Goal: Transaction & Acquisition: Purchase product/service

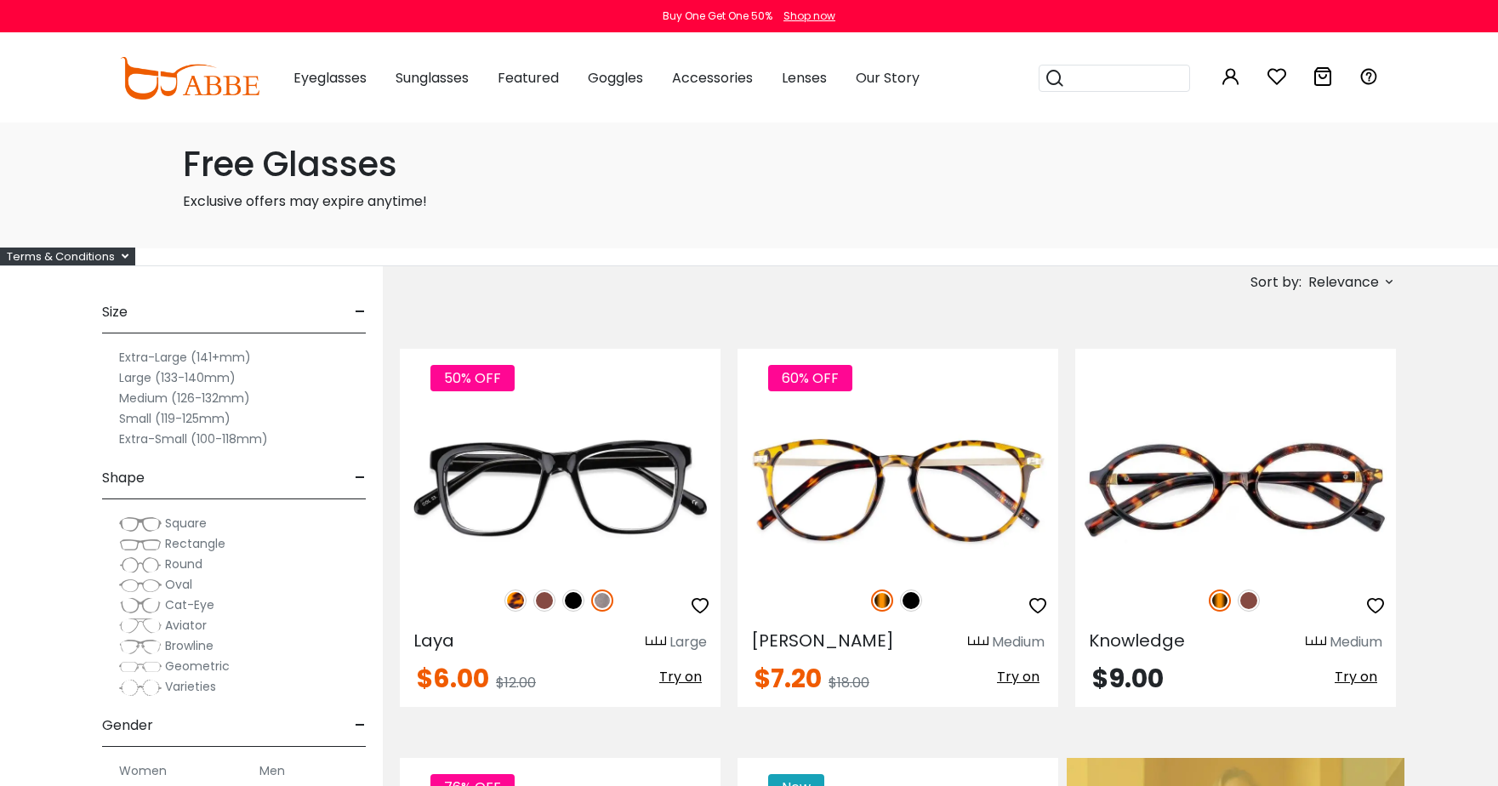
click at [1337, 277] on span "Relevance" at bounding box center [1344, 282] width 71 height 31
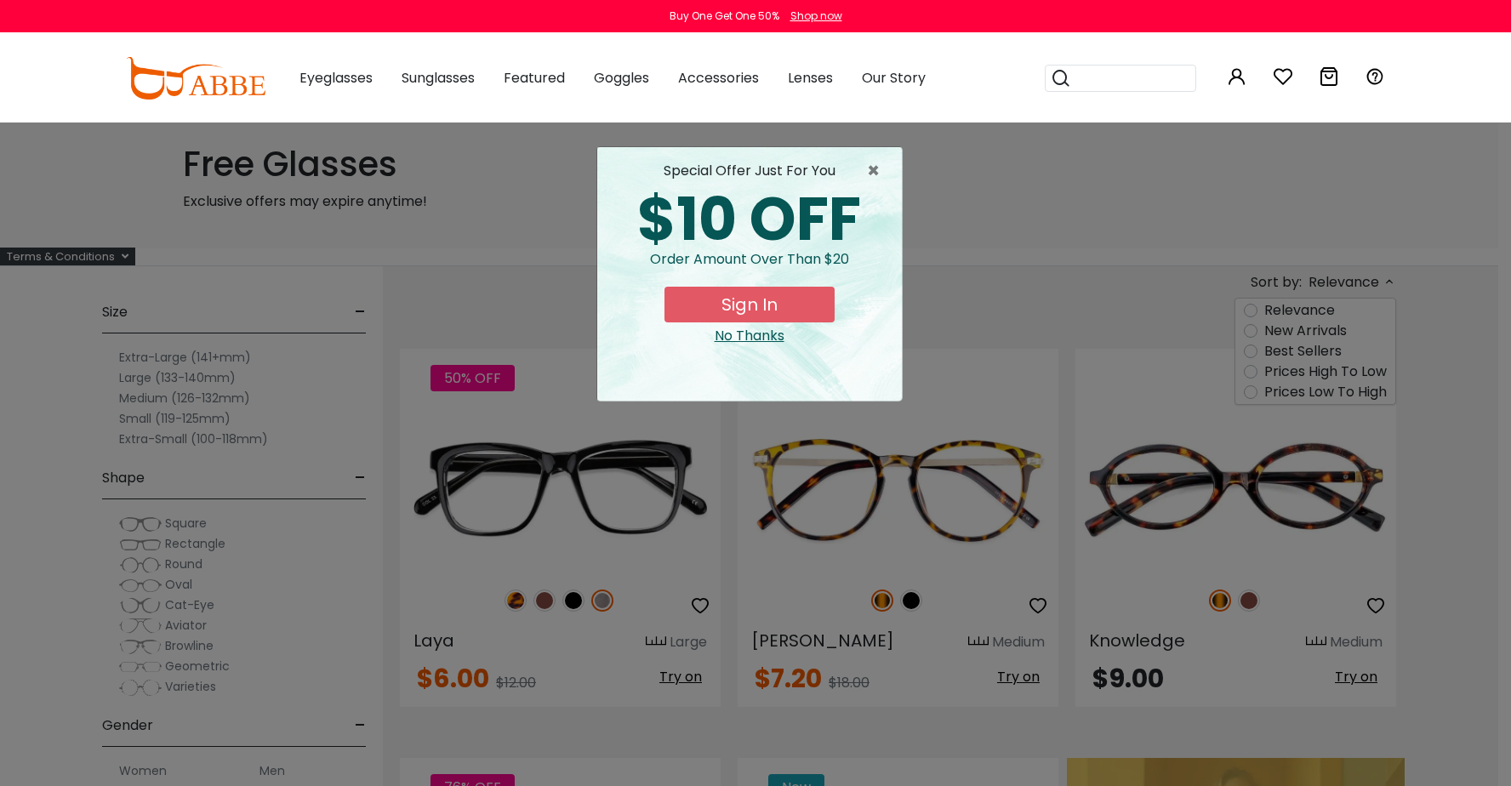
click at [767, 308] on button "Sign In" at bounding box center [750, 305] width 170 height 36
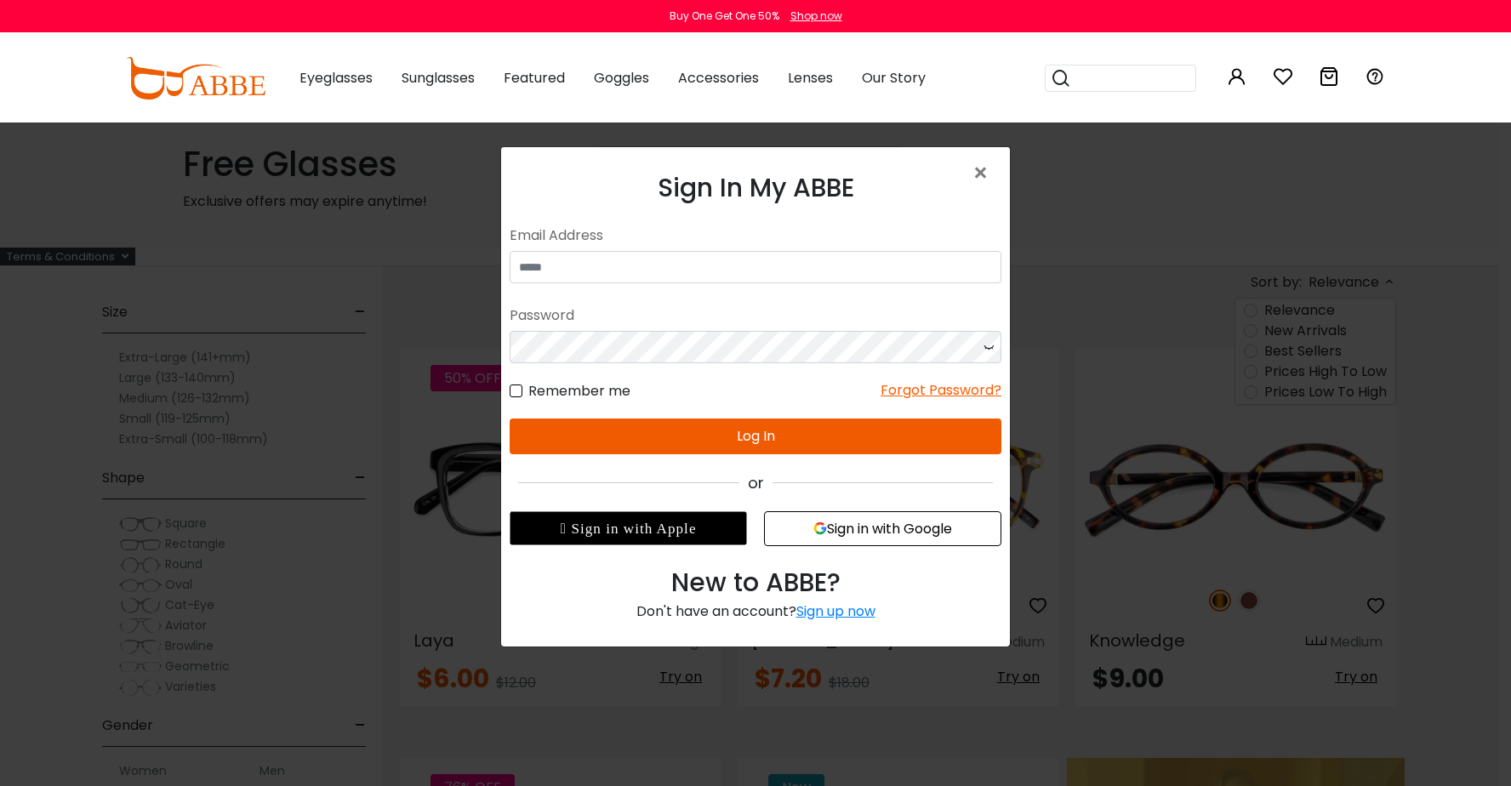
click at [824, 610] on div "Sign up now" at bounding box center [835, 612] width 79 height 20
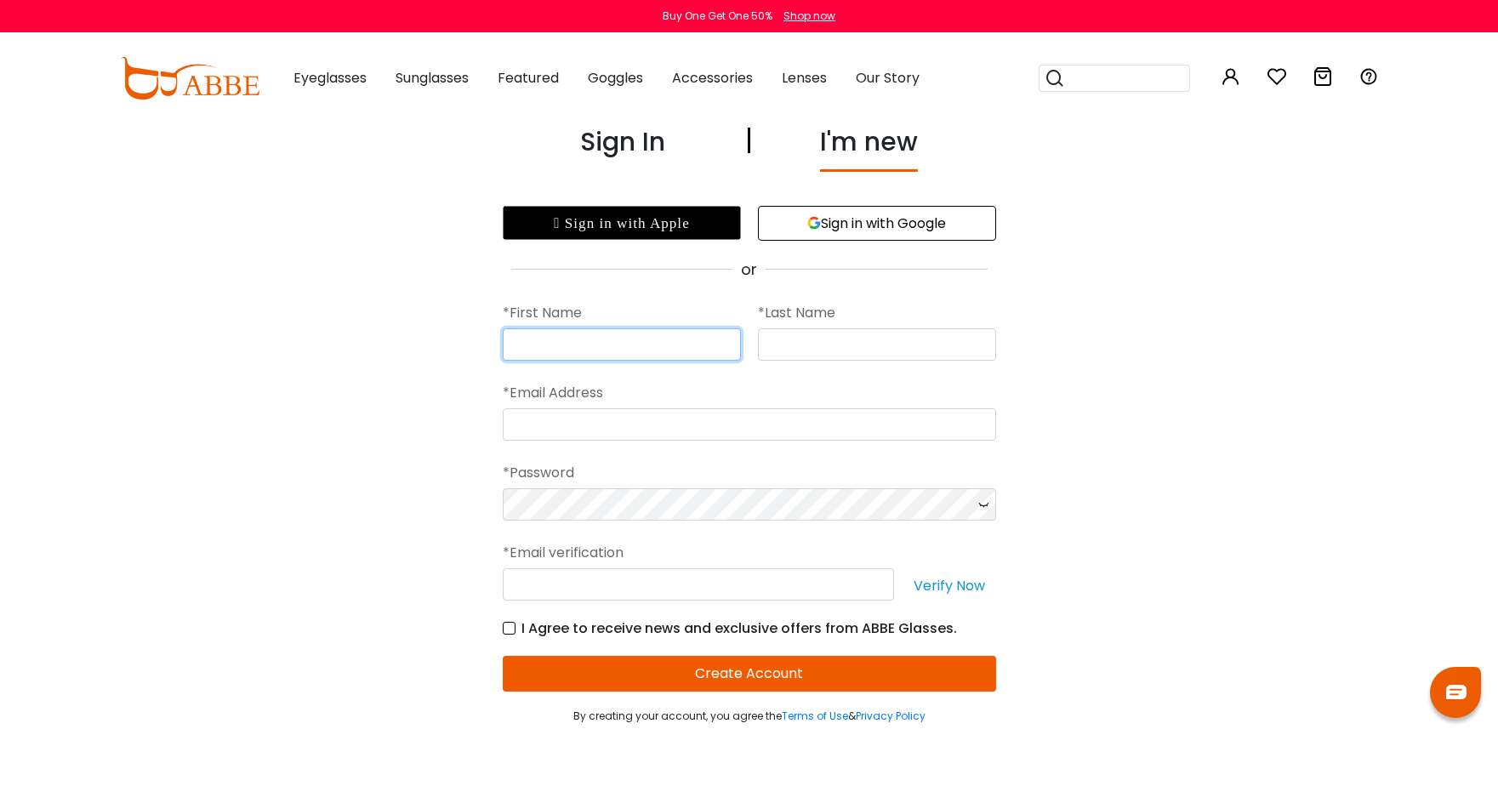
click at [633, 356] on input "text" at bounding box center [622, 344] width 238 height 32
type input "*****"
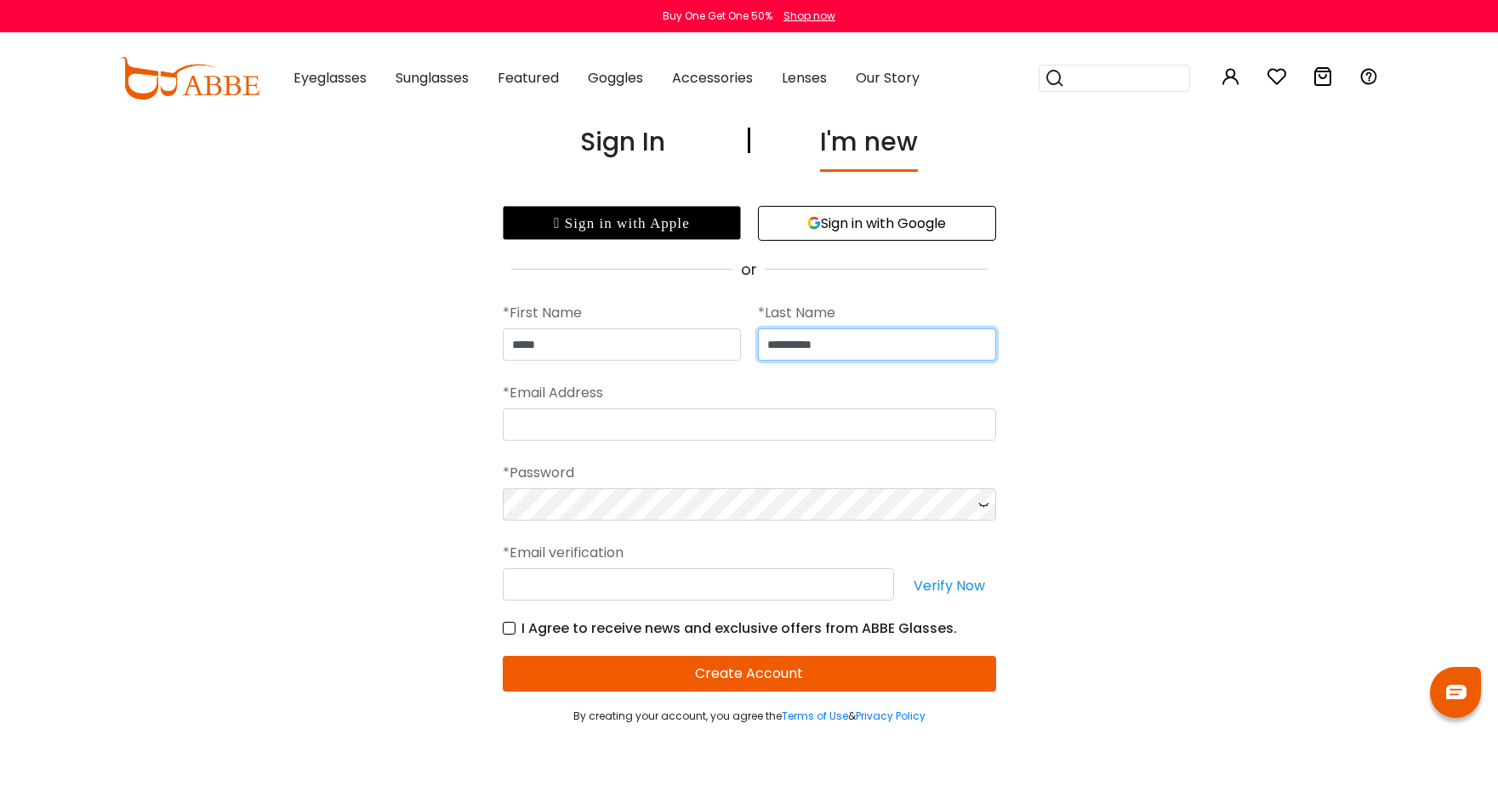
type input "**********"
type input "*"
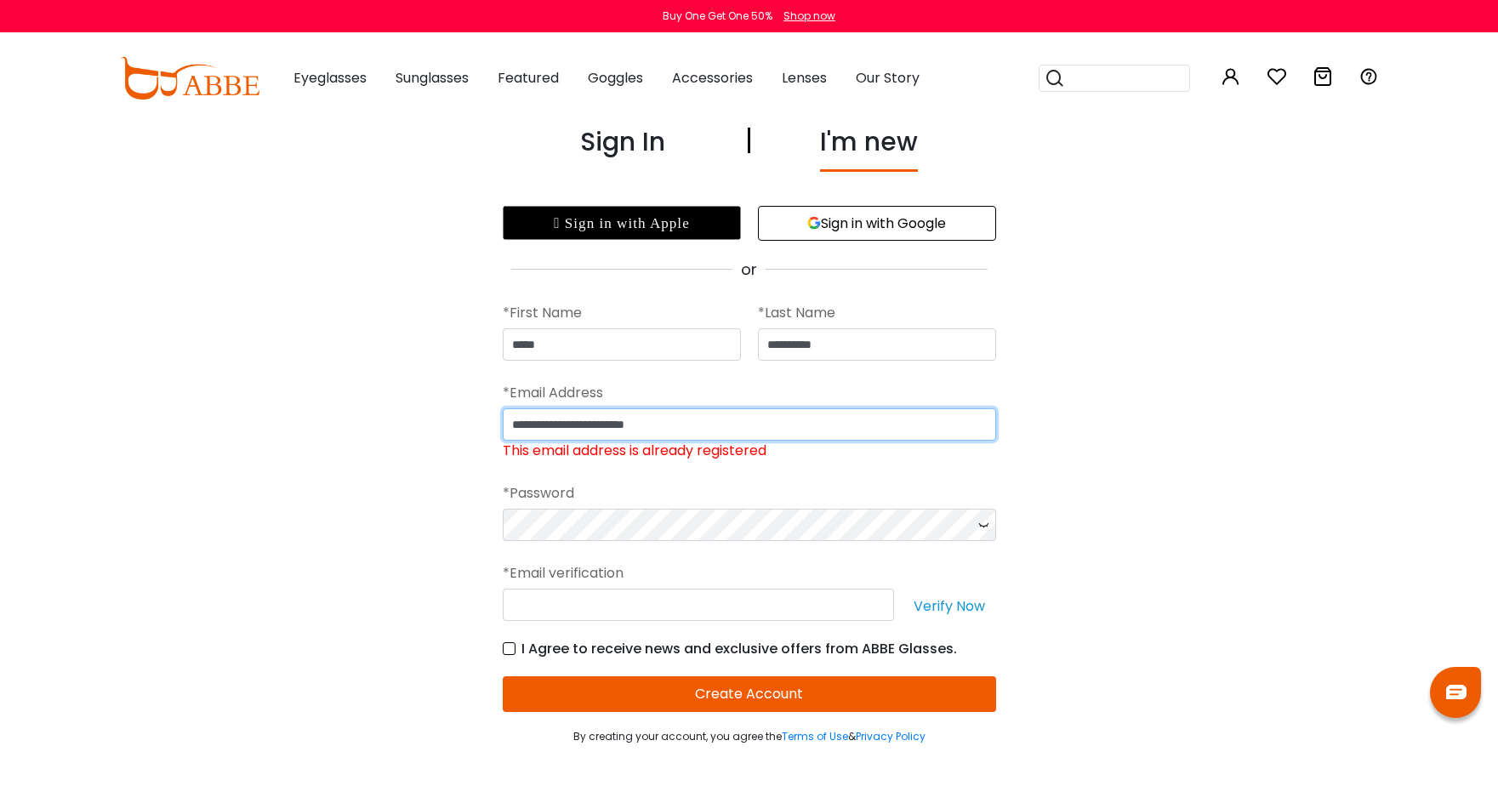
drag, startPoint x: 608, startPoint y: 420, endPoint x: 469, endPoint y: 419, distance: 138.7
click at [469, 419] on div "**********" at bounding box center [749, 434] width 1498 height 622
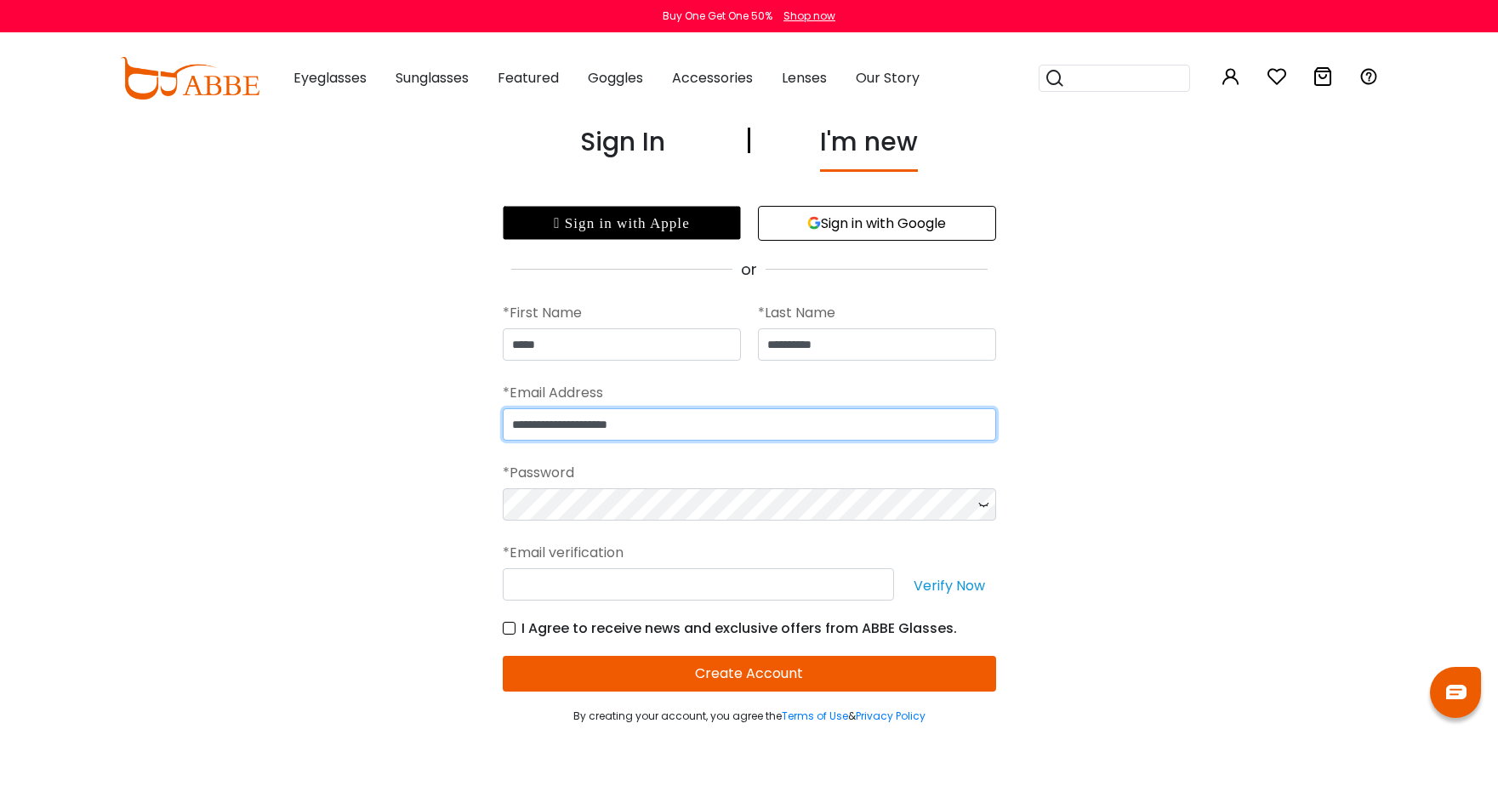
type input "**********"
click at [938, 585] on button "Verify Now" at bounding box center [950, 584] width 94 height 32
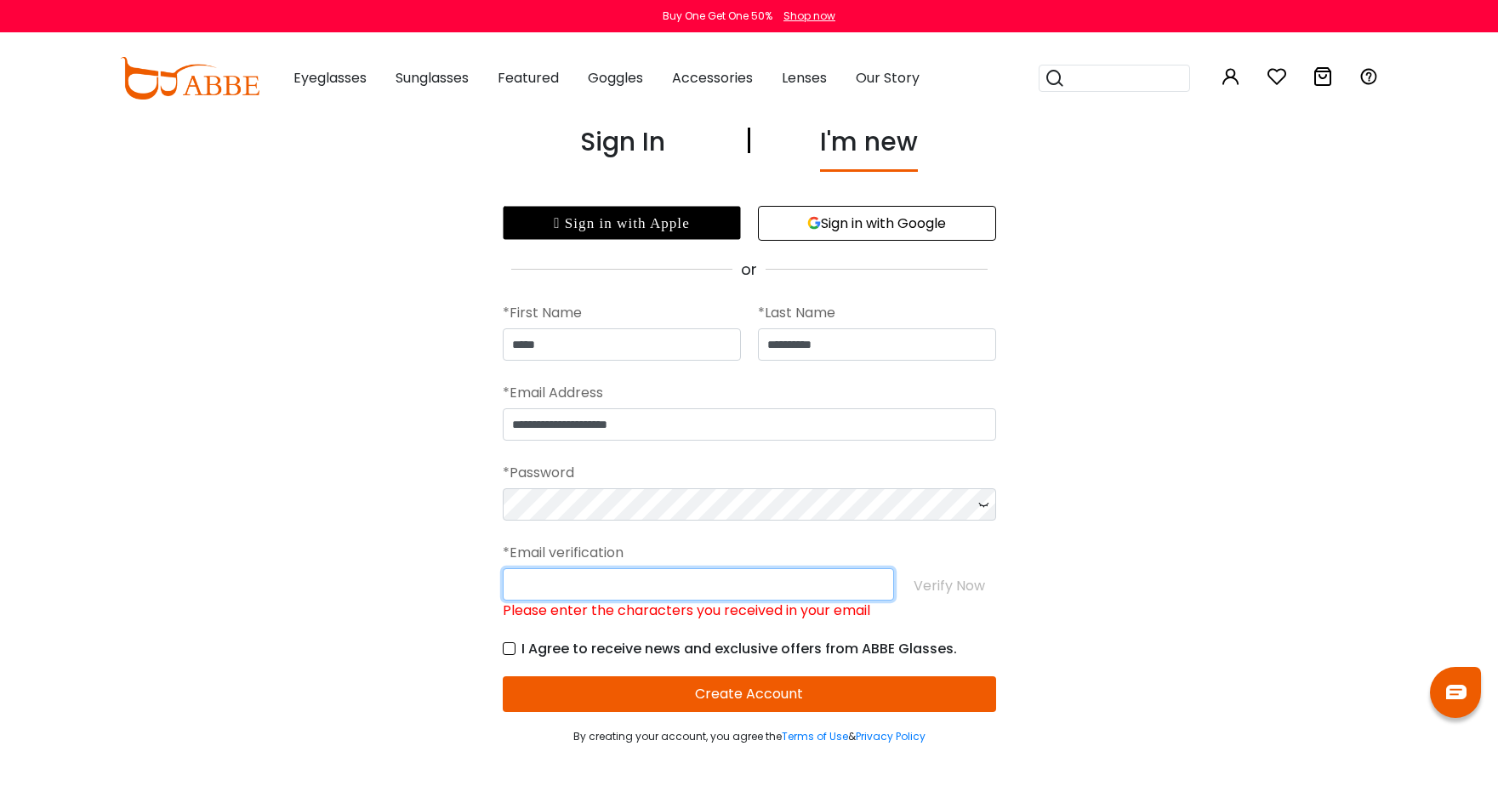
click at [709, 591] on input "Please enter the characters you received in your email" at bounding box center [698, 584] width 391 height 32
click at [704, 596] on input "Please enter the characters you received in your email" at bounding box center [698, 584] width 391 height 32
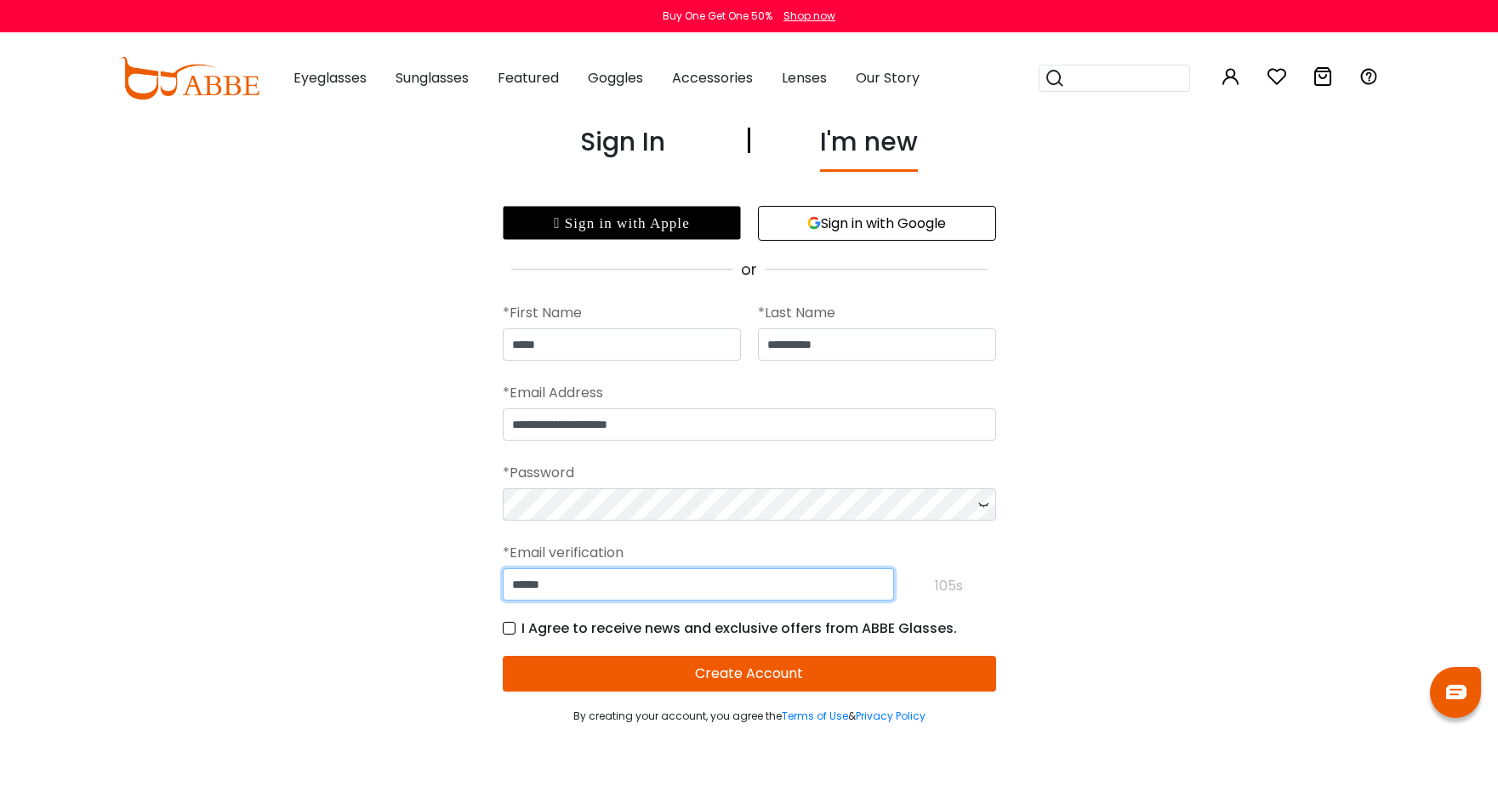
type input "******"
click at [688, 667] on button "Create Account" at bounding box center [750, 674] width 494 height 36
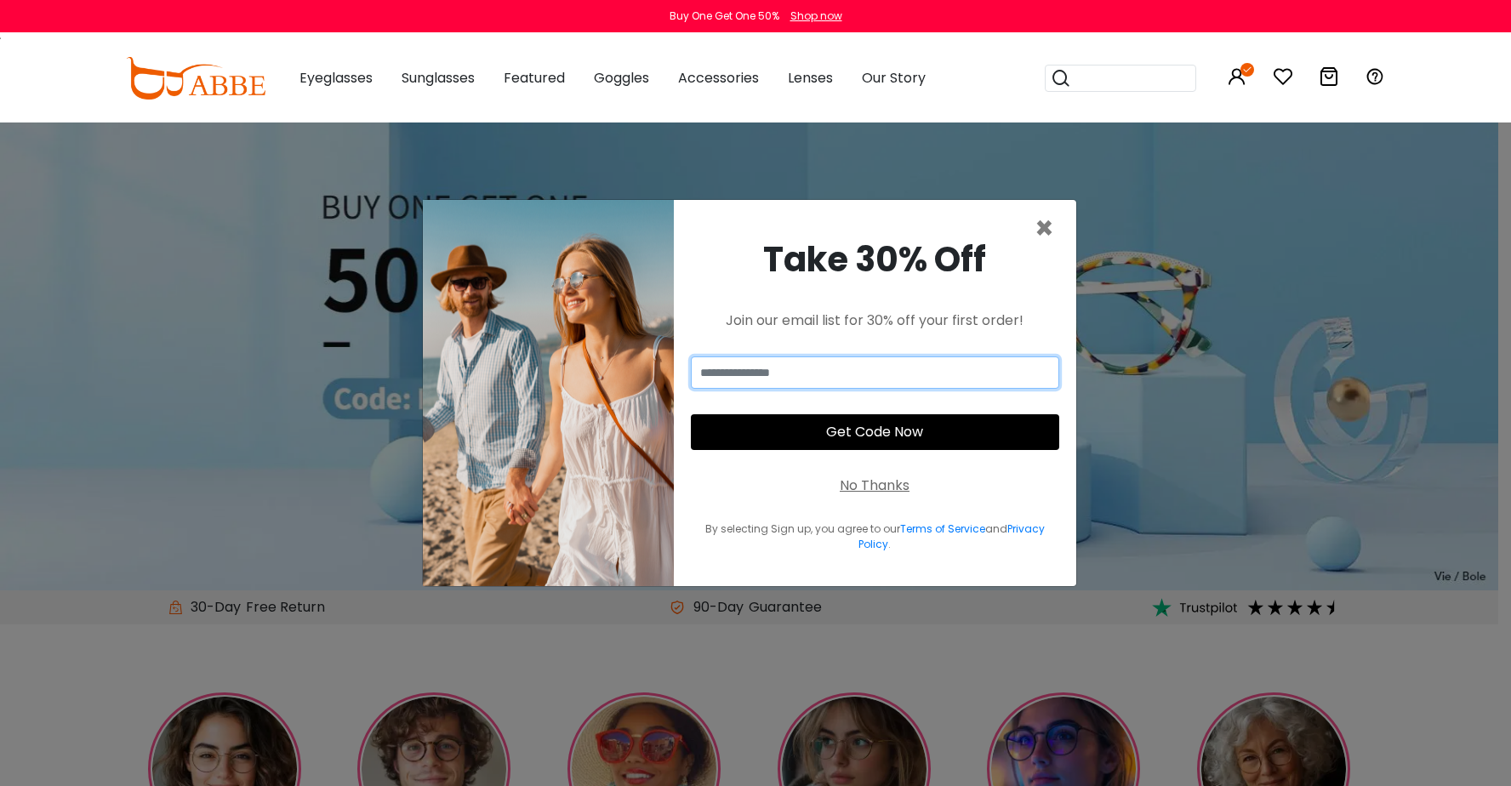
drag, startPoint x: 870, startPoint y: 385, endPoint x: 874, endPoint y: 367, distance: 19.0
click at [870, 384] on input "email" at bounding box center [875, 373] width 368 height 32
click at [874, 367] on input "email" at bounding box center [875, 373] width 368 height 32
type input "**********"
click at [849, 439] on button "Get Code Now" at bounding box center [875, 432] width 368 height 36
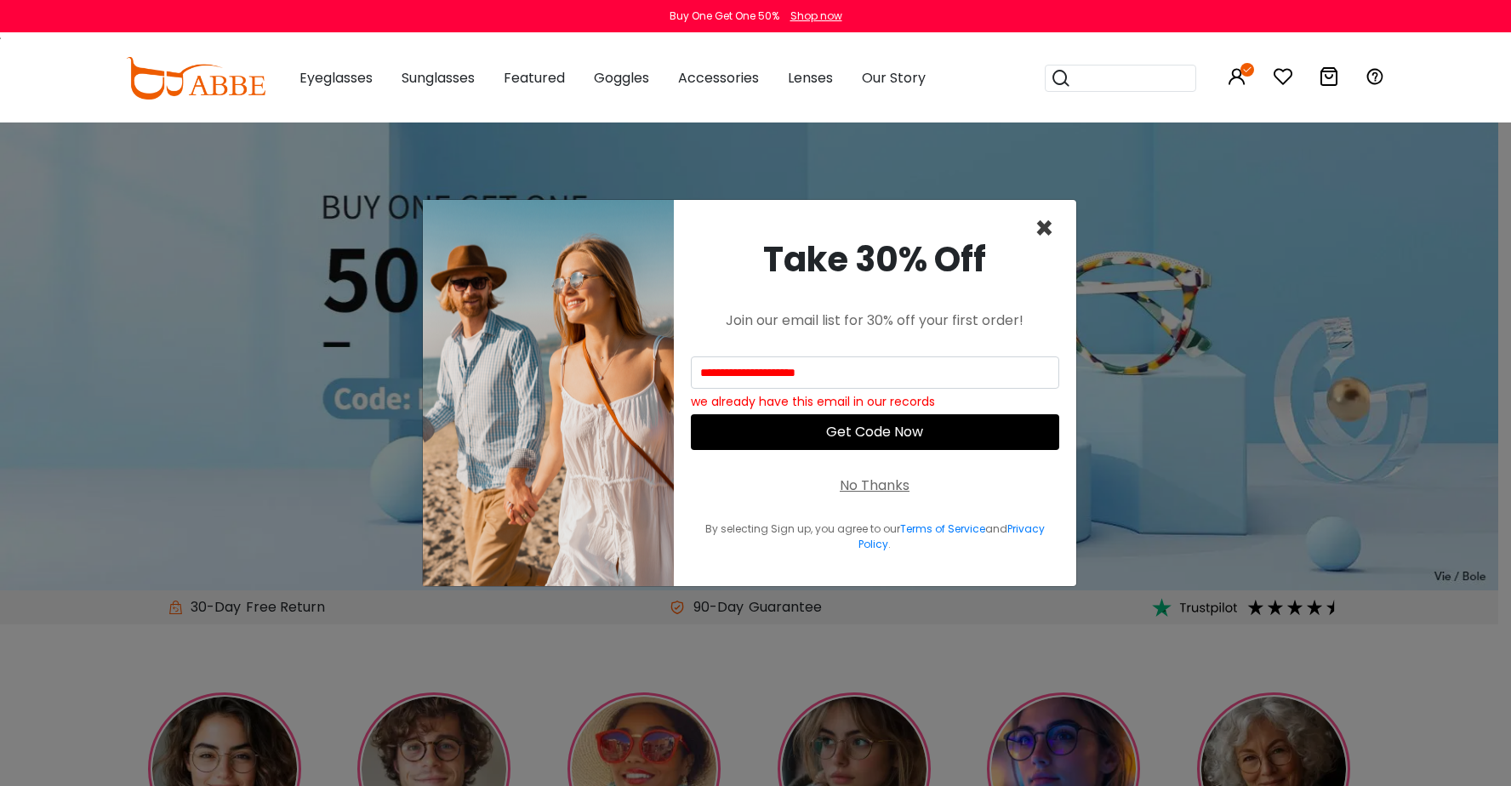
click at [1042, 232] on span "×" at bounding box center [1045, 228] width 20 height 43
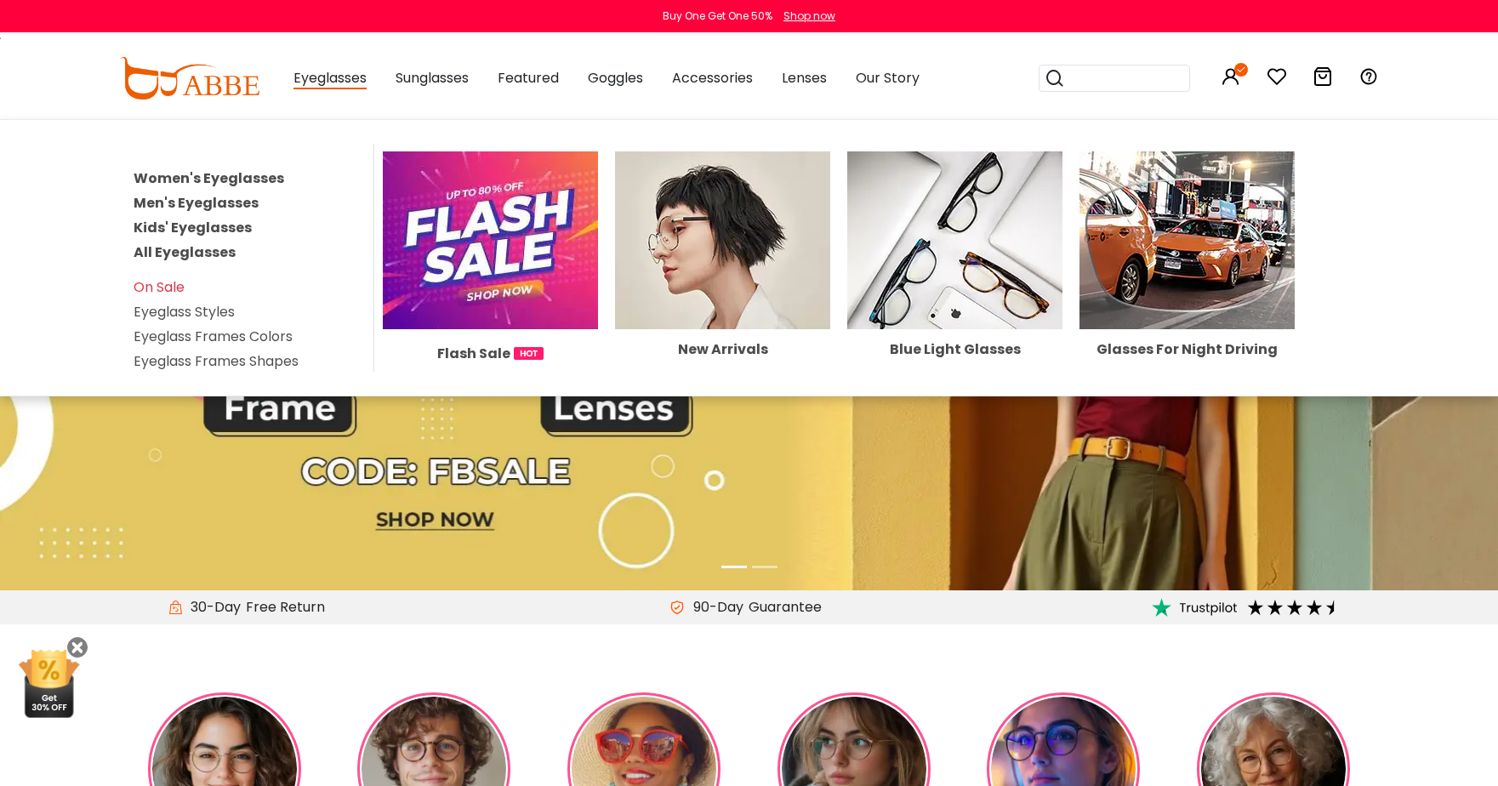
click at [308, 76] on span "Eyeglasses" at bounding box center [330, 78] width 73 height 21
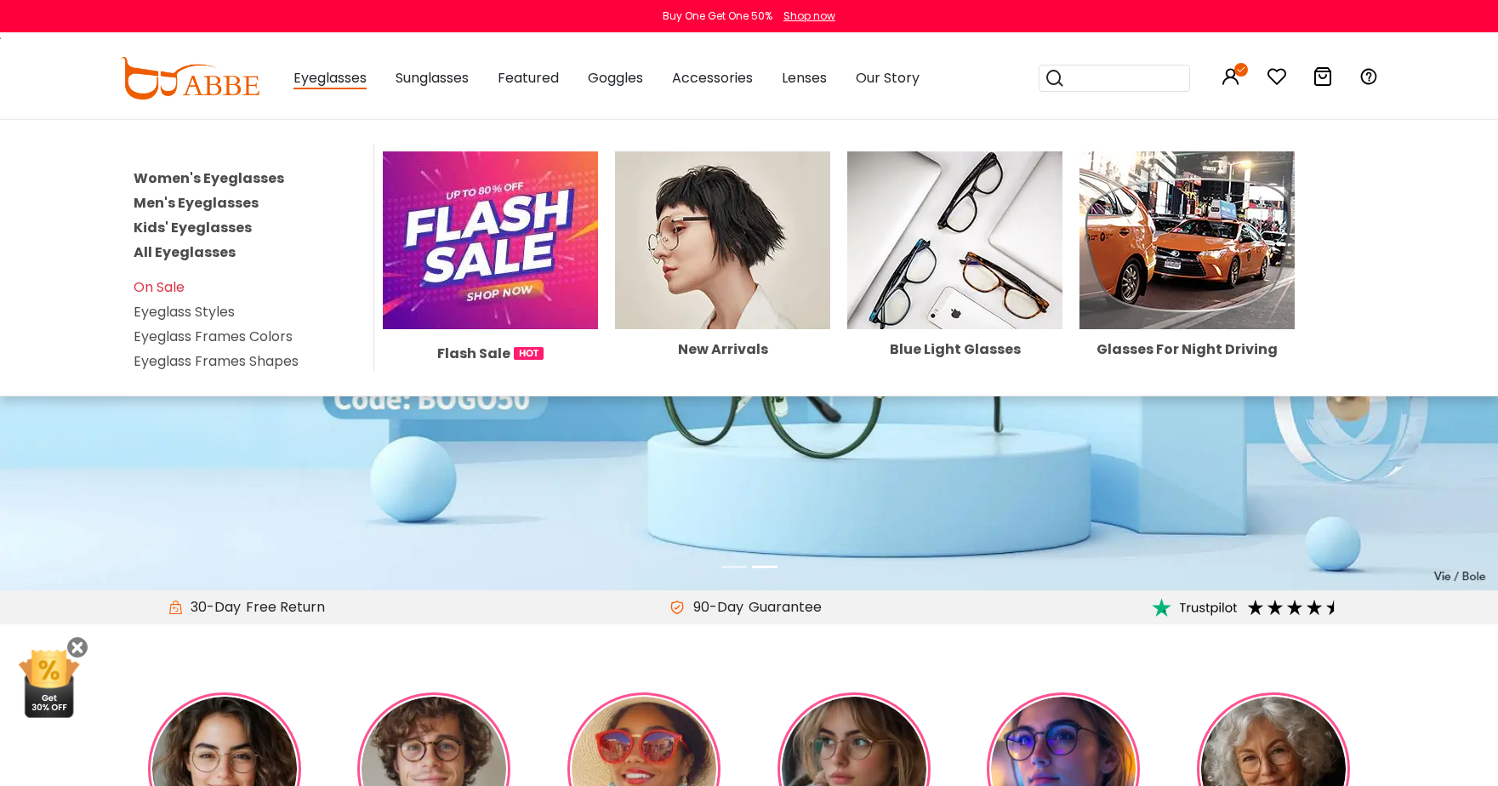
click at [329, 90] on div "Eyeglasses Women's Eyeglasses Men's Eyeglasses Kids' Eyeglasses All Eyeglasses …" at bounding box center [330, 78] width 73 height 85
click at [196, 248] on link "All Eyeglasses" at bounding box center [185, 253] width 102 height 20
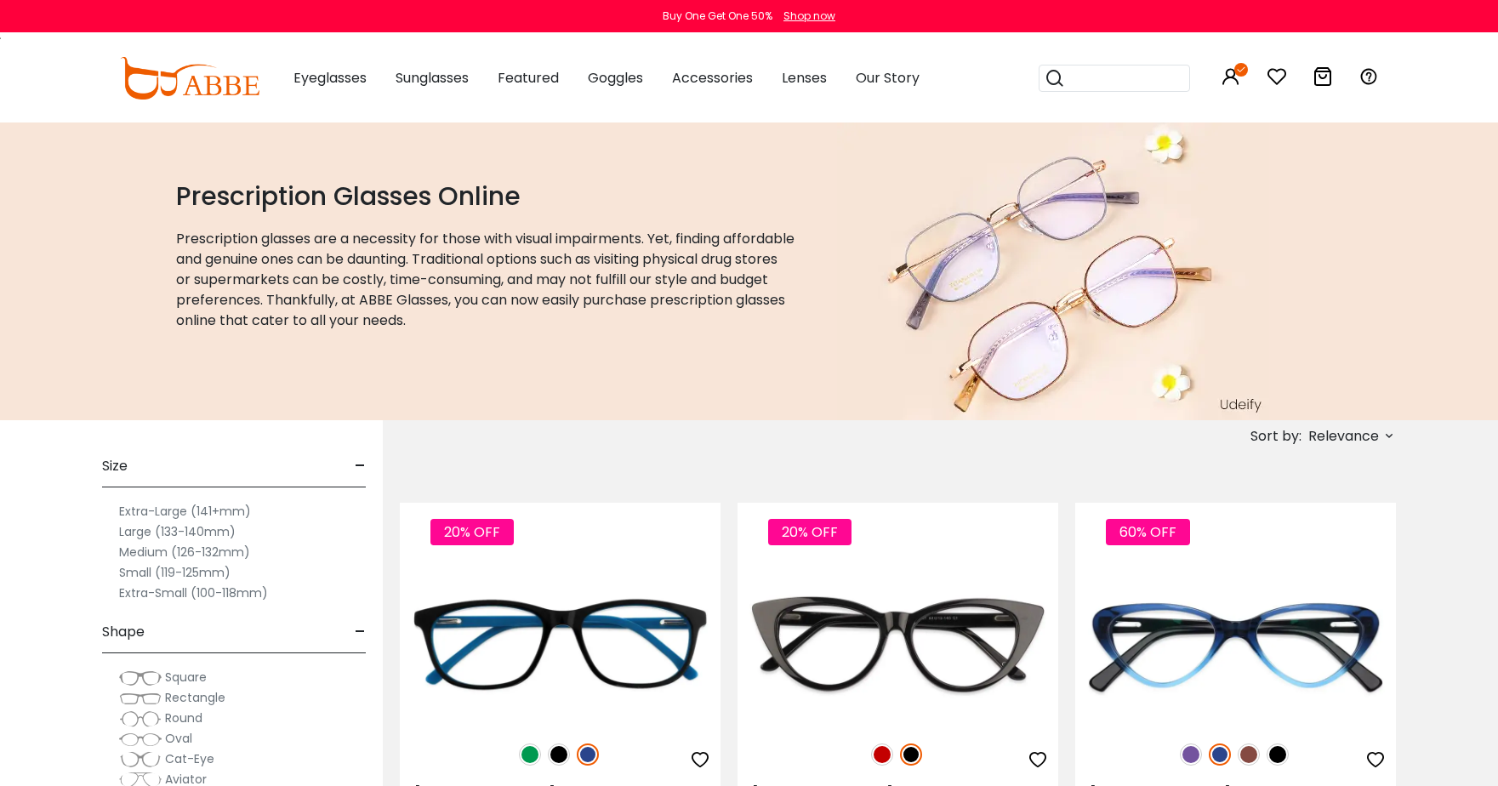
click at [1335, 432] on span "Relevance" at bounding box center [1344, 436] width 71 height 31
click at [1305, 524] on label "Prices High To Low" at bounding box center [1325, 526] width 123 height 20
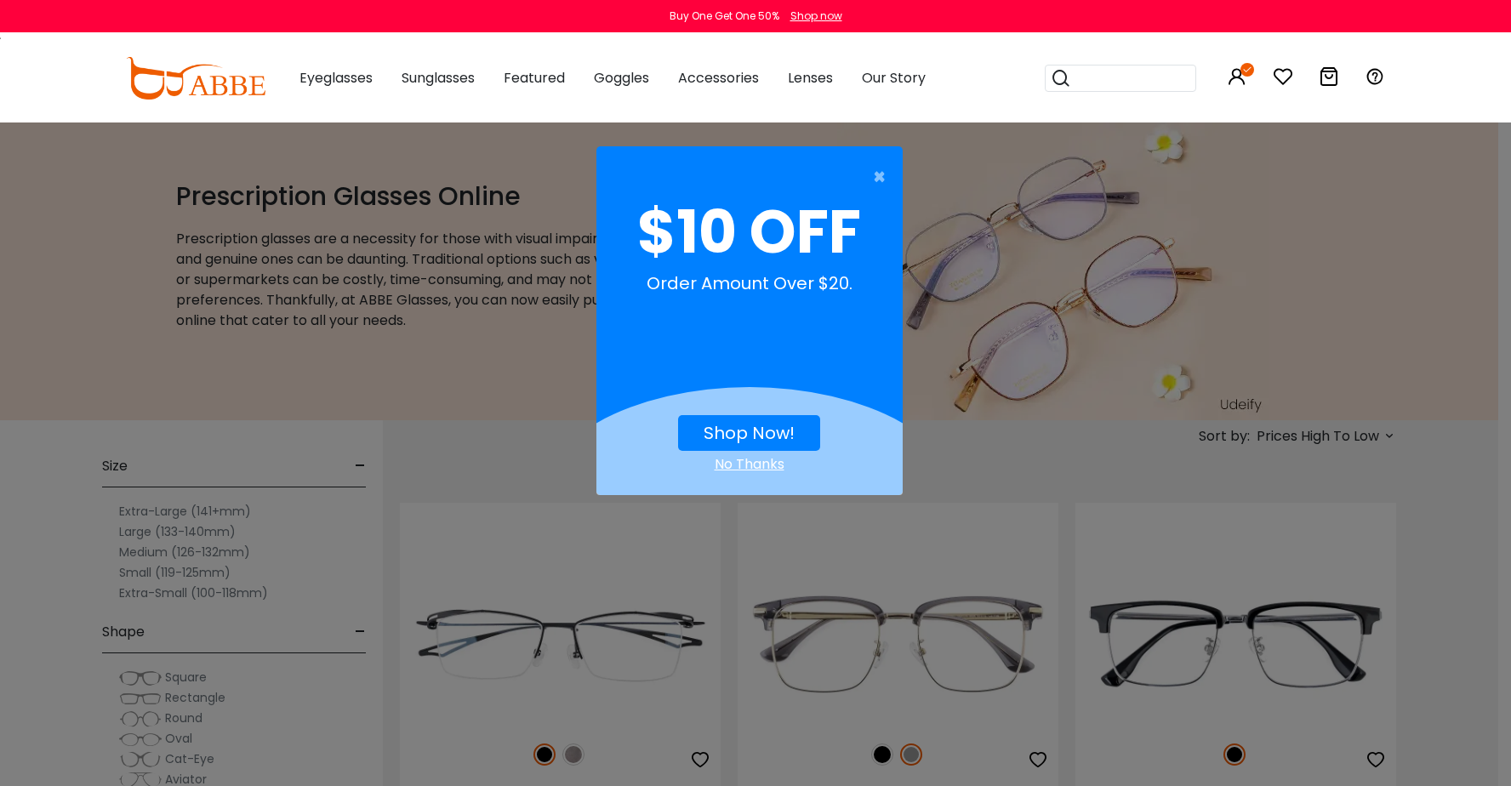
click at [783, 436] on link "Shop Now!" at bounding box center [749, 433] width 91 height 24
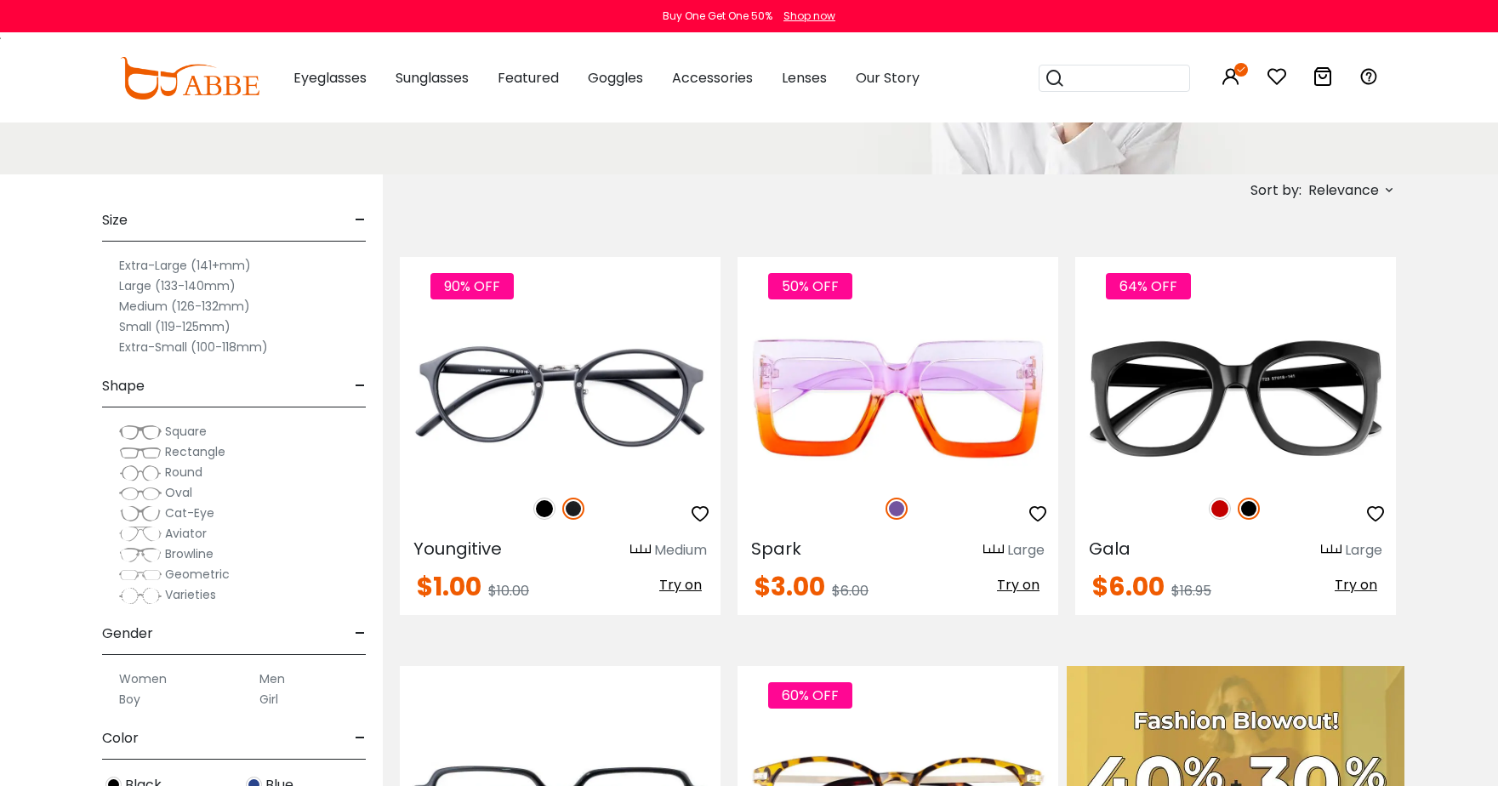
scroll to position [255, 0]
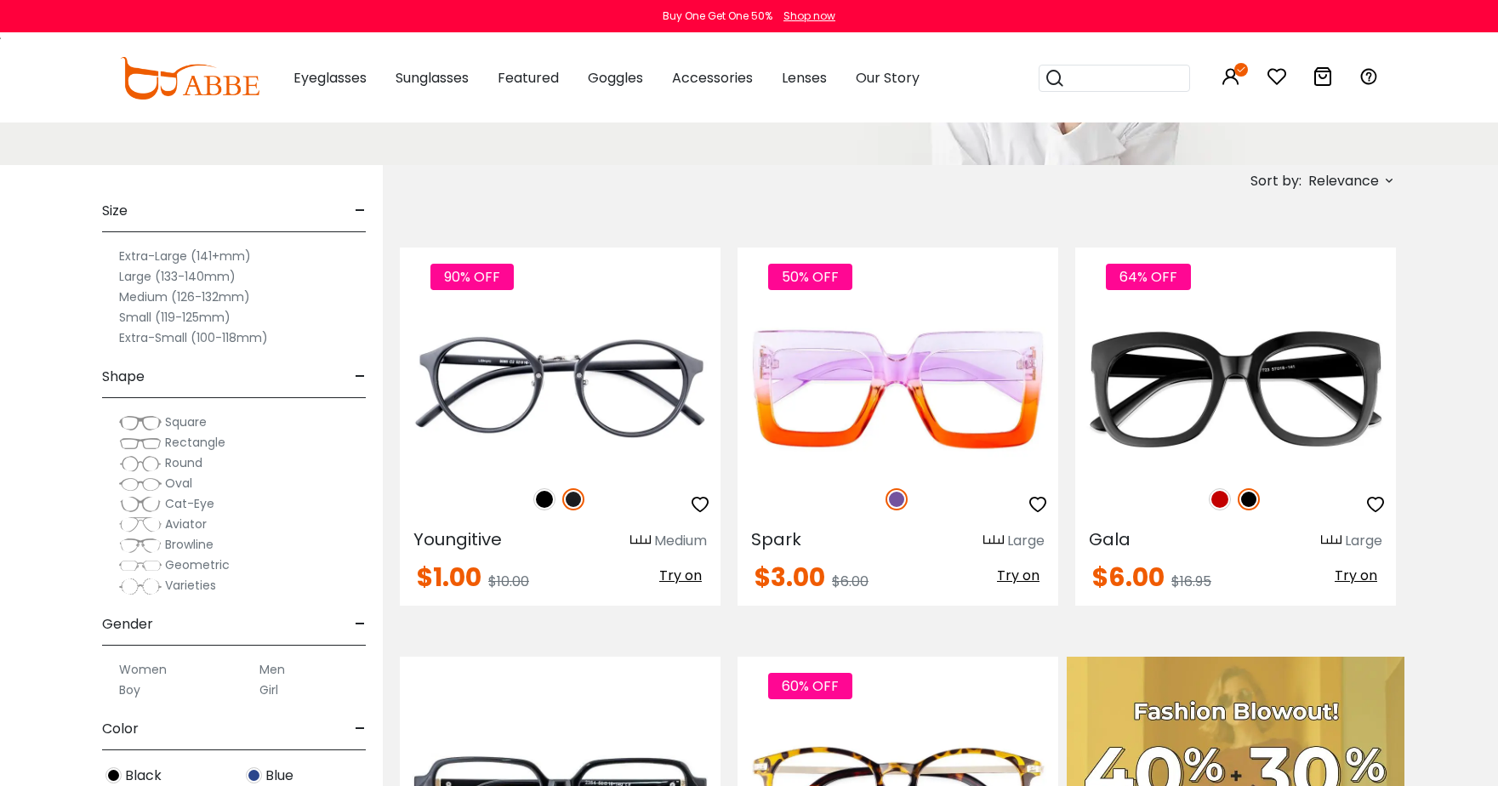
click at [128, 486] on img at bounding box center [140, 484] width 43 height 17
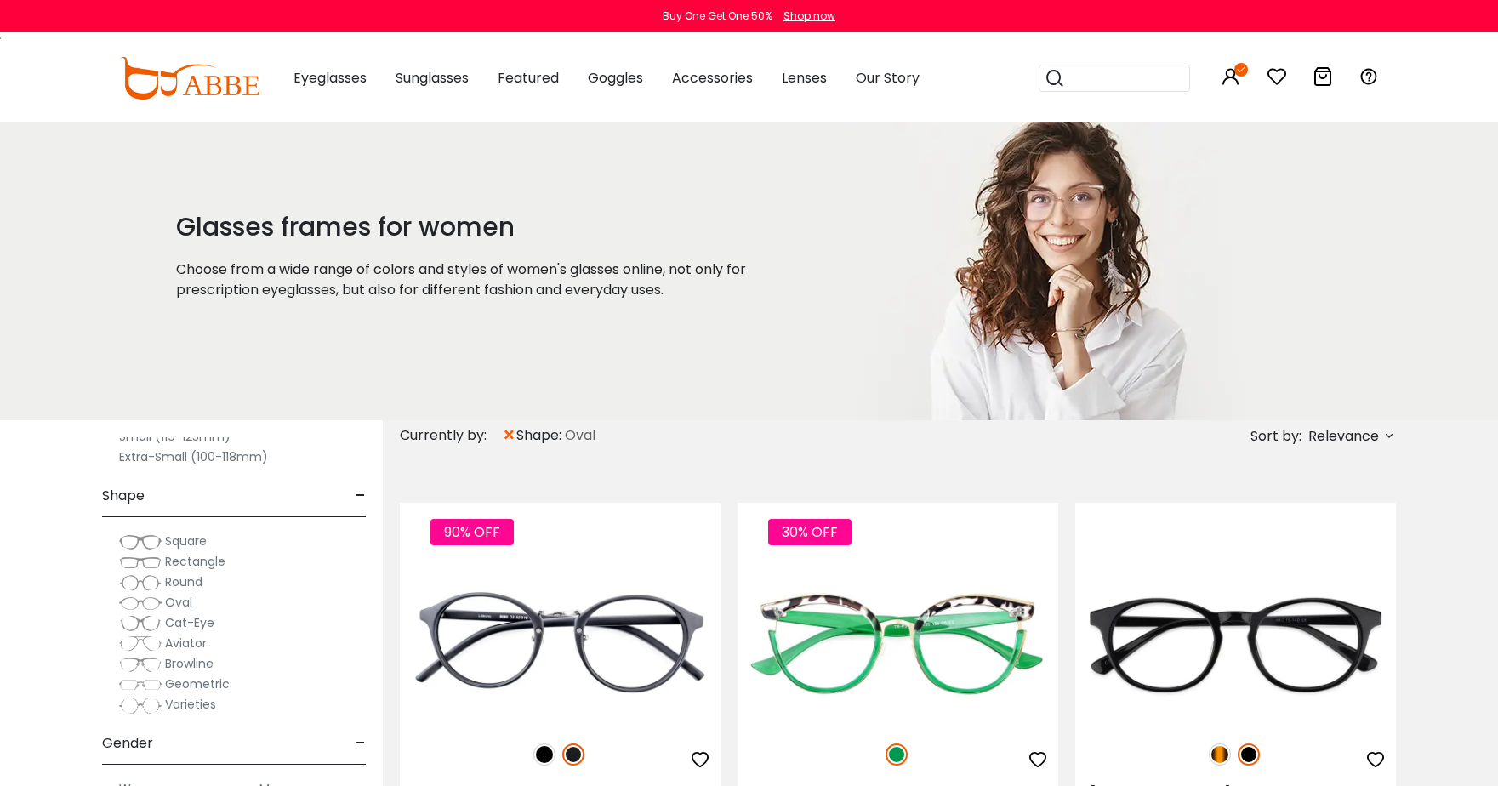
click at [132, 578] on img at bounding box center [140, 582] width 43 height 17
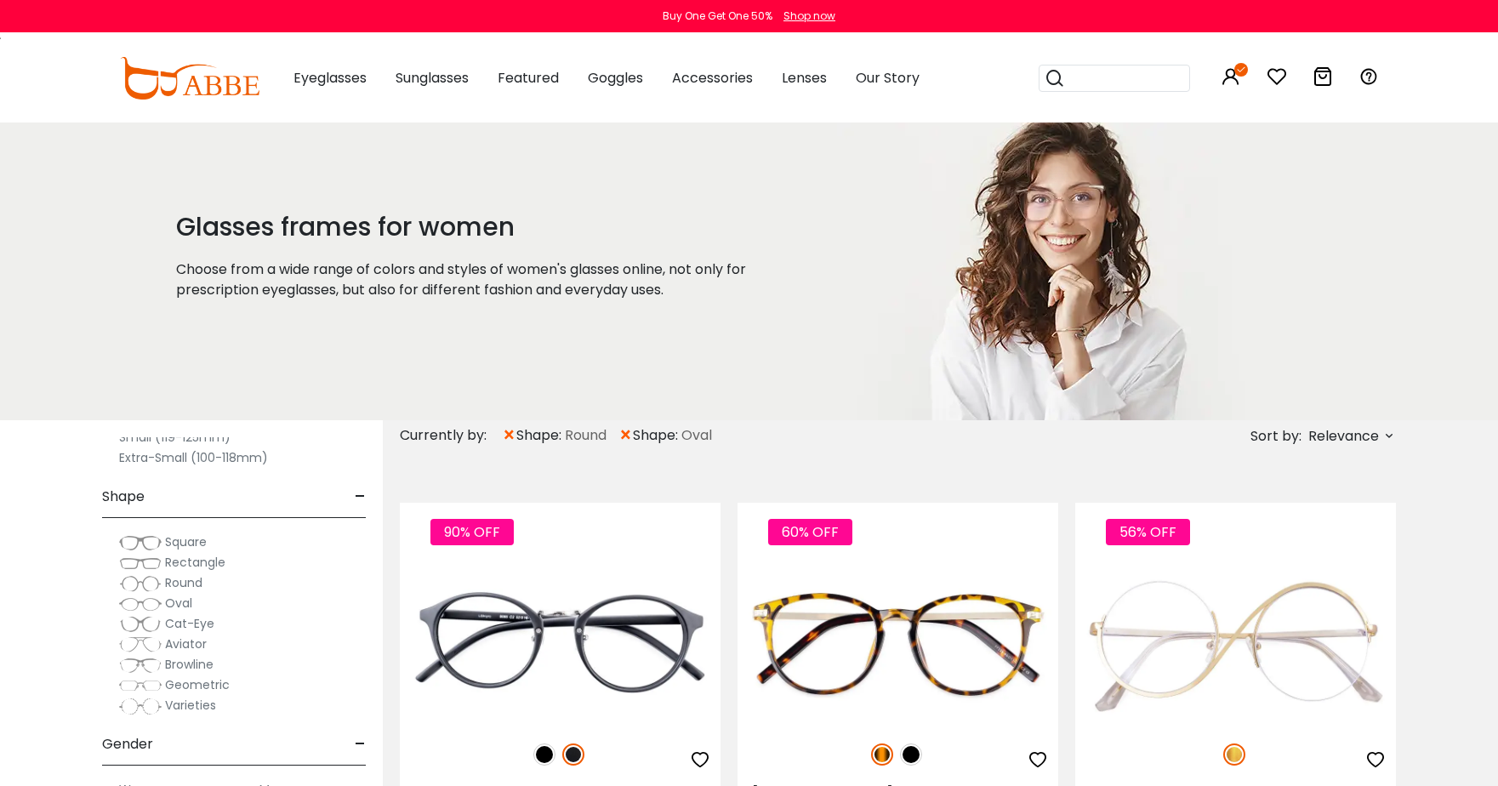
scroll to position [170, 0]
click at [127, 619] on img at bounding box center [140, 623] width 43 height 17
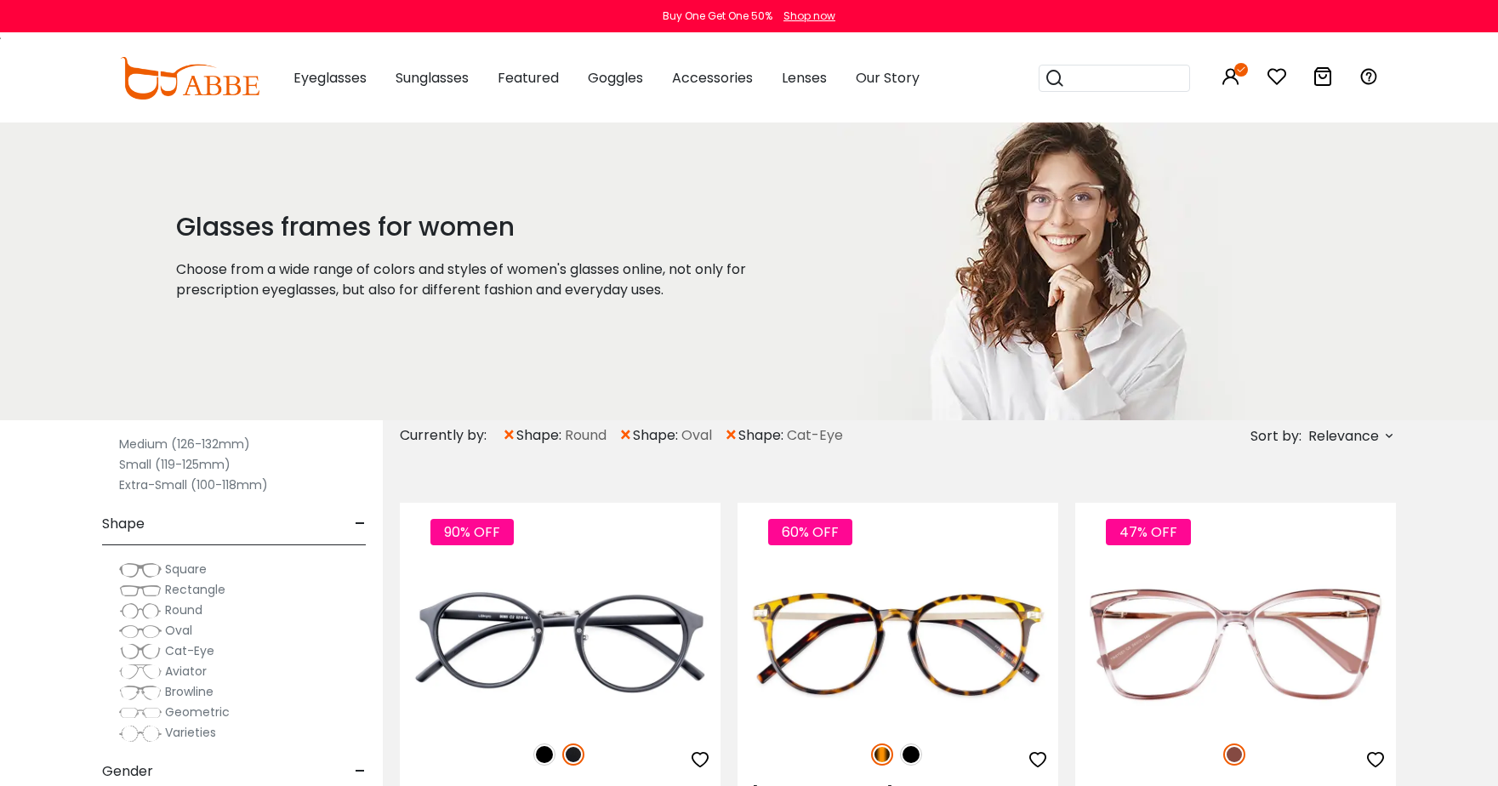
scroll to position [170, 0]
click at [153, 642] on img at bounding box center [140, 644] width 43 height 17
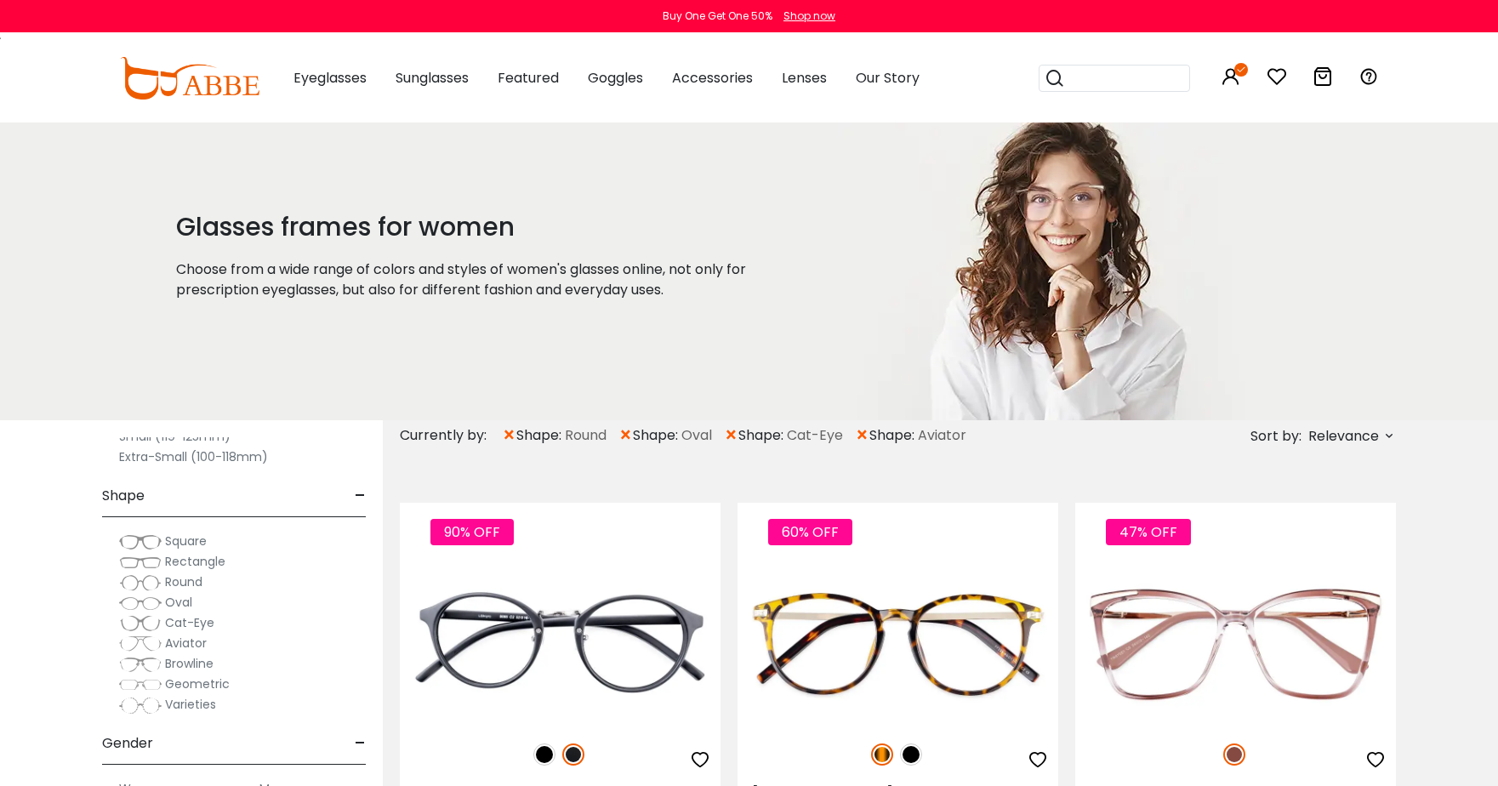
click at [145, 706] on img at bounding box center [140, 706] width 43 height 18
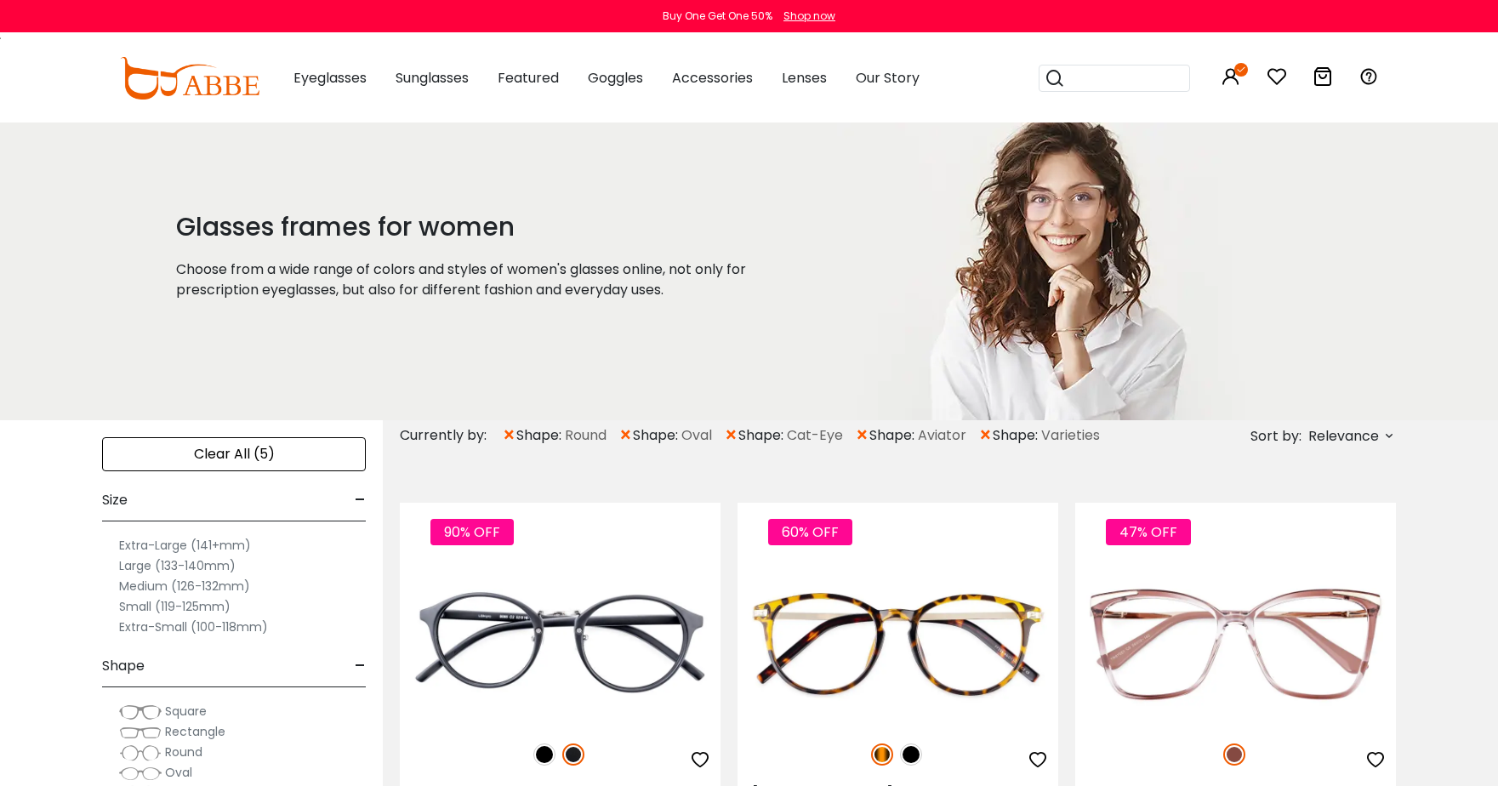
click at [198, 451] on div "Clear All (5)" at bounding box center [234, 454] width 264 height 34
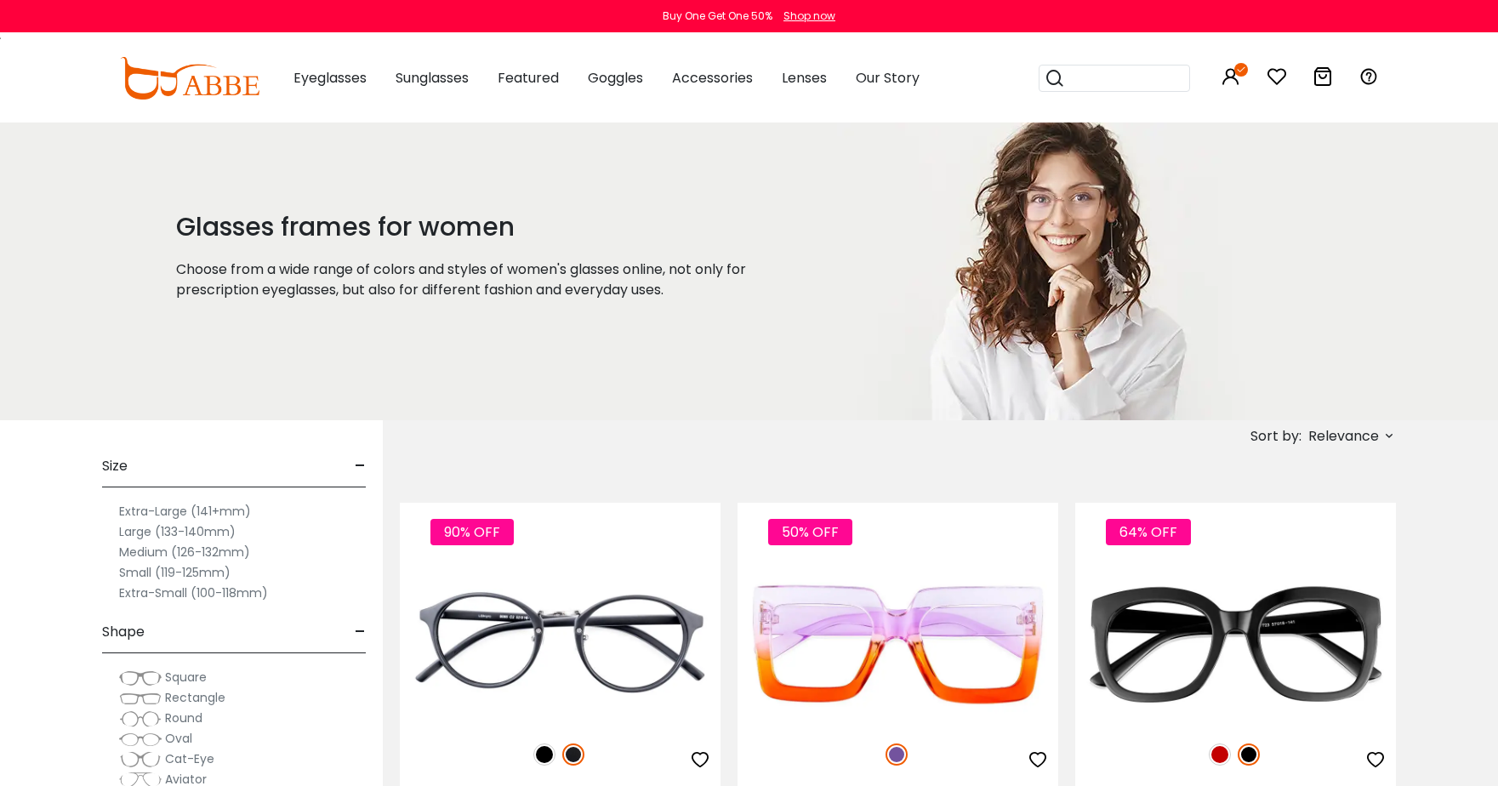
click at [1336, 437] on span "Relevance" at bounding box center [1344, 436] width 71 height 31
click at [1310, 545] on label "Prices Low To High" at bounding box center [1325, 546] width 123 height 20
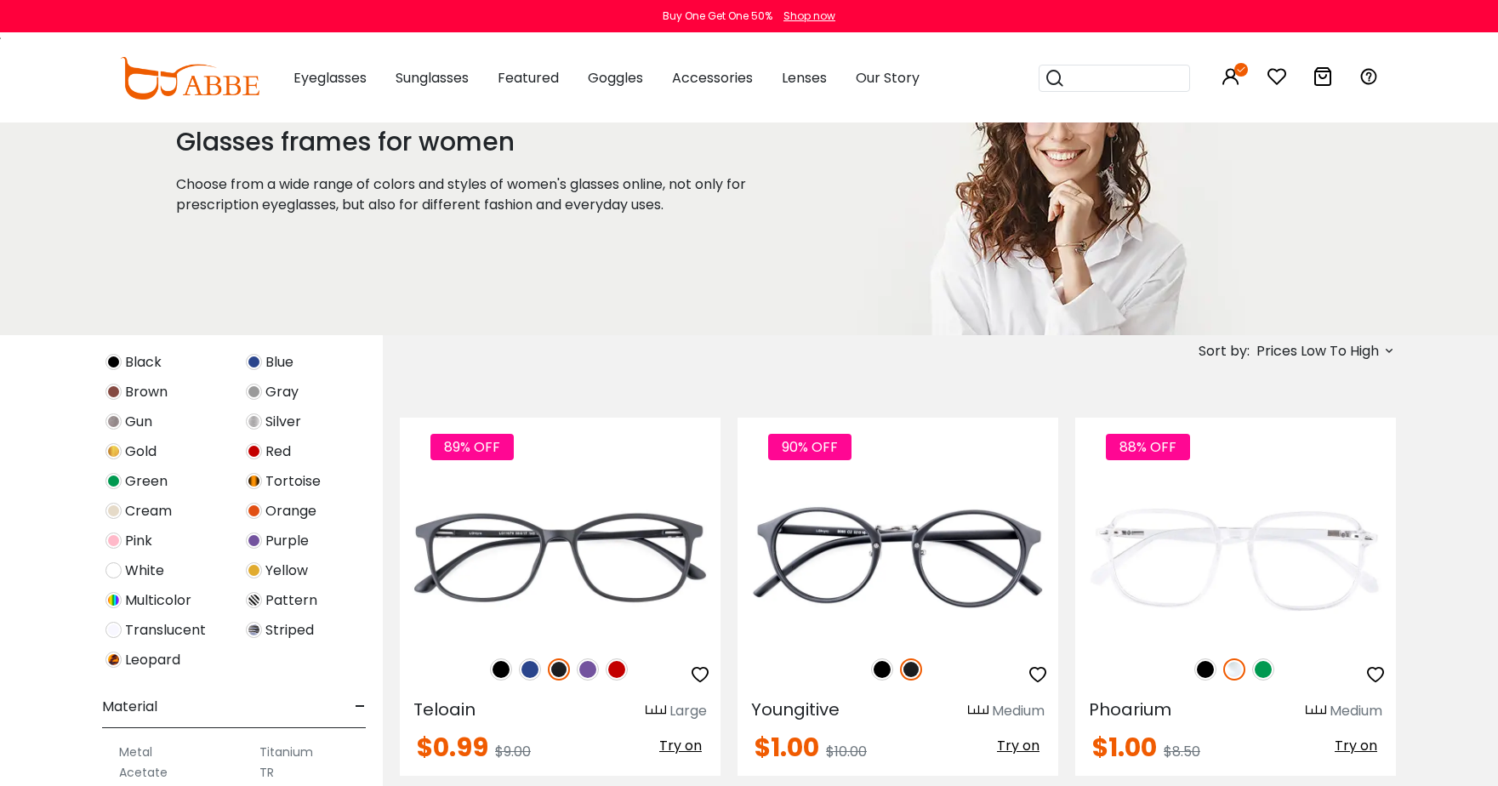
scroll to position [596, 0]
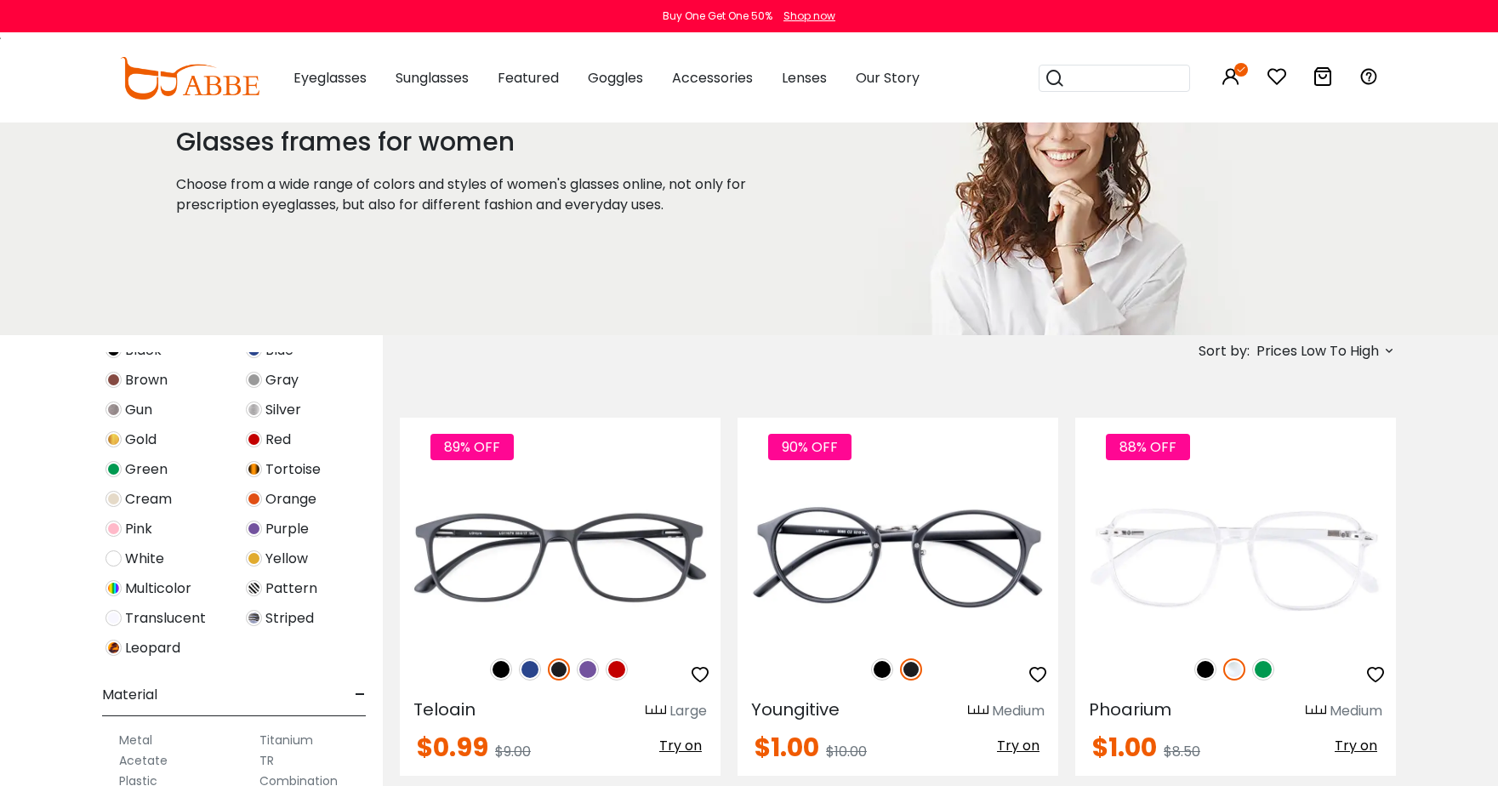
click at [112, 622] on img at bounding box center [114, 618] width 16 height 16
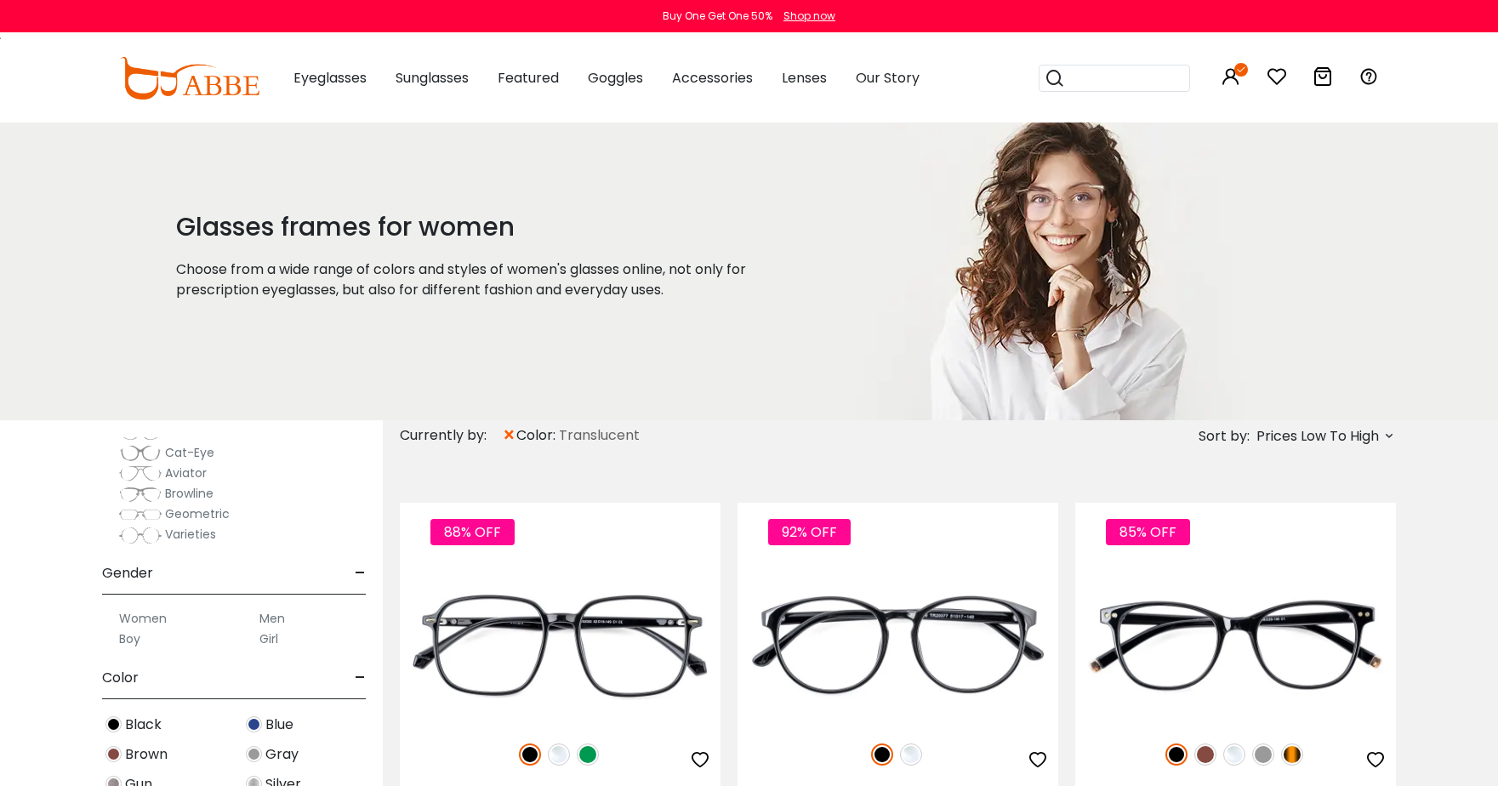
scroll to position [511, 0]
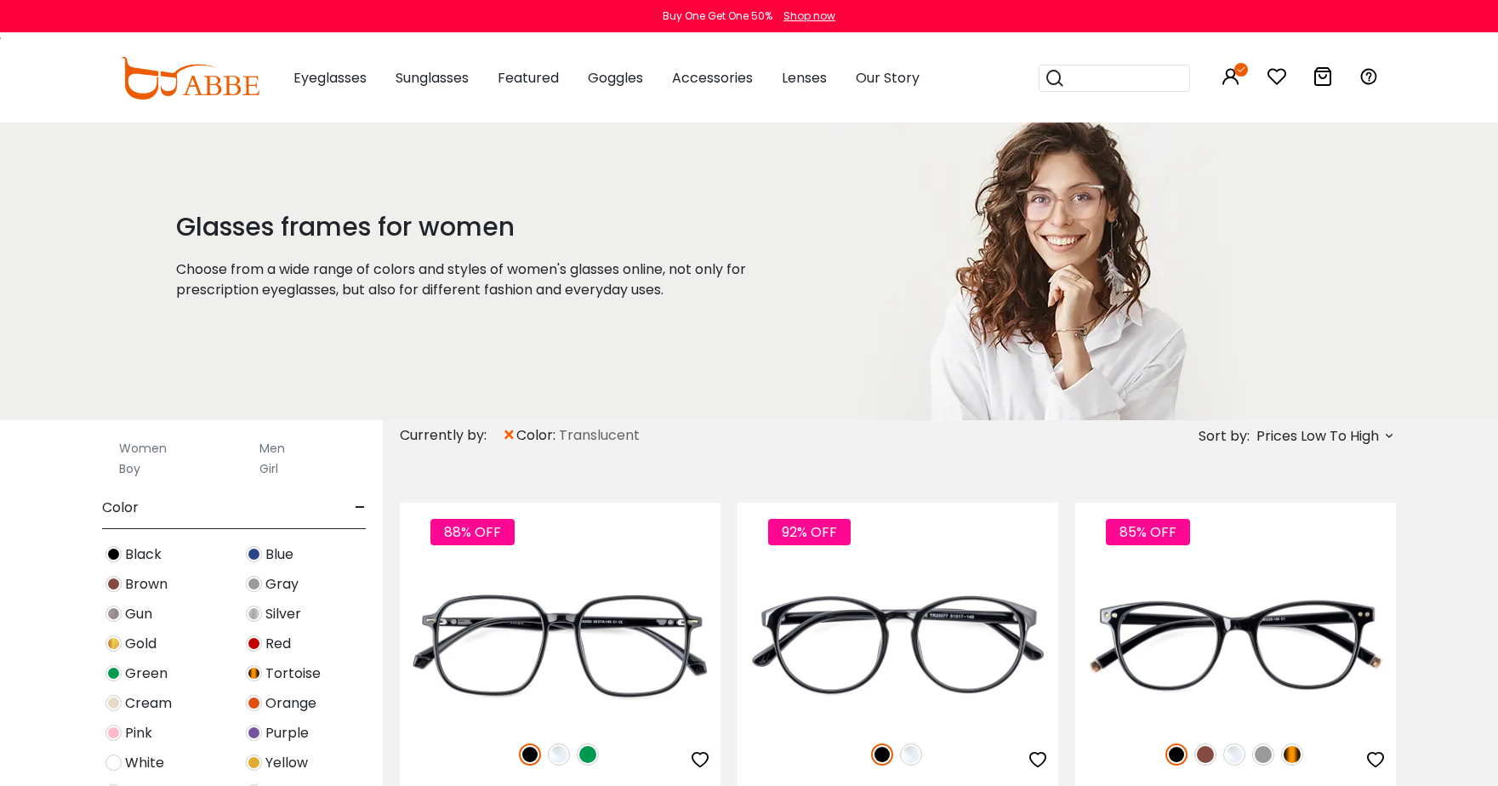
click at [115, 645] on img at bounding box center [114, 644] width 16 height 16
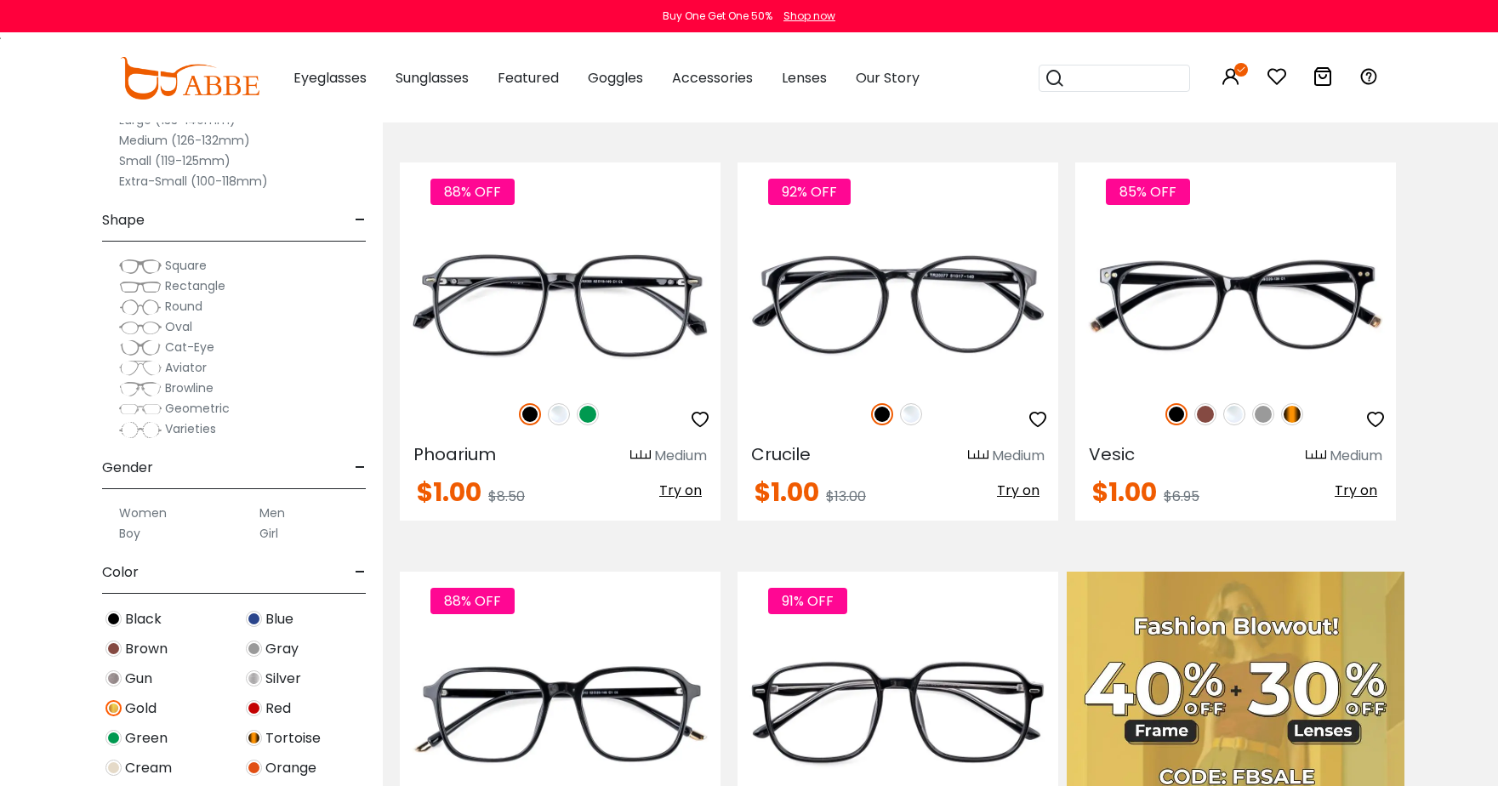
click at [116, 673] on img at bounding box center [114, 679] width 16 height 16
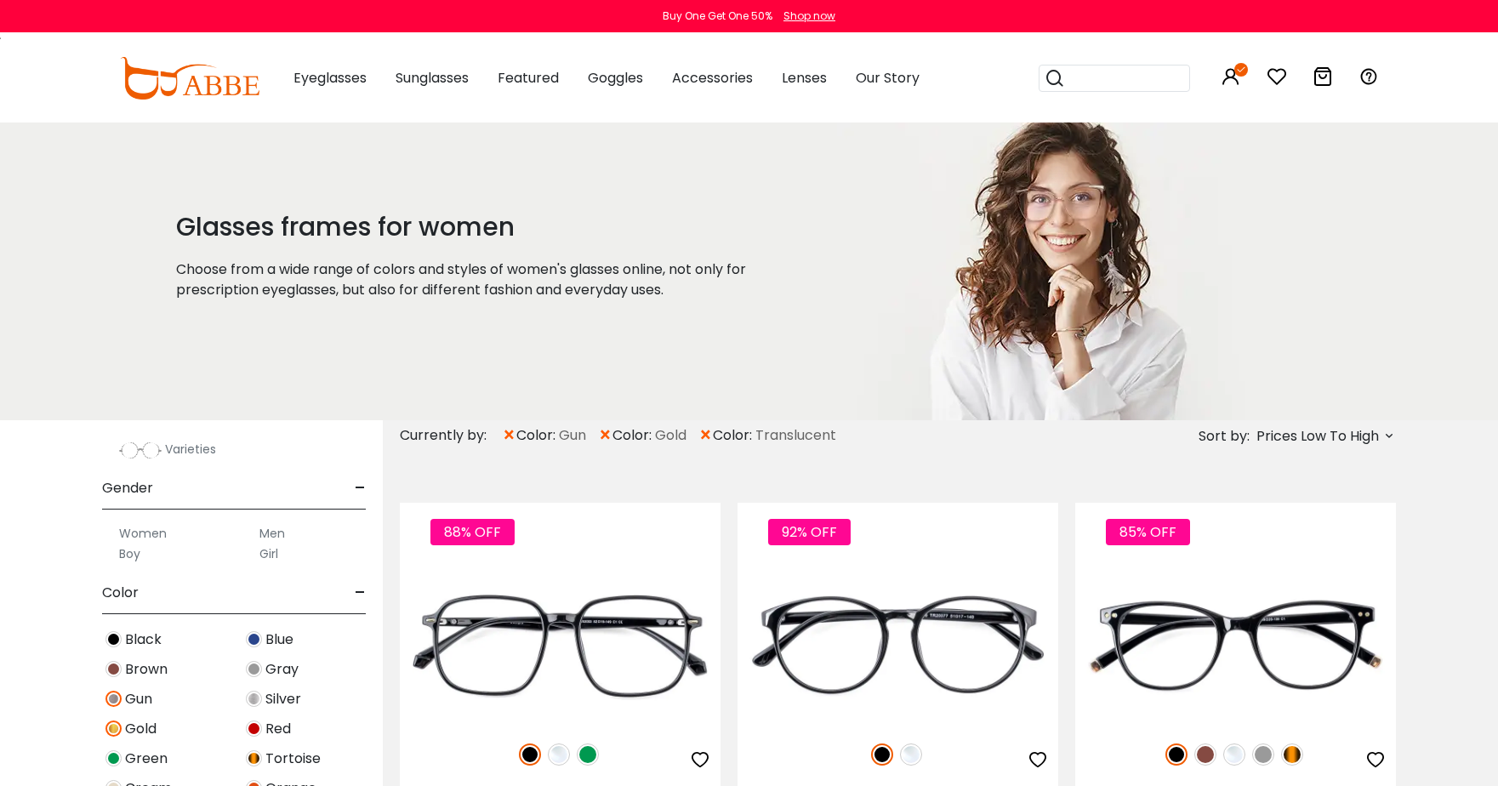
scroll to position [511, 0]
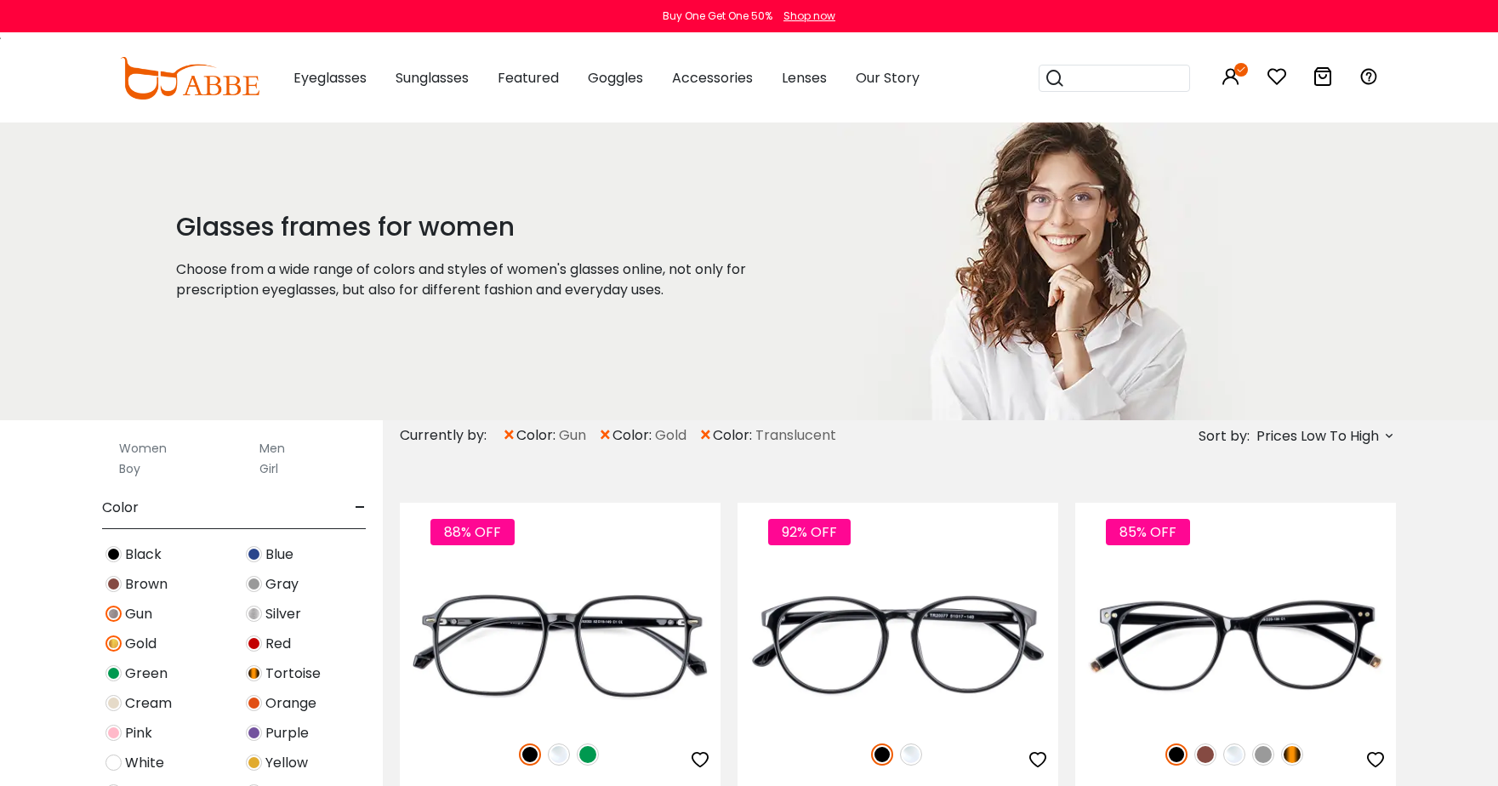
click at [257, 619] on img at bounding box center [254, 614] width 16 height 16
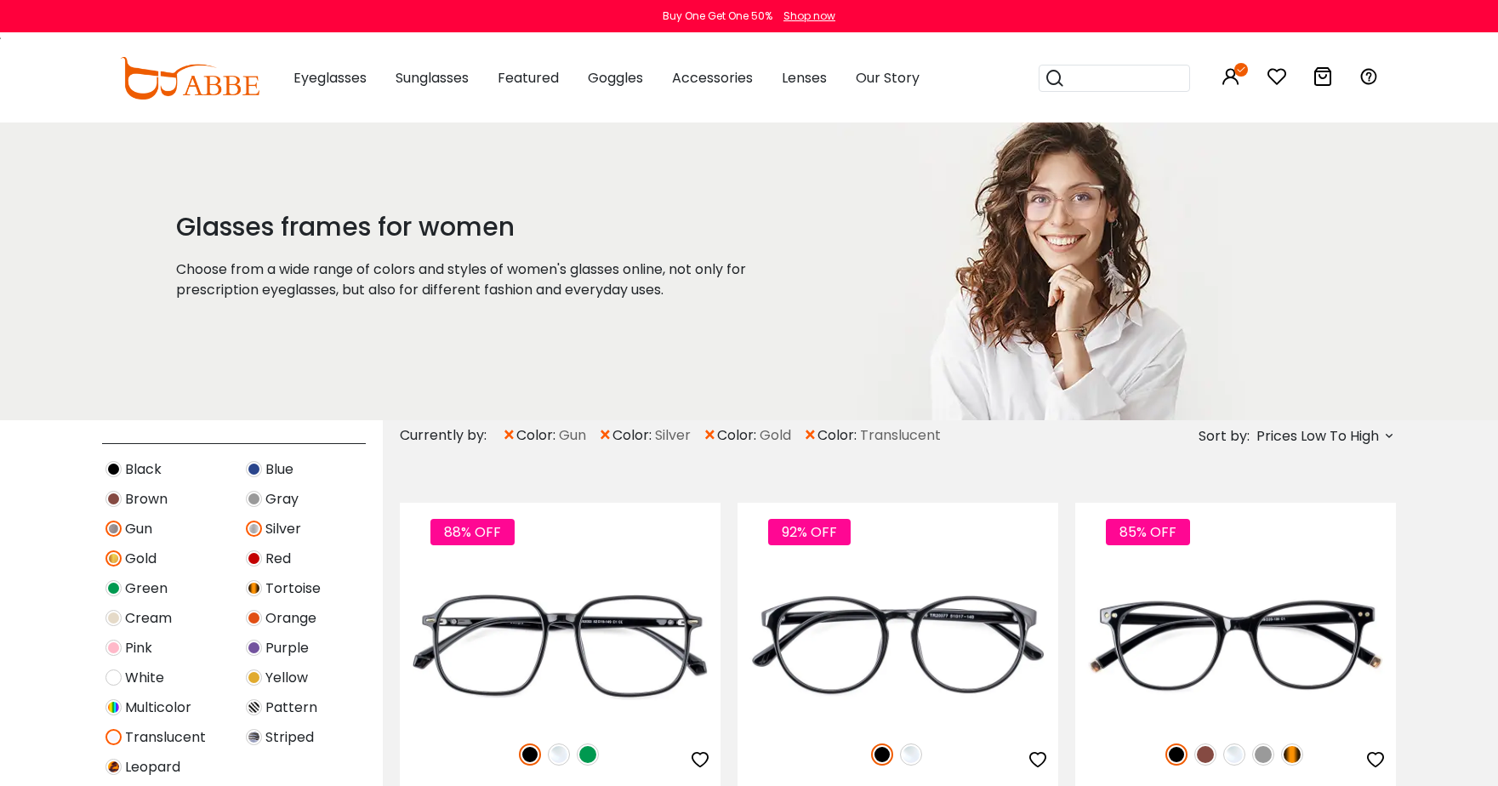
click at [262, 591] on div "Tortoise" at bounding box center [304, 588] width 140 height 23
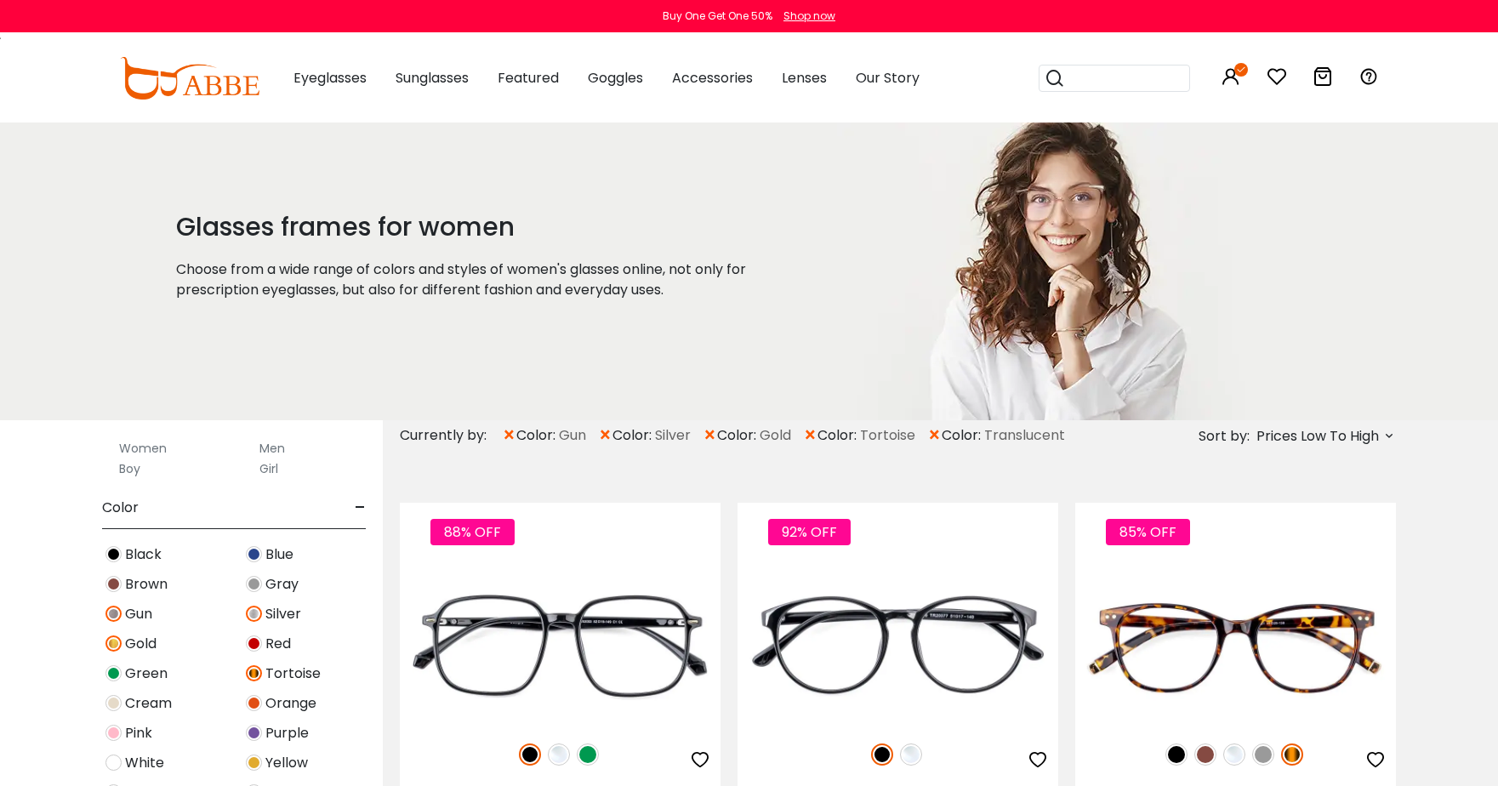
scroll to position [596, 0]
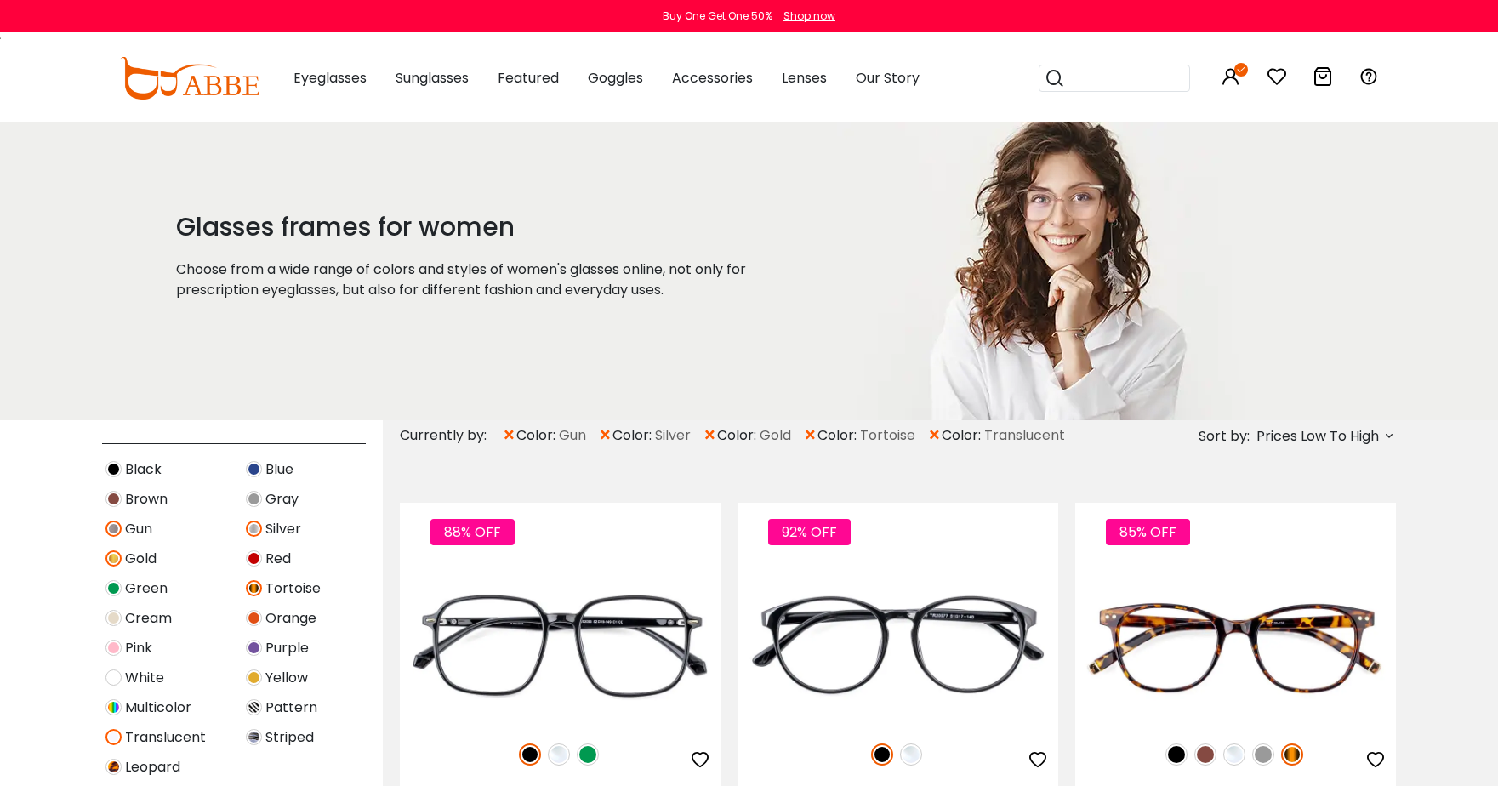
click at [149, 712] on span "Multicolor" at bounding box center [158, 708] width 66 height 20
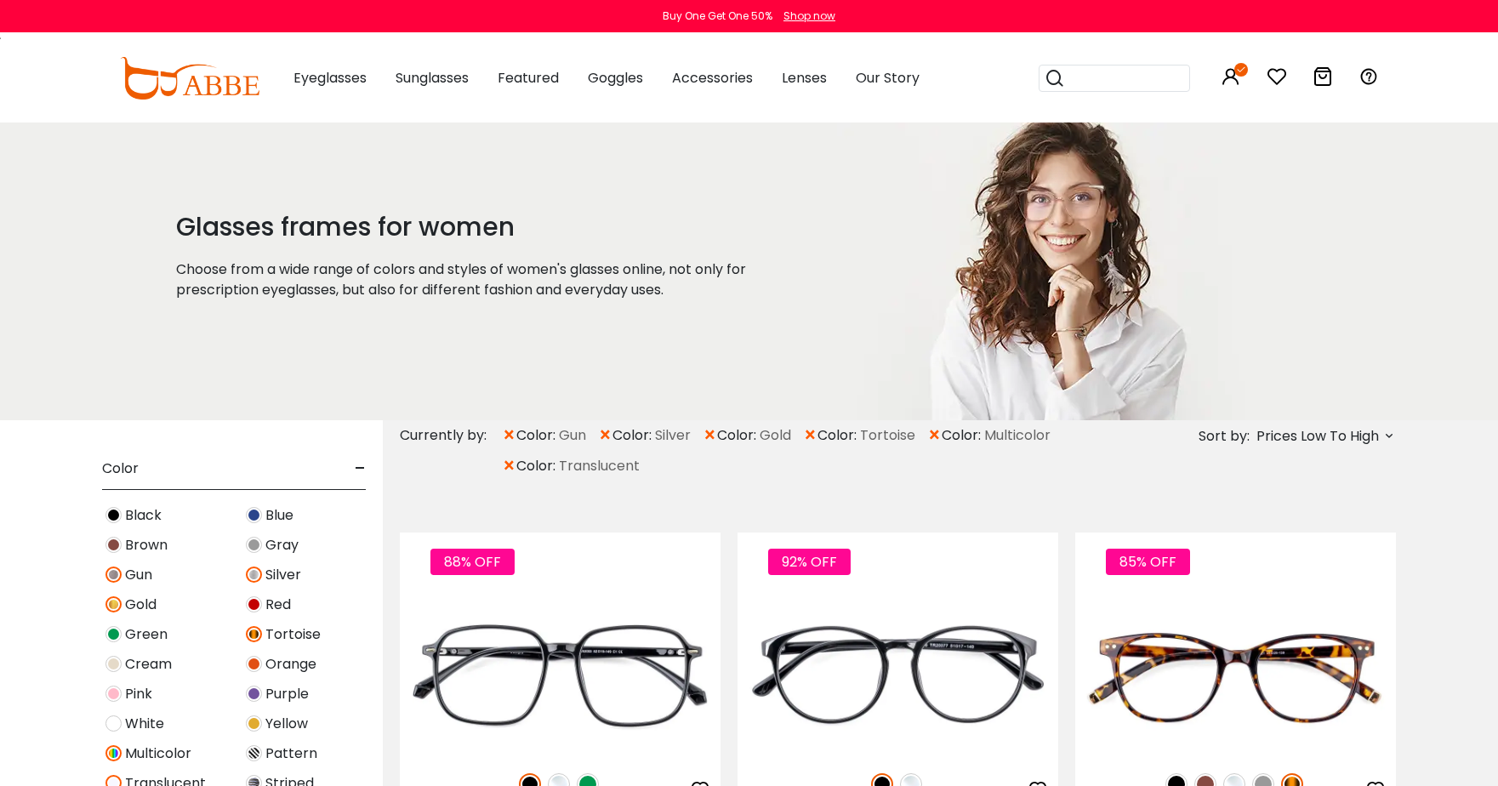
scroll to position [596, 0]
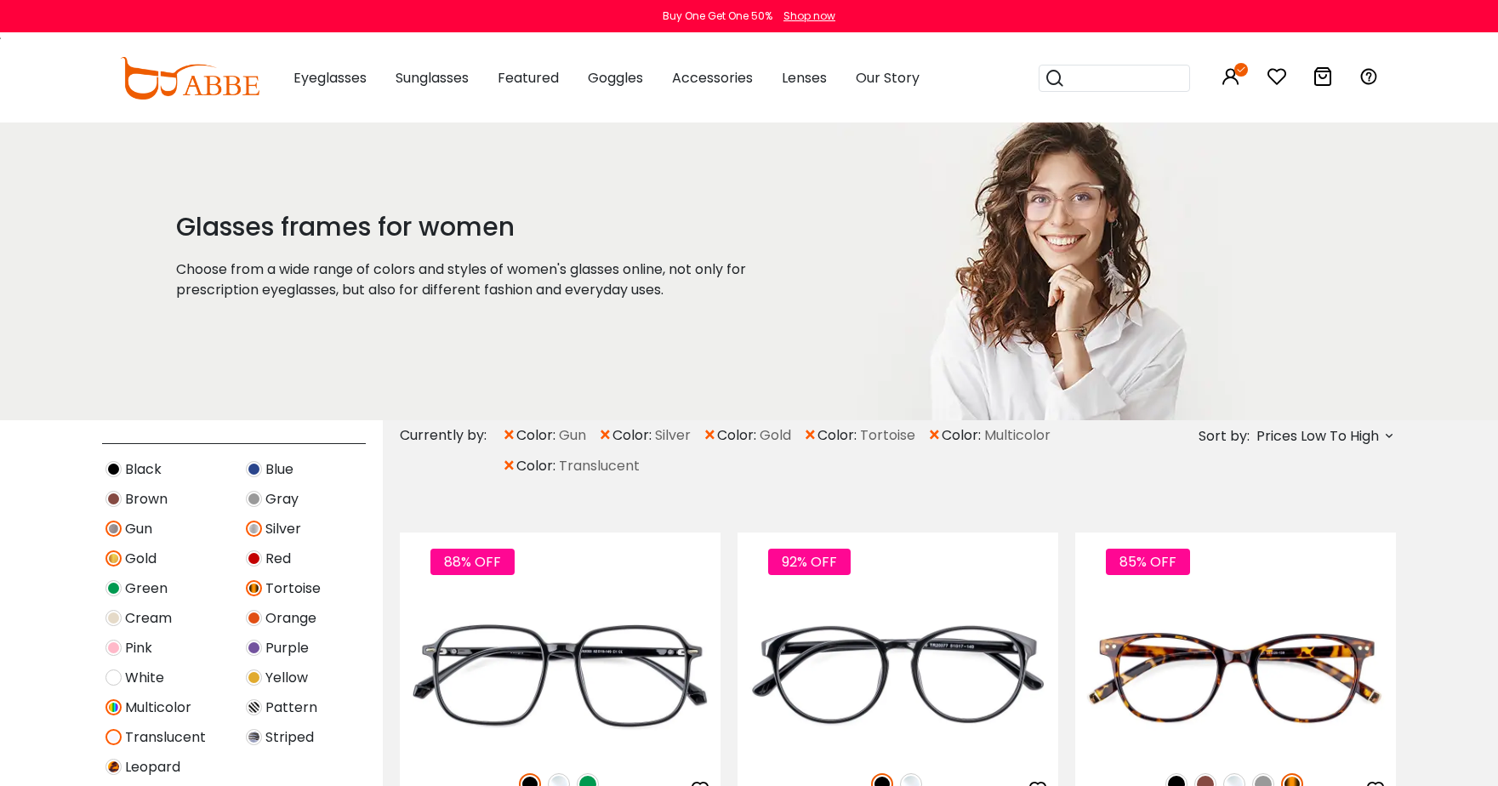
click at [267, 643] on span "Purple" at bounding box center [286, 648] width 43 height 20
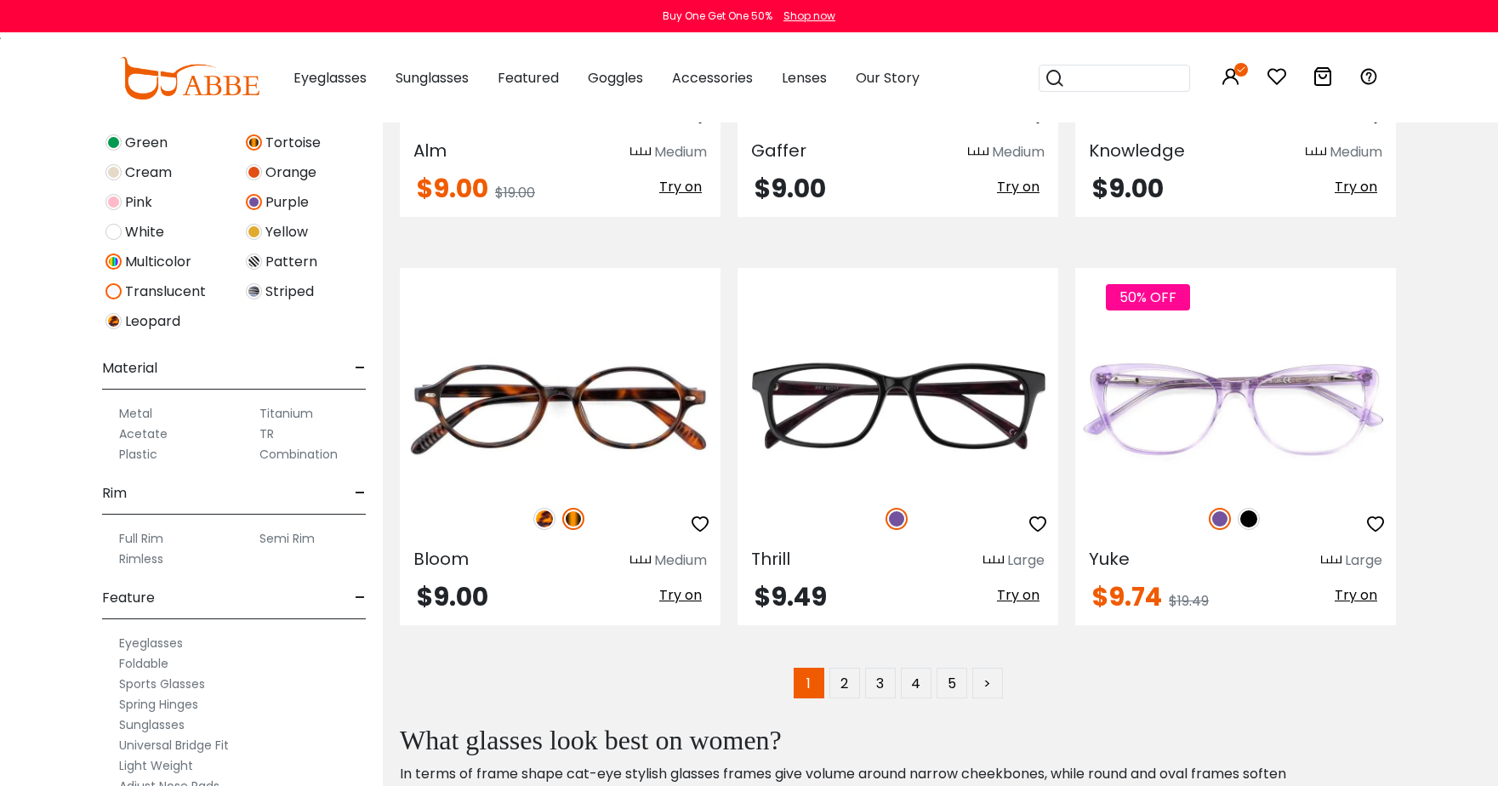
scroll to position [8254, 0]
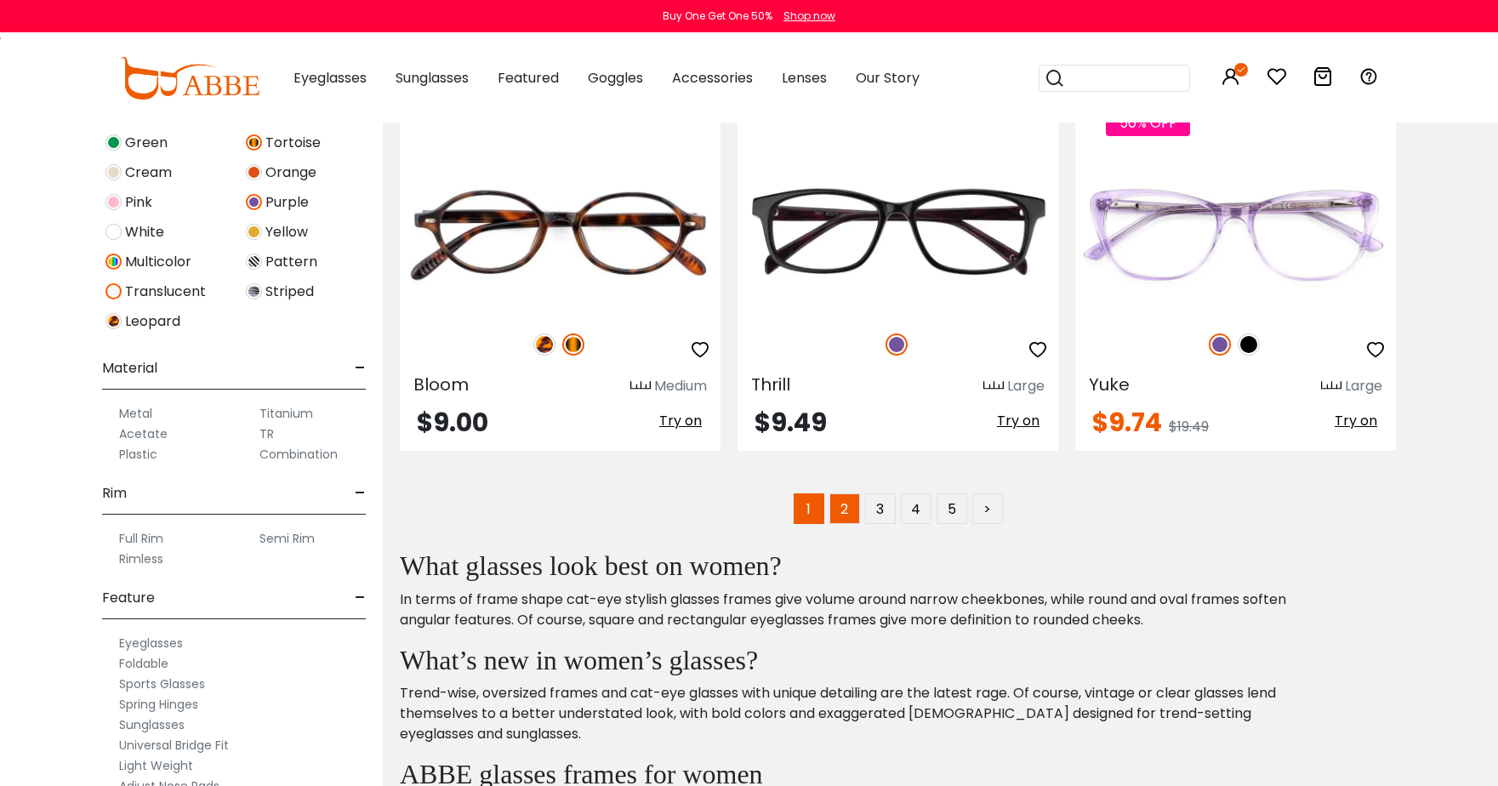
click at [834, 494] on link "2" at bounding box center [845, 509] width 31 height 31
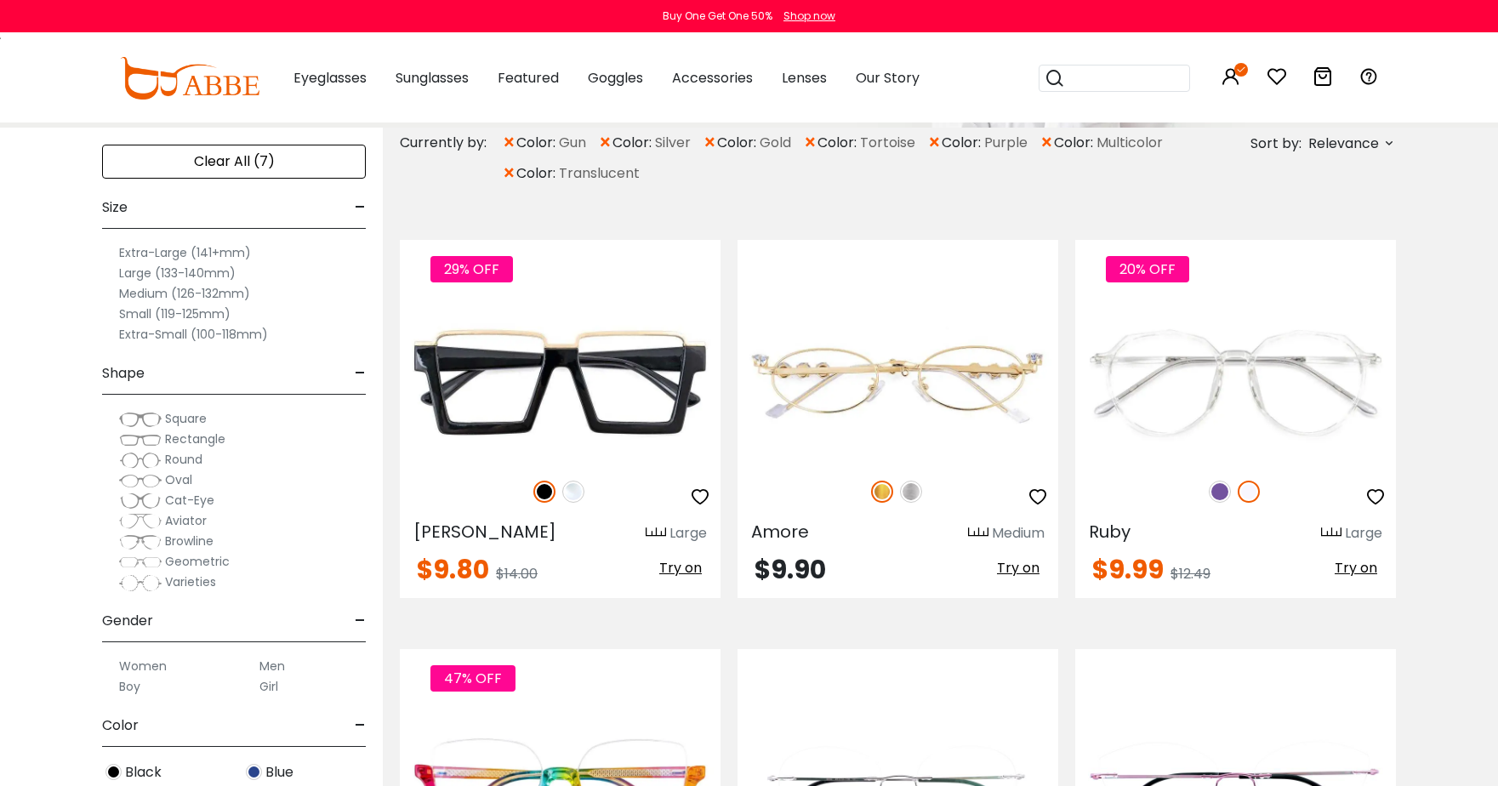
scroll to position [255, 0]
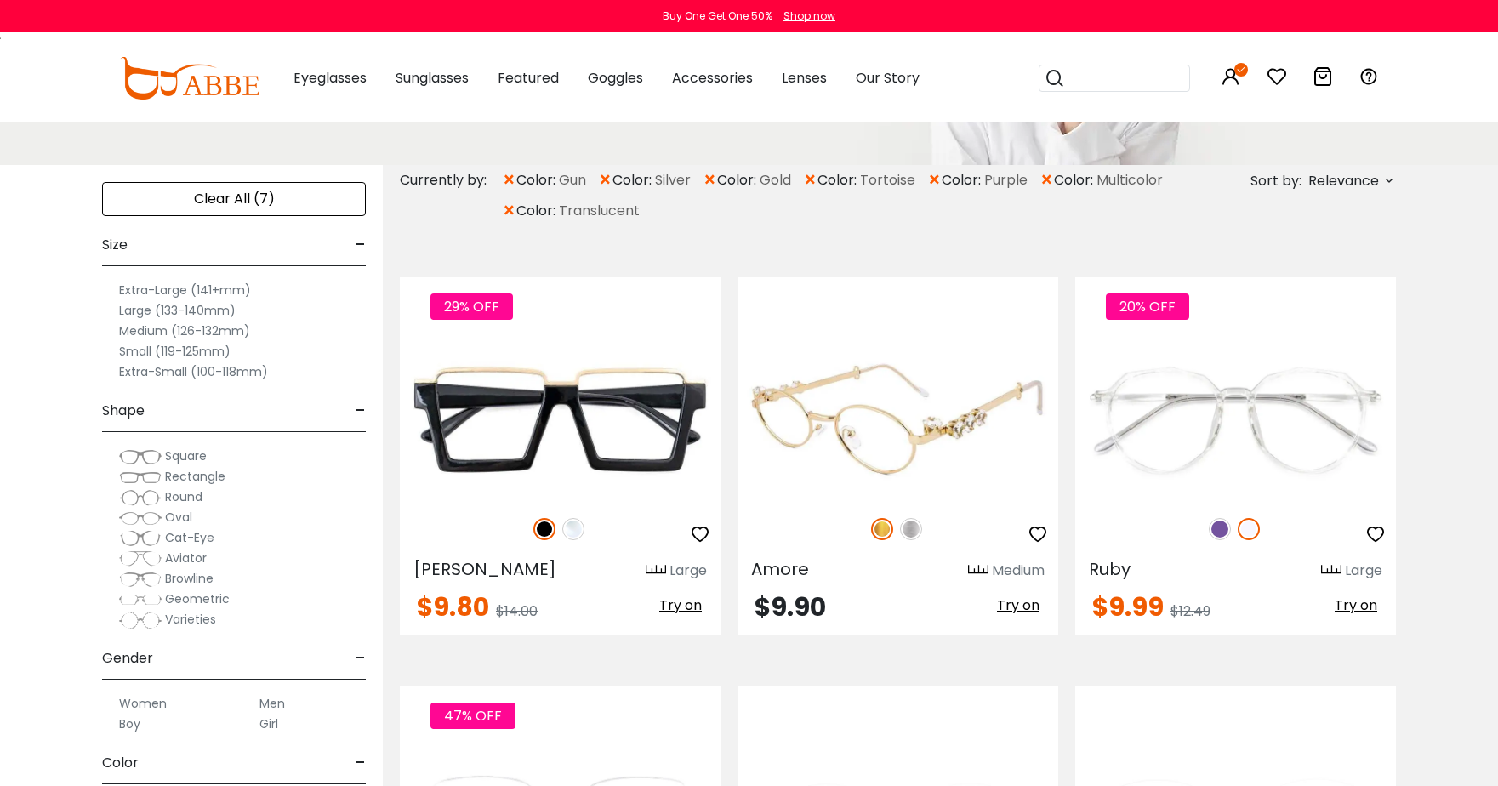
click at [785, 438] on img at bounding box center [898, 419] width 321 height 161
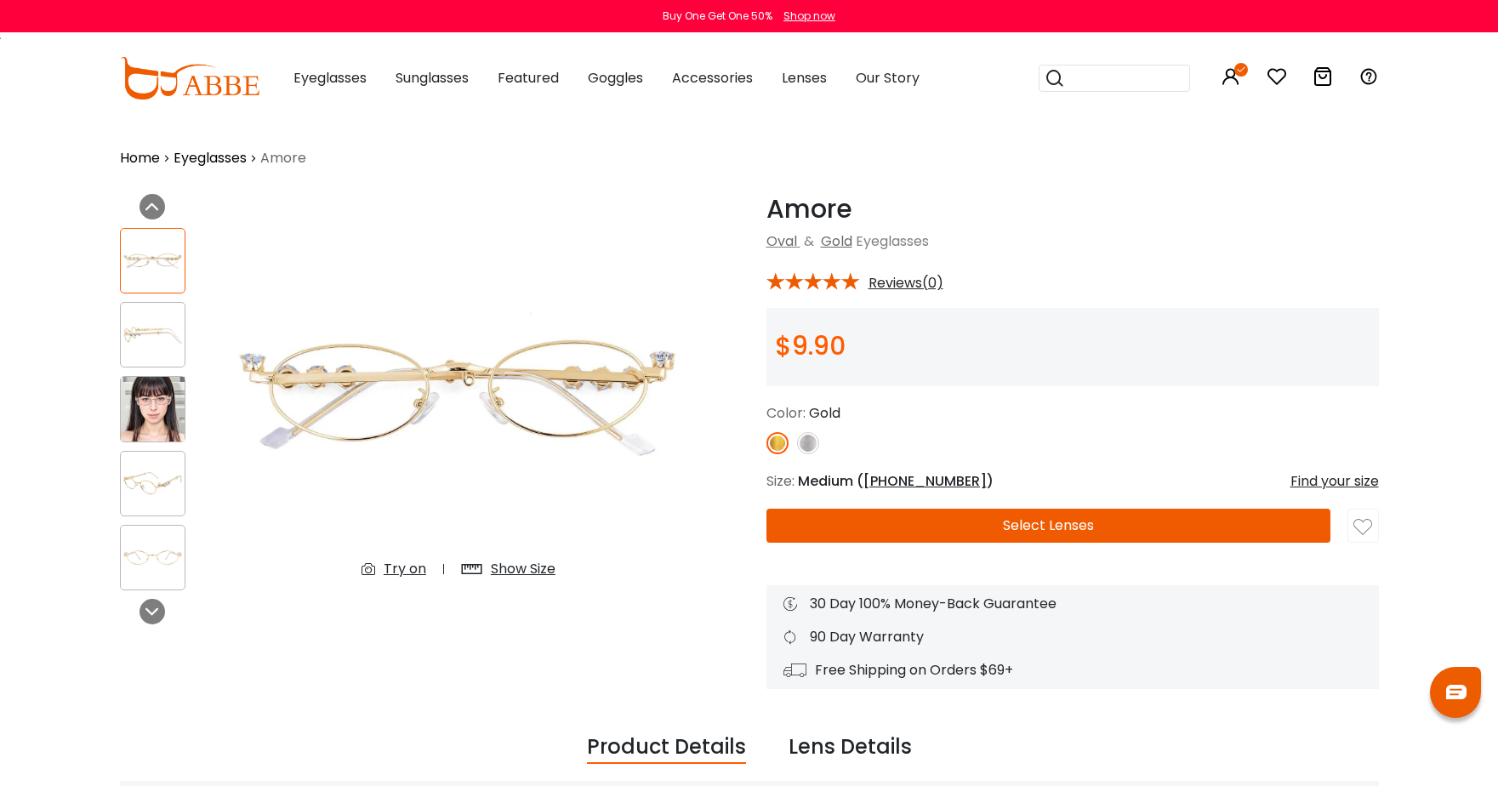
click at [161, 327] on img at bounding box center [153, 335] width 64 height 32
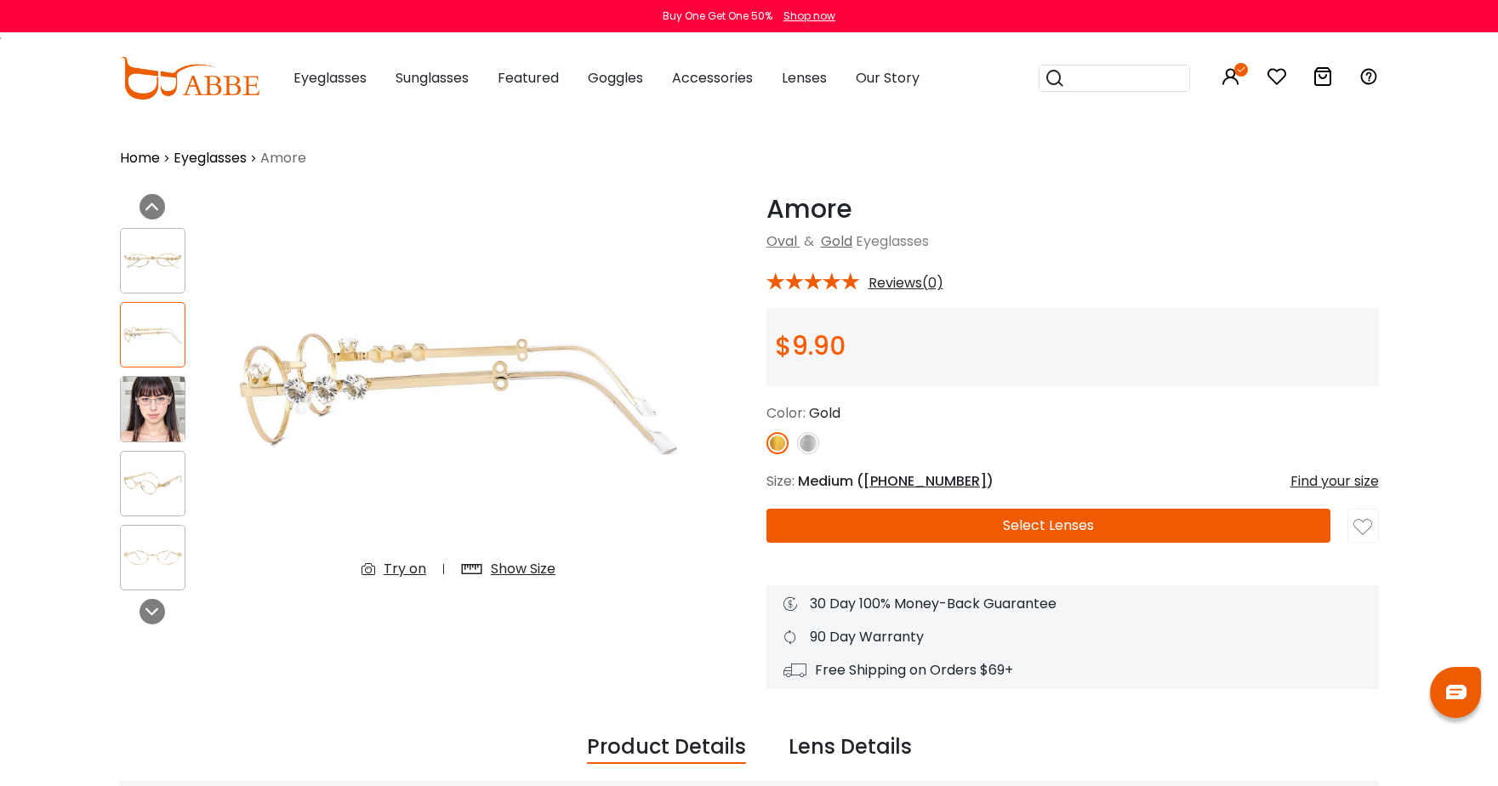
click at [809, 442] on img at bounding box center [808, 443] width 22 height 22
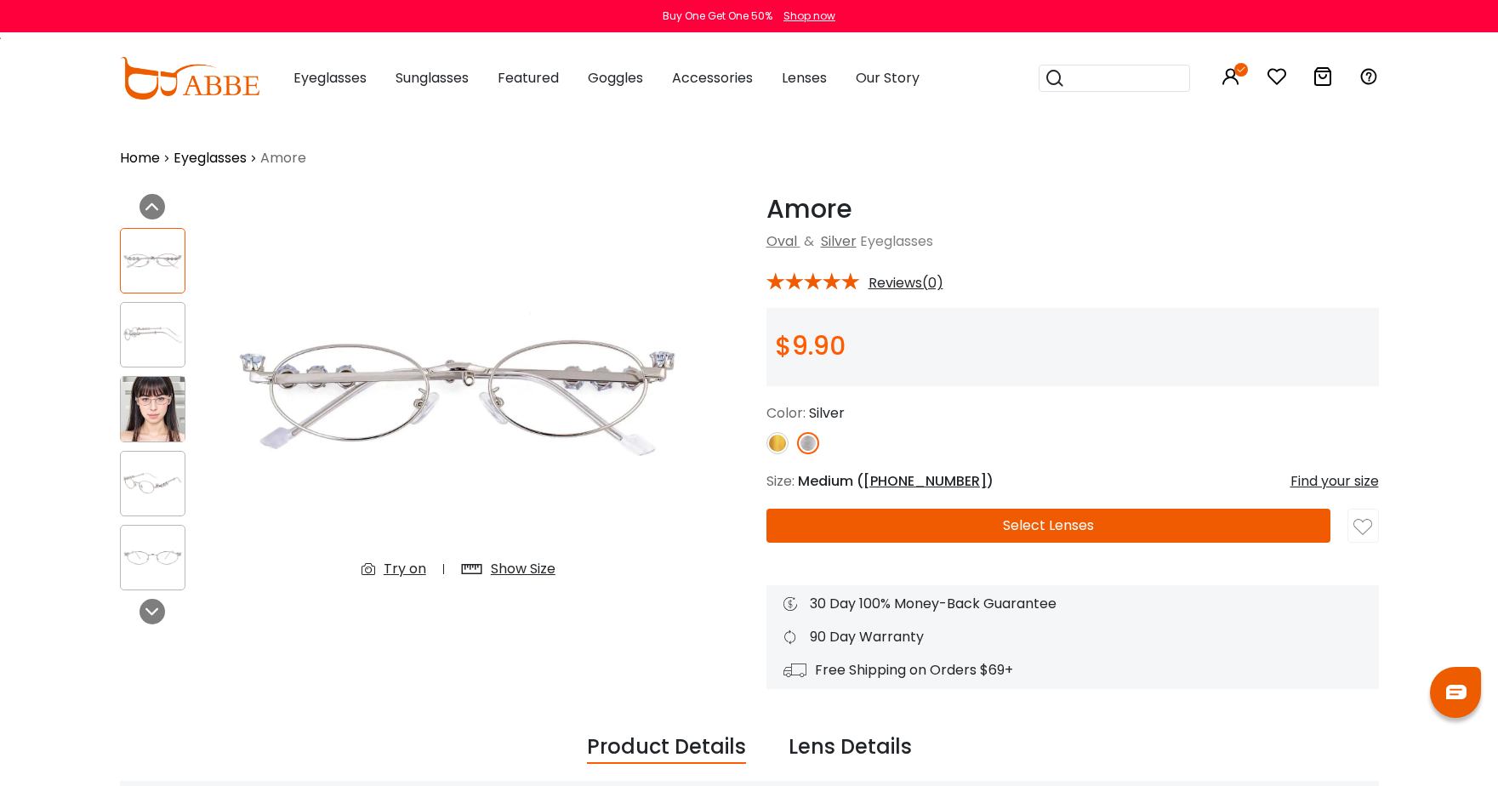
click at [157, 330] on img at bounding box center [153, 335] width 64 height 32
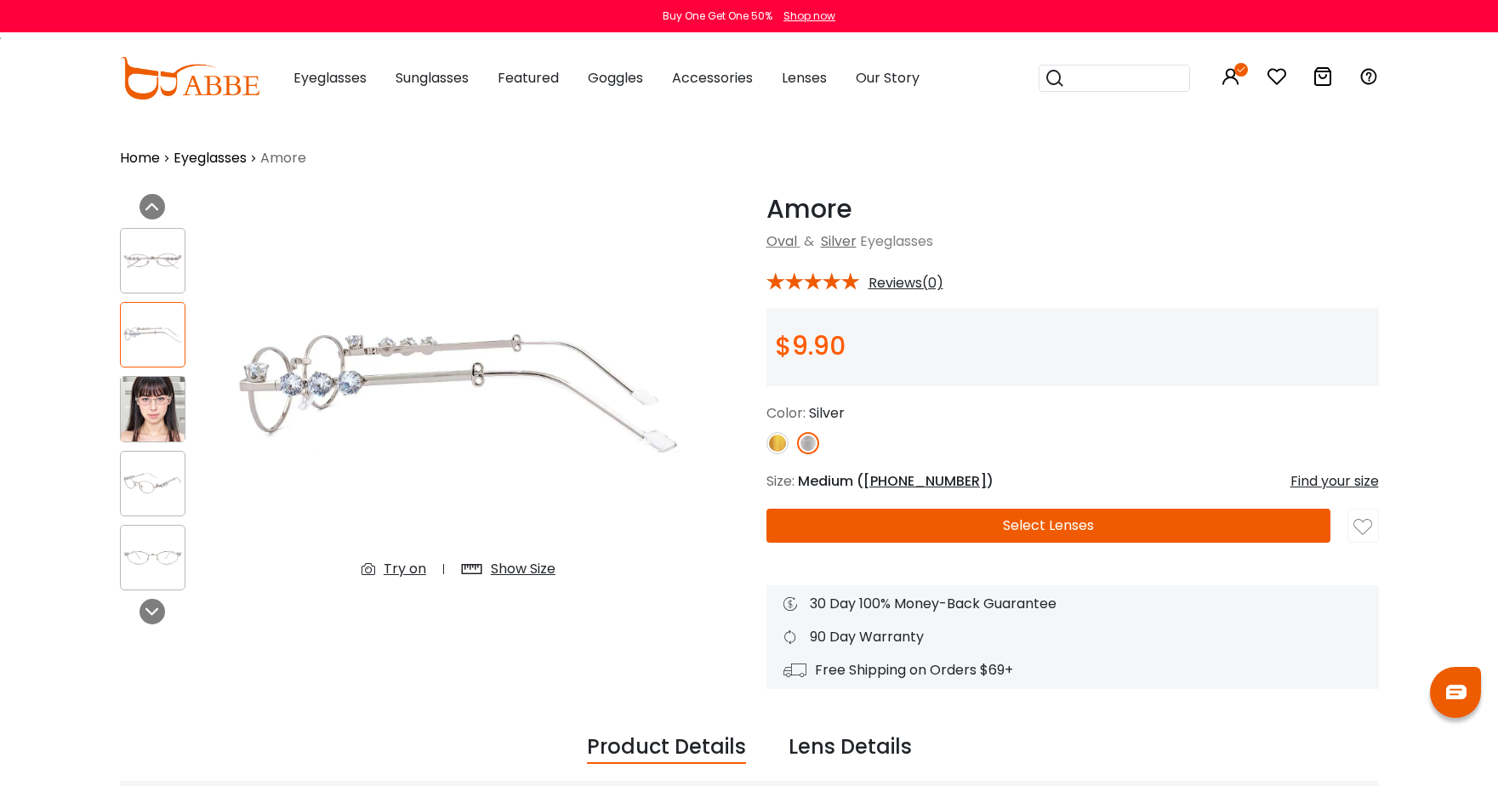
click at [1078, 523] on button "Select Lenses" at bounding box center [1049, 526] width 564 height 34
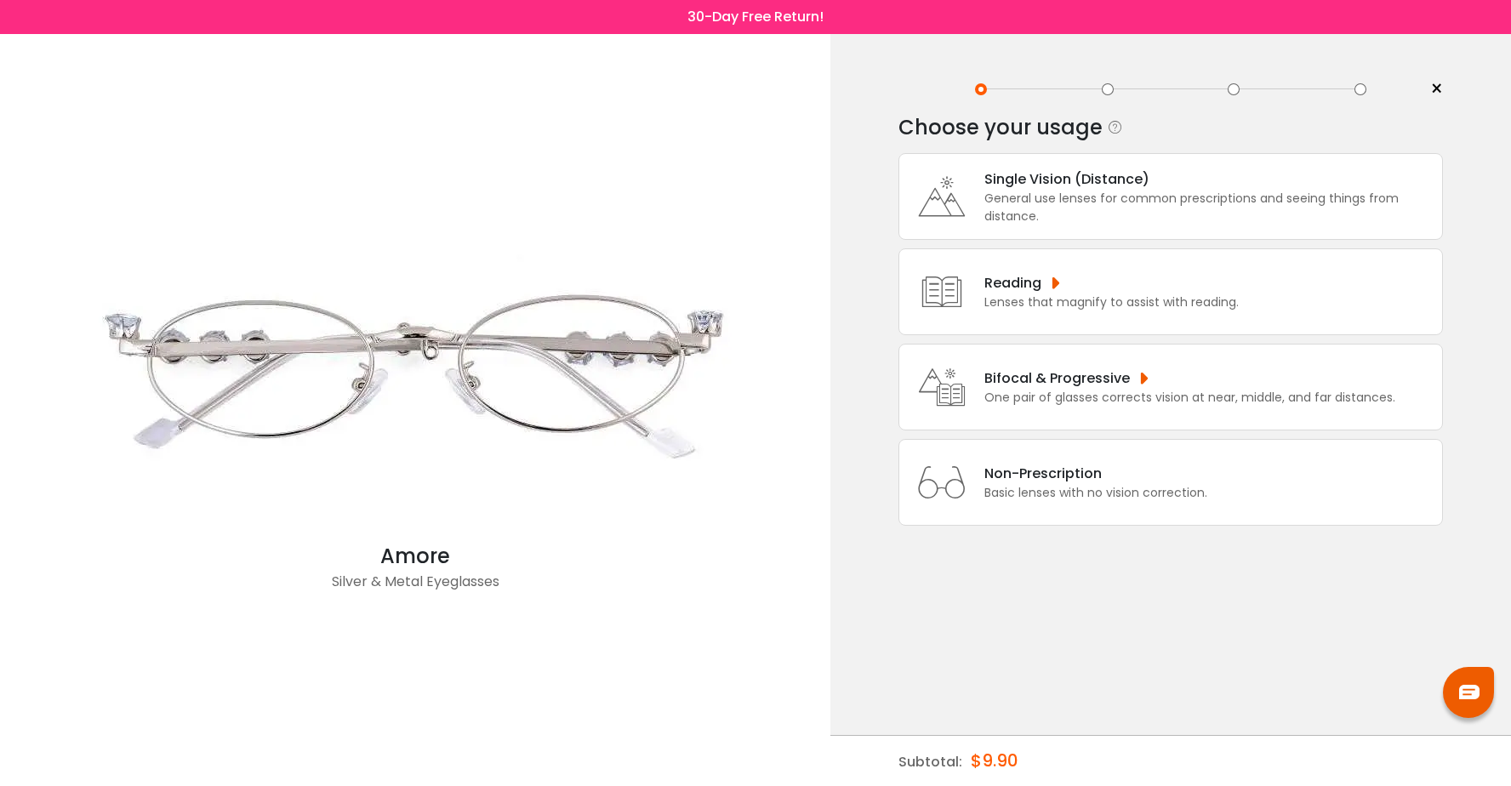
click at [994, 390] on div "One pair of glasses corrects vision at near, middle, and far distances." at bounding box center [1190, 398] width 411 height 18
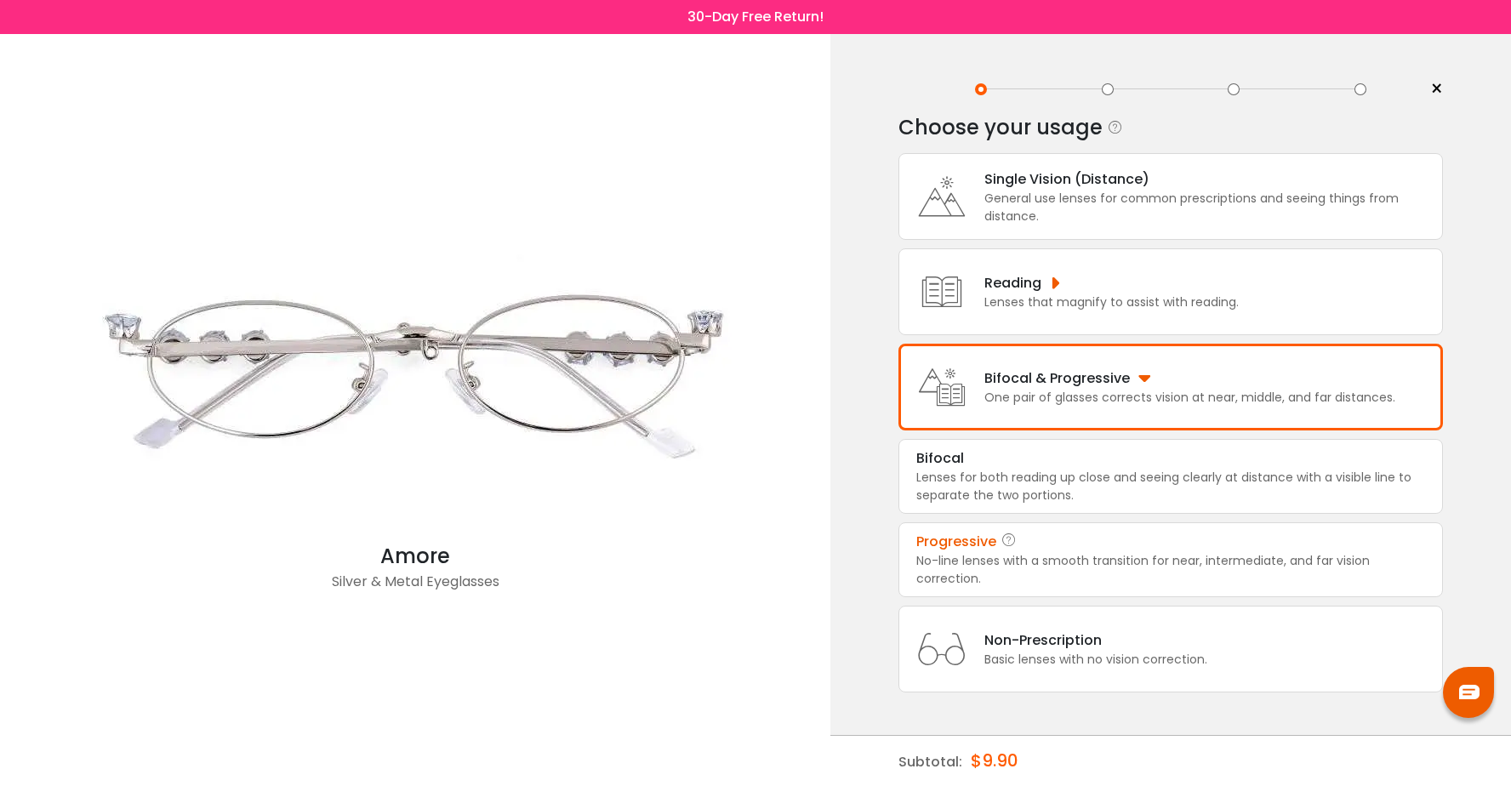
click at [983, 548] on div "Progressive" at bounding box center [956, 542] width 80 height 20
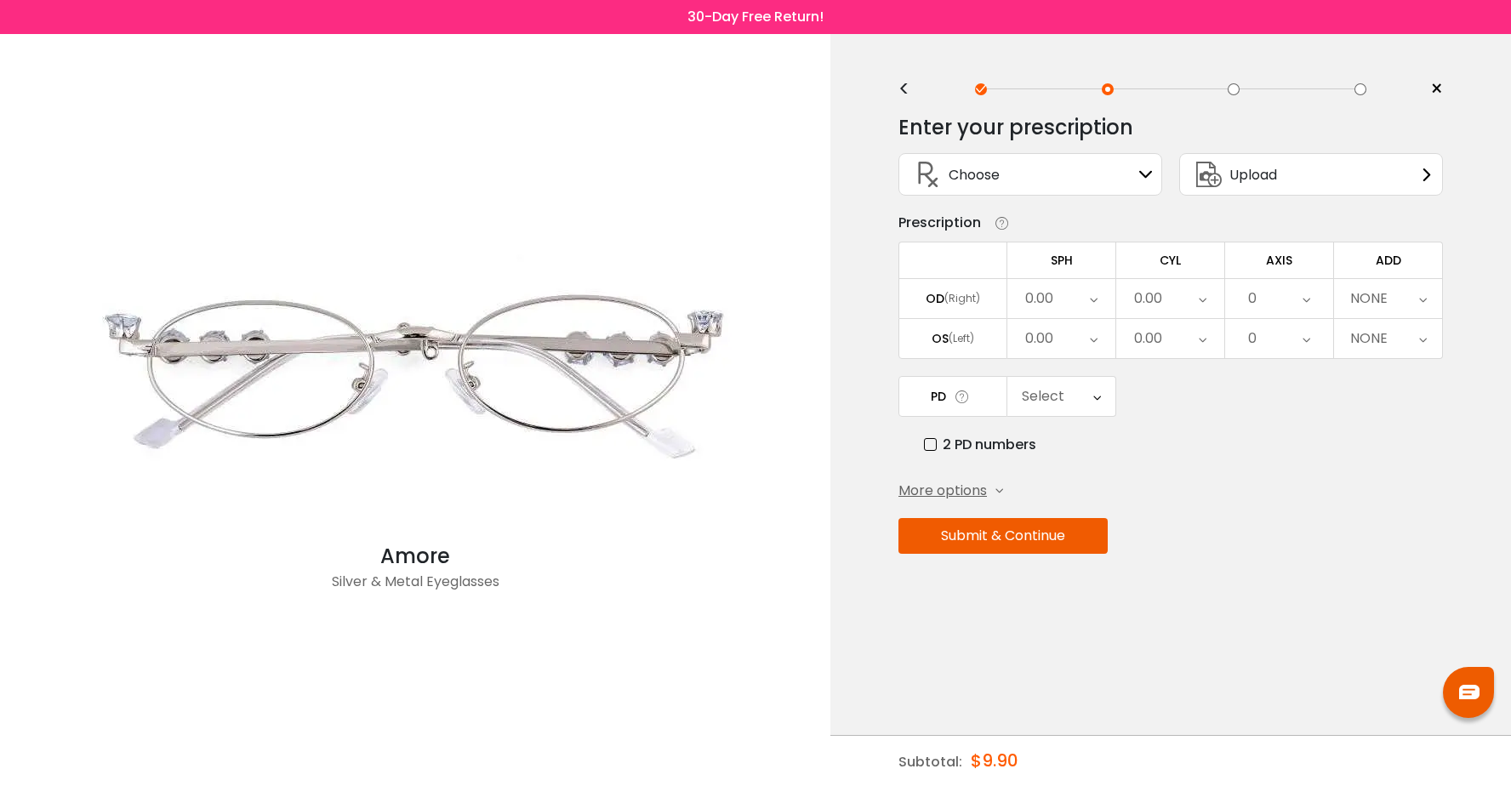
click at [1065, 292] on div "0.00" at bounding box center [1061, 298] width 108 height 39
click at [1070, 393] on li "-0.50" at bounding box center [1061, 383] width 108 height 31
click at [1074, 331] on div "0.00" at bounding box center [1061, 338] width 108 height 39
click at [1069, 410] on li "-0.50" at bounding box center [1061, 423] width 108 height 31
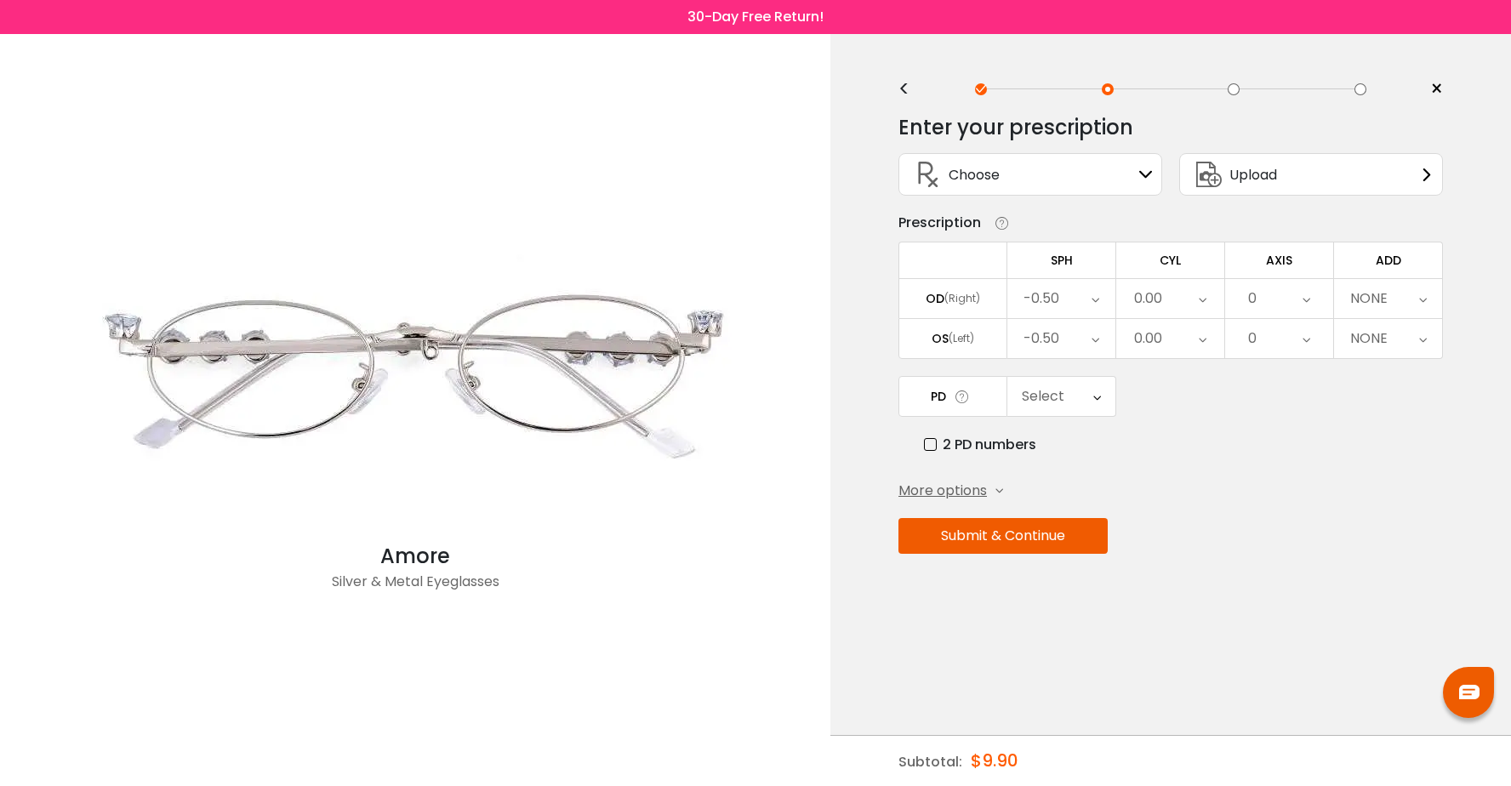
click at [1056, 402] on div "Select" at bounding box center [1043, 397] width 43 height 34
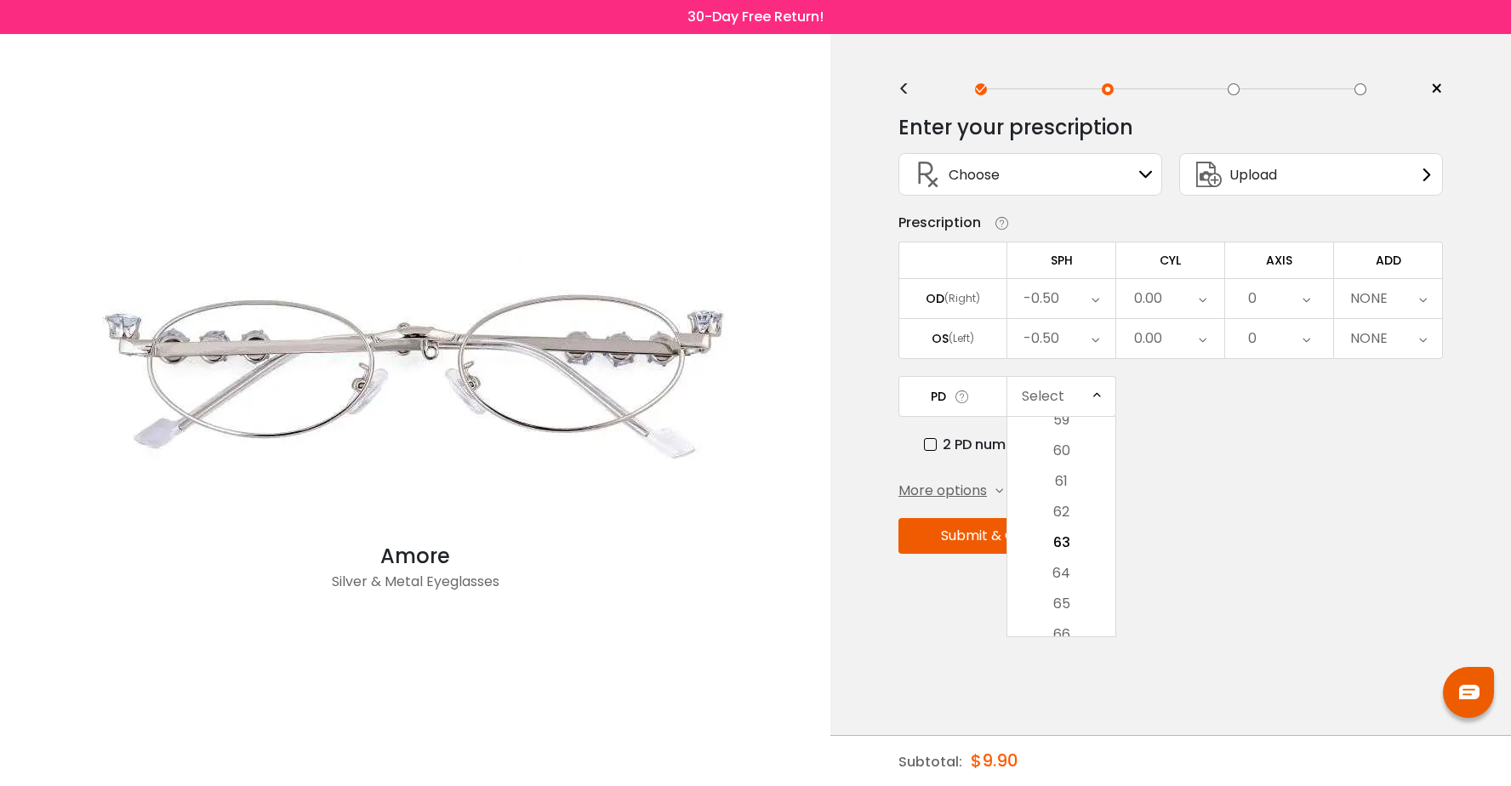
drag, startPoint x: 1068, startPoint y: 537, endPoint x: 1070, endPoint y: 522, distance: 14.6
click at [1068, 537] on li "63" at bounding box center [1061, 543] width 108 height 31
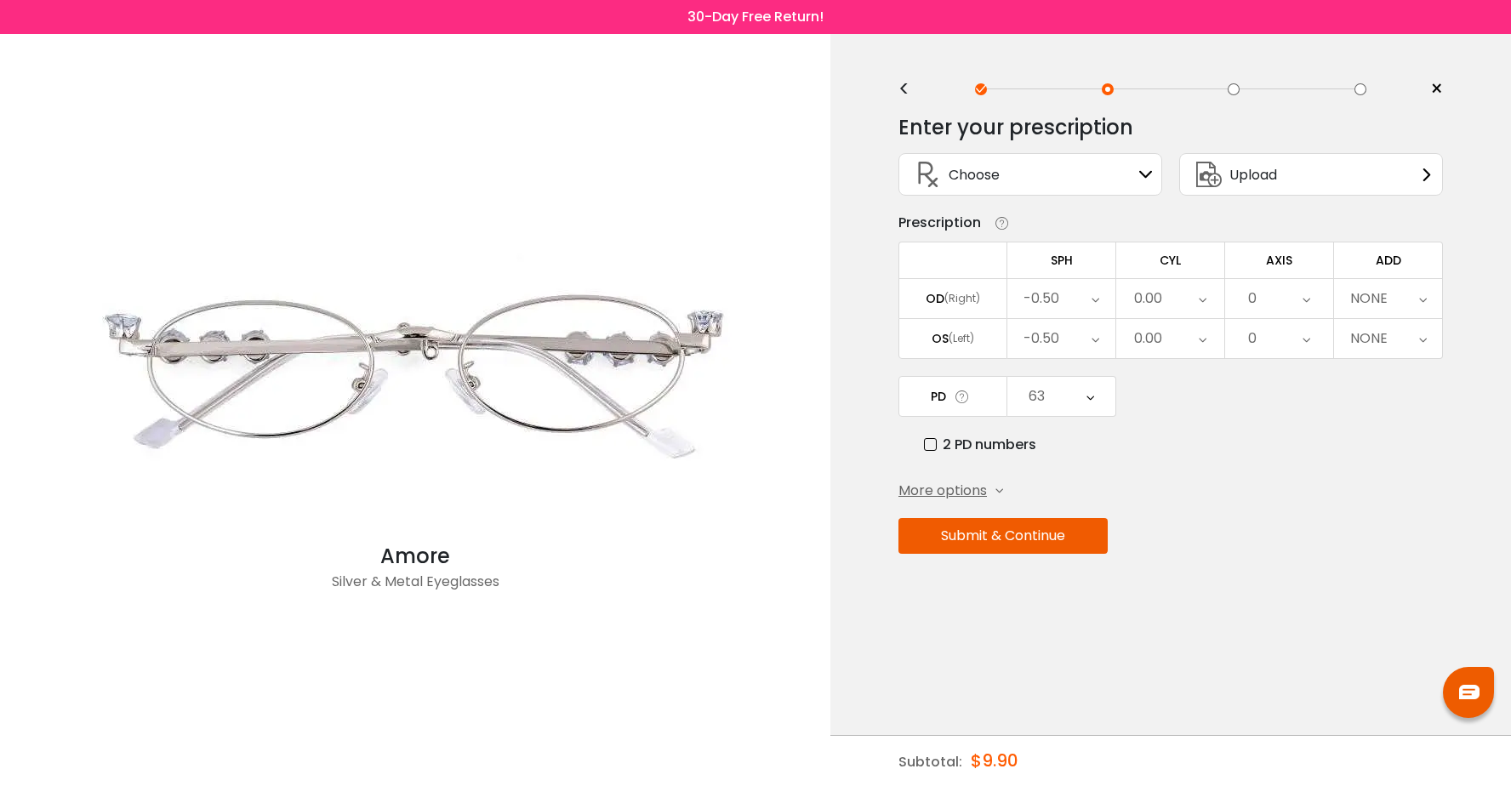
click at [1157, 300] on div "0.00" at bounding box center [1148, 299] width 28 height 34
click at [1170, 451] on li "+0.50" at bounding box center [1170, 452] width 108 height 31
click at [1159, 328] on div "0.00" at bounding box center [1148, 339] width 28 height 34
click at [1170, 489] on li "+0.50" at bounding box center [1170, 492] width 108 height 31
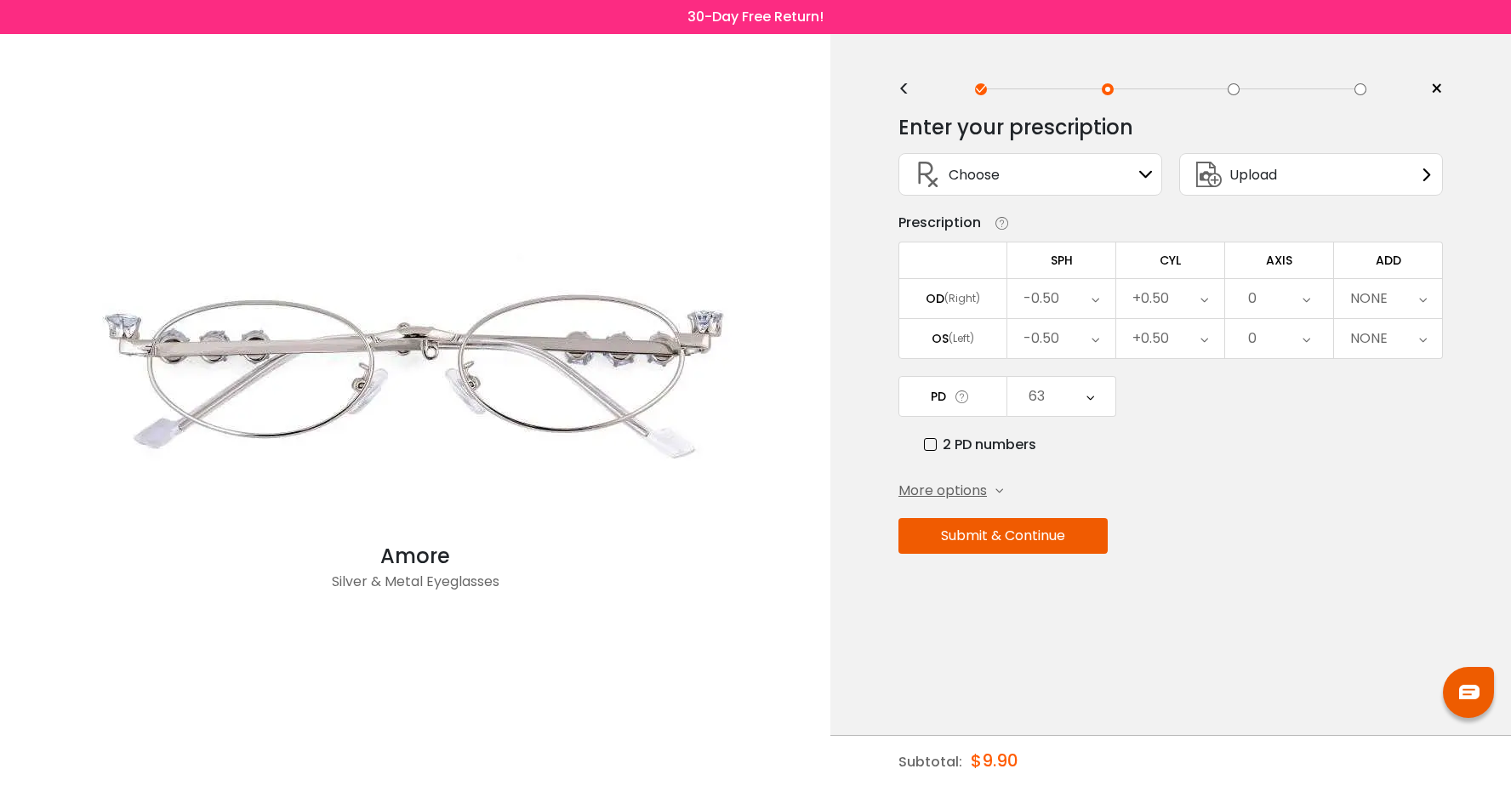
click at [1263, 297] on div "0" at bounding box center [1279, 298] width 108 height 39
click at [1262, 532] on li "180" at bounding box center [1279, 523] width 108 height 31
click at [1287, 338] on div "0" at bounding box center [1279, 338] width 108 height 39
click at [1292, 569] on li "180" at bounding box center [1279, 563] width 108 height 31
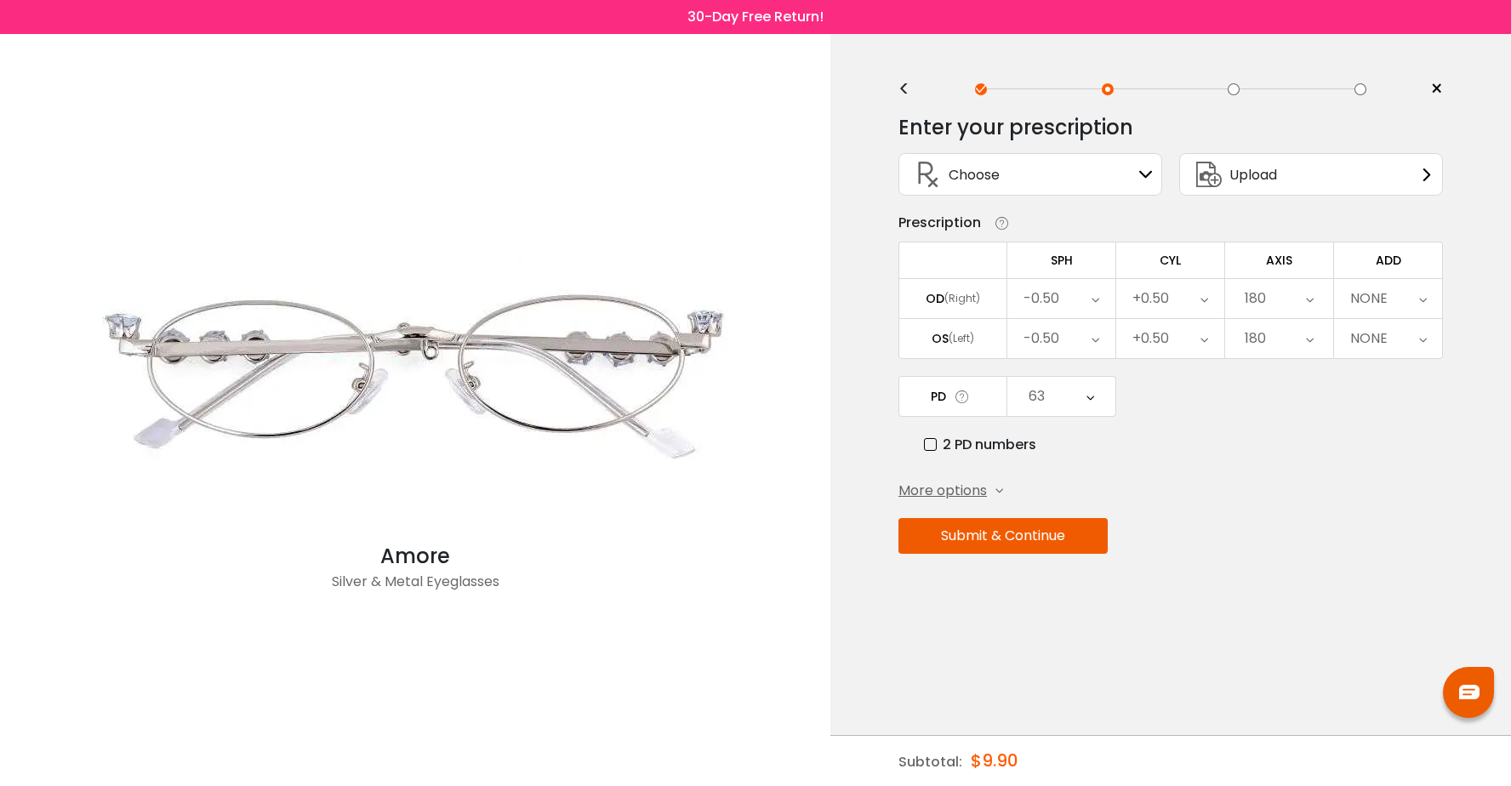
click at [1381, 288] on div "NONE" at bounding box center [1368, 299] width 37 height 34
click at [1396, 486] on li "+1.50" at bounding box center [1388, 487] width 108 height 31
click at [1380, 343] on div "+1.50" at bounding box center [1367, 339] width 32 height 34
click at [1257, 447] on div "2 PD numbers" at bounding box center [1183, 444] width 519 height 21
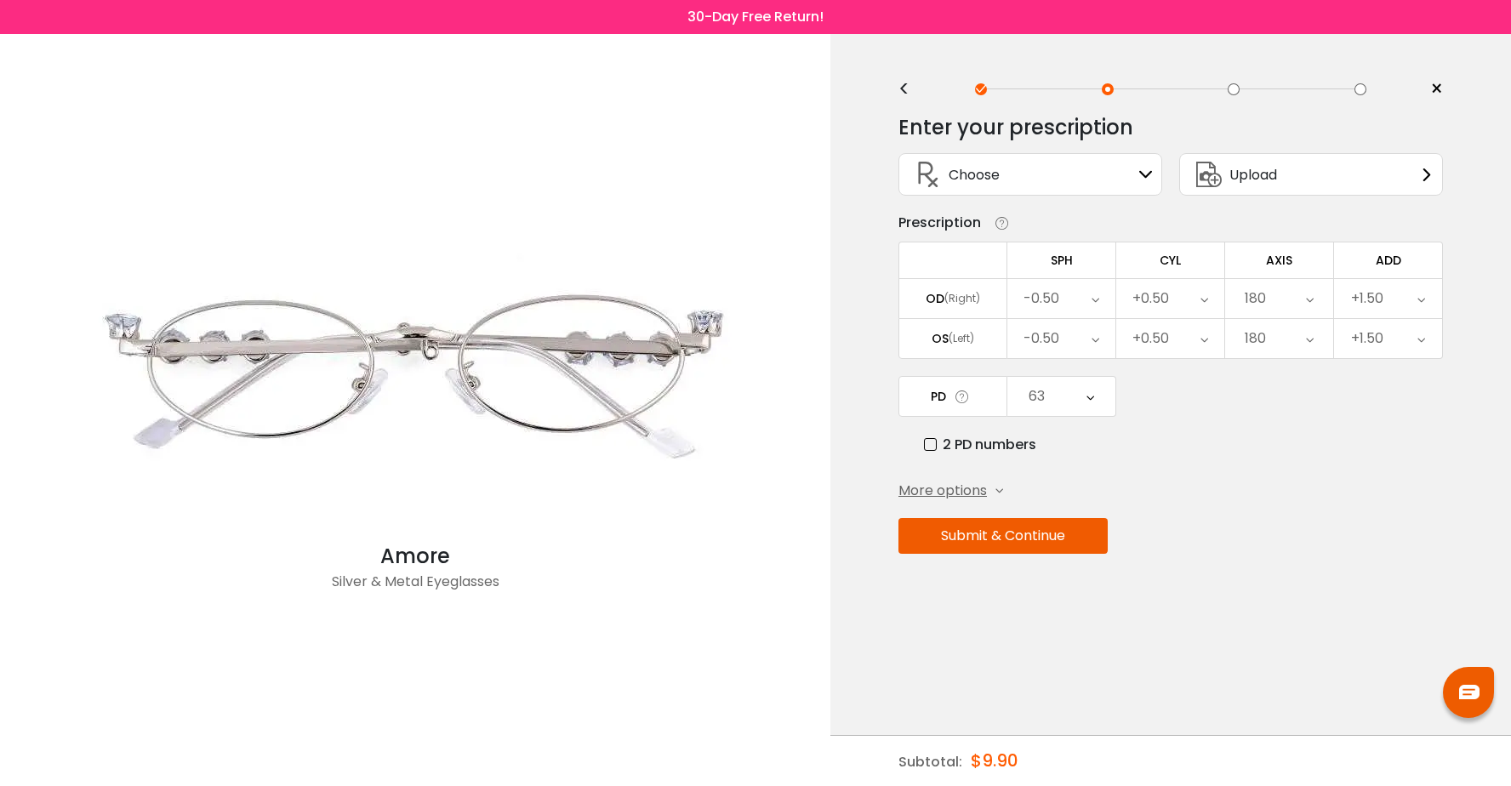
click at [989, 544] on button "Submit & Continue" at bounding box center [1003, 536] width 209 height 36
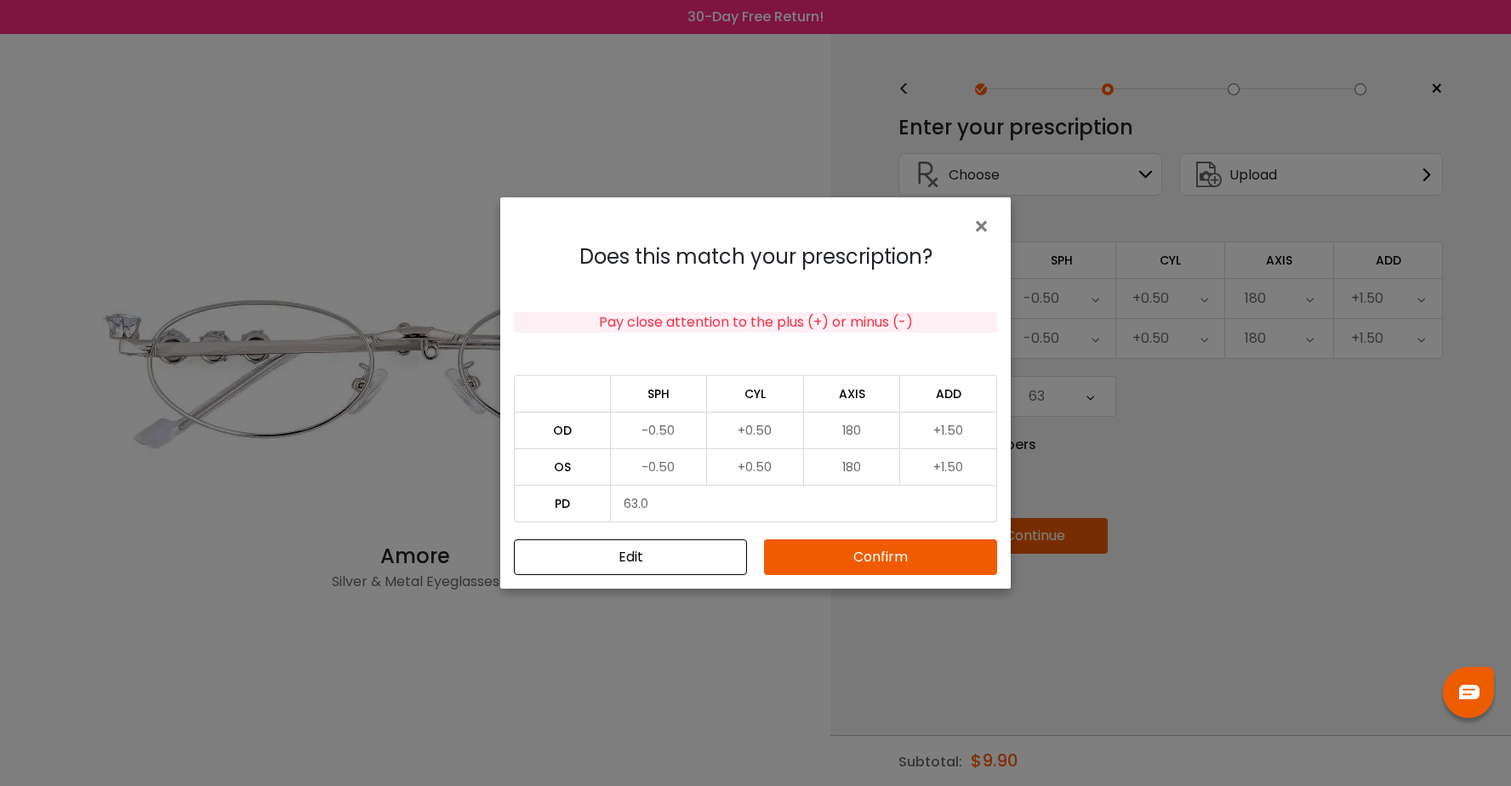
click at [846, 552] on button "Confirm" at bounding box center [880, 557] width 233 height 36
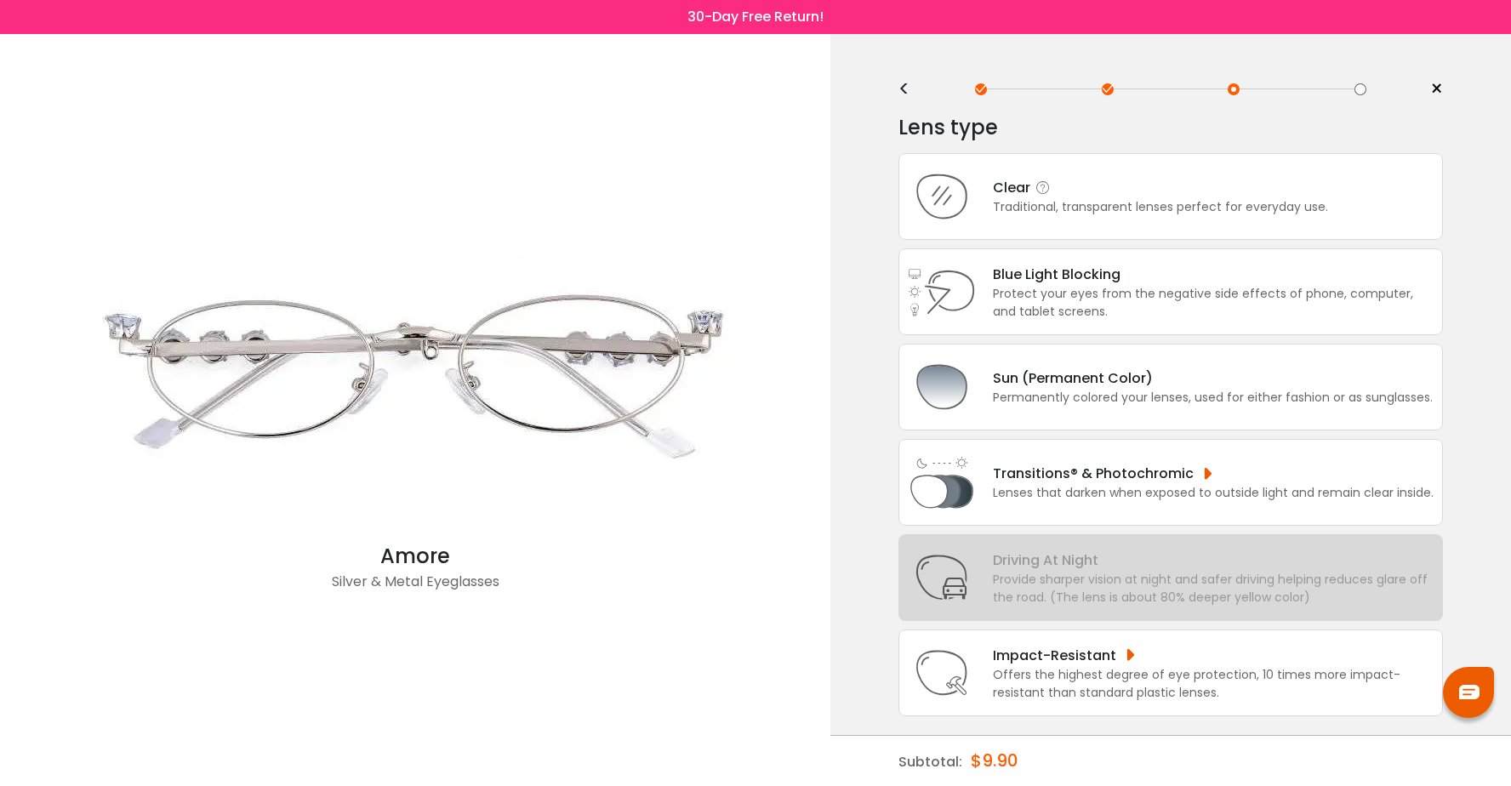
click at [1128, 204] on div "Traditional, transparent lenses perfect for everyday use." at bounding box center [1160, 207] width 335 height 18
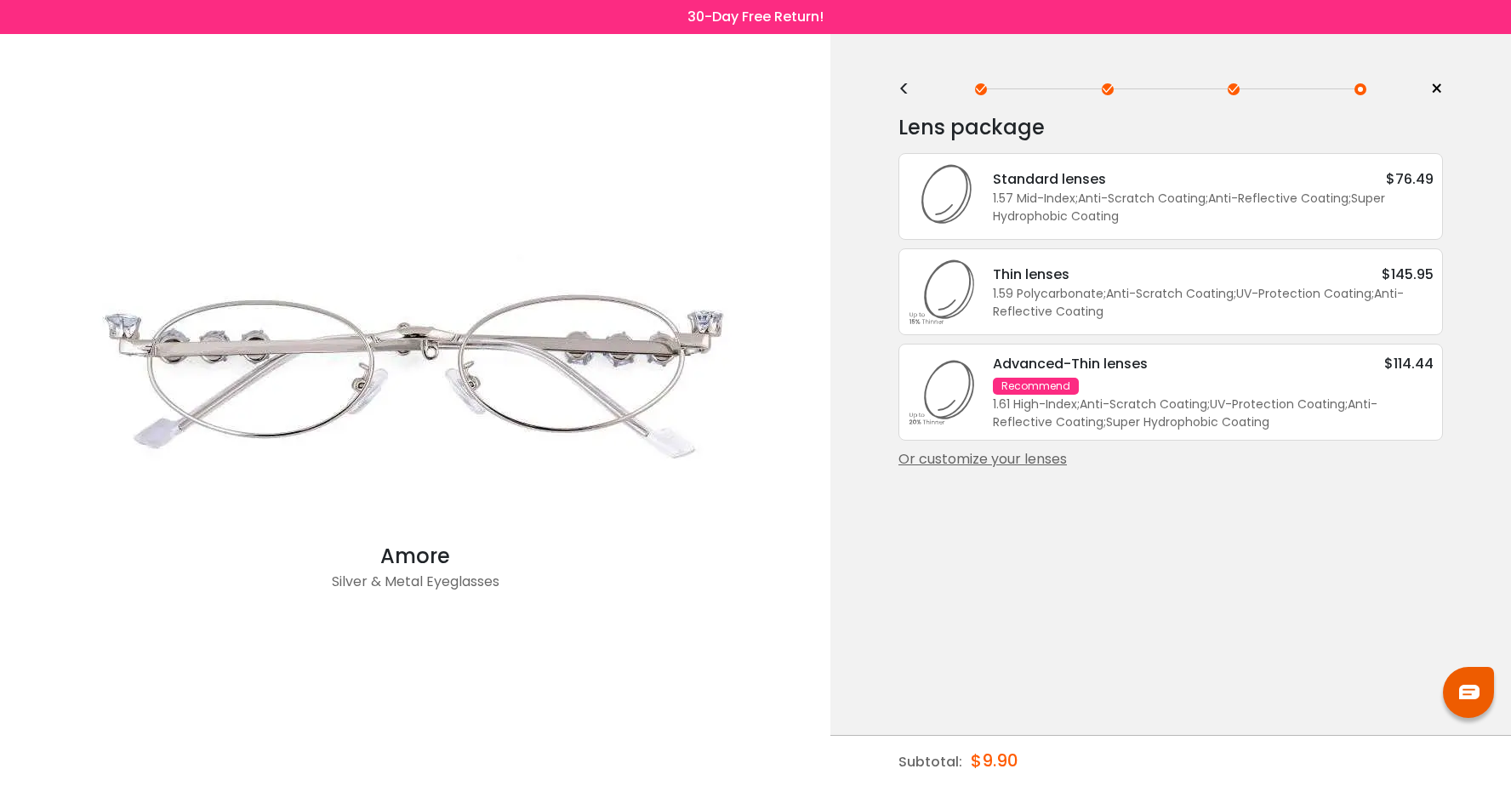
click at [1130, 198] on div "1.57 Mid-Index ; Anti-Scratch Coating ; Anti-Reflective Coating ; Super Hydroph…" at bounding box center [1213, 208] width 441 height 36
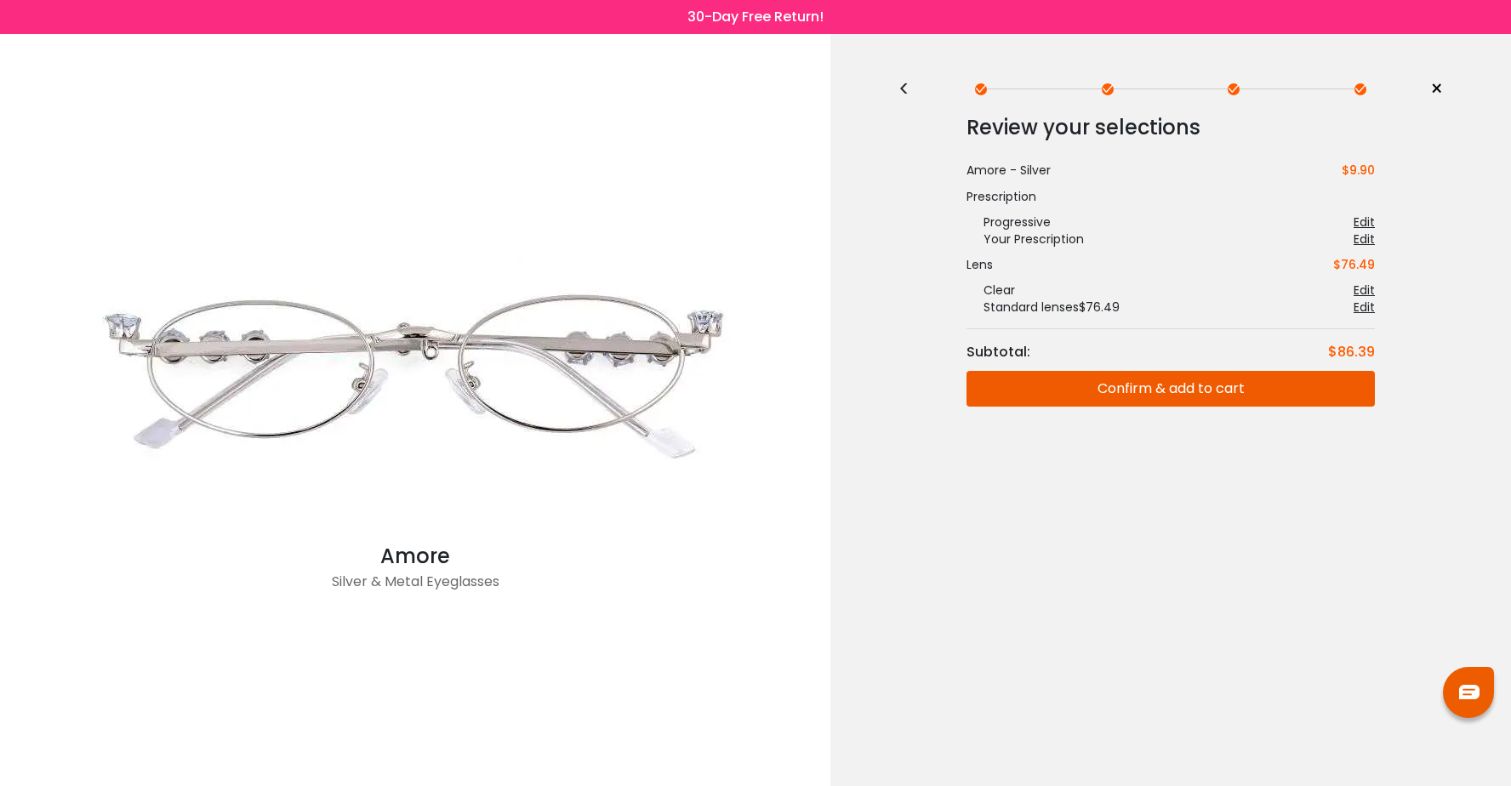
click at [1151, 377] on button "Confirm & add to cart" at bounding box center [1171, 389] width 408 height 36
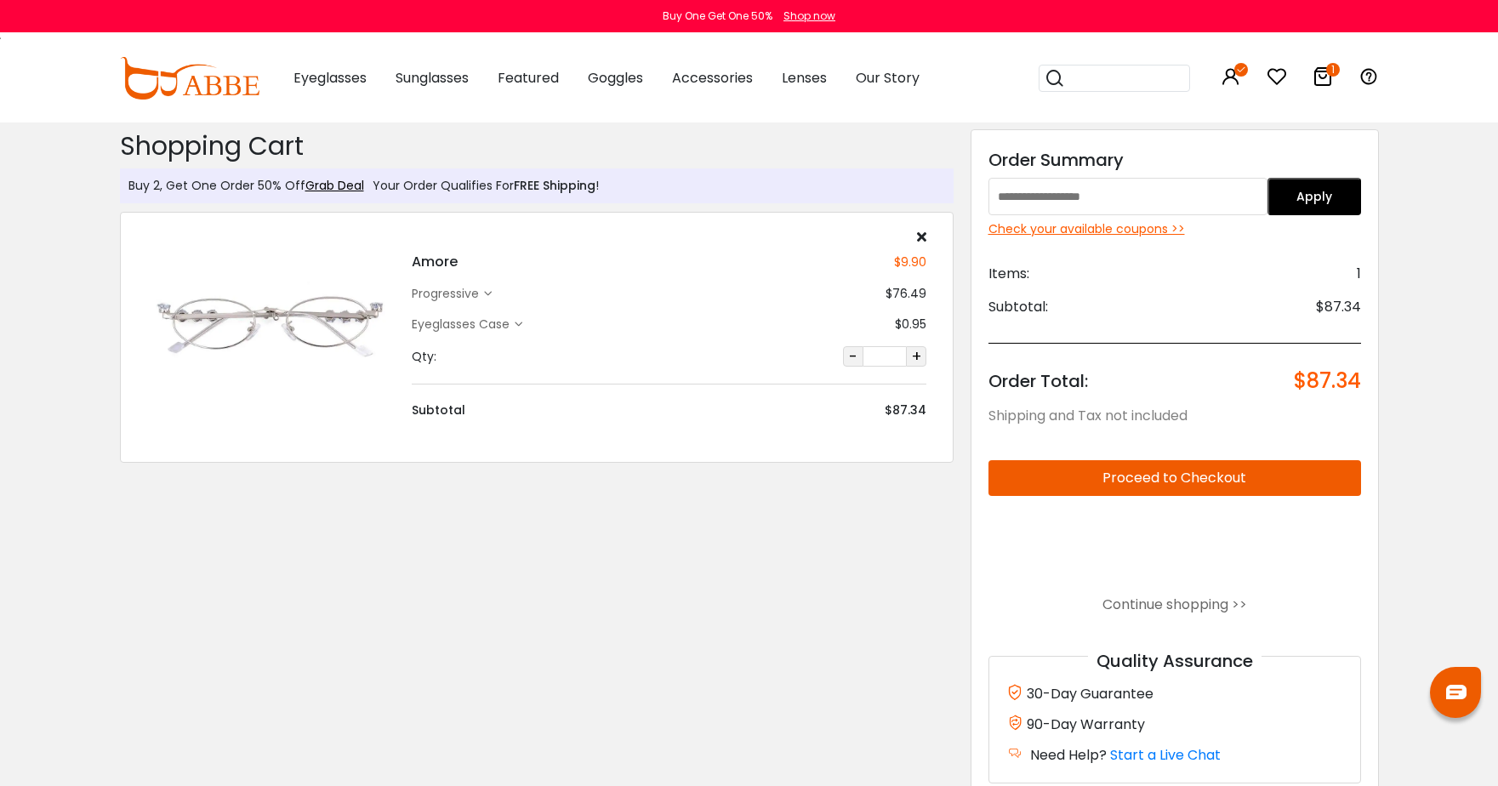
click at [1090, 234] on div "Check your available coupons >>" at bounding box center [1175, 229] width 373 height 18
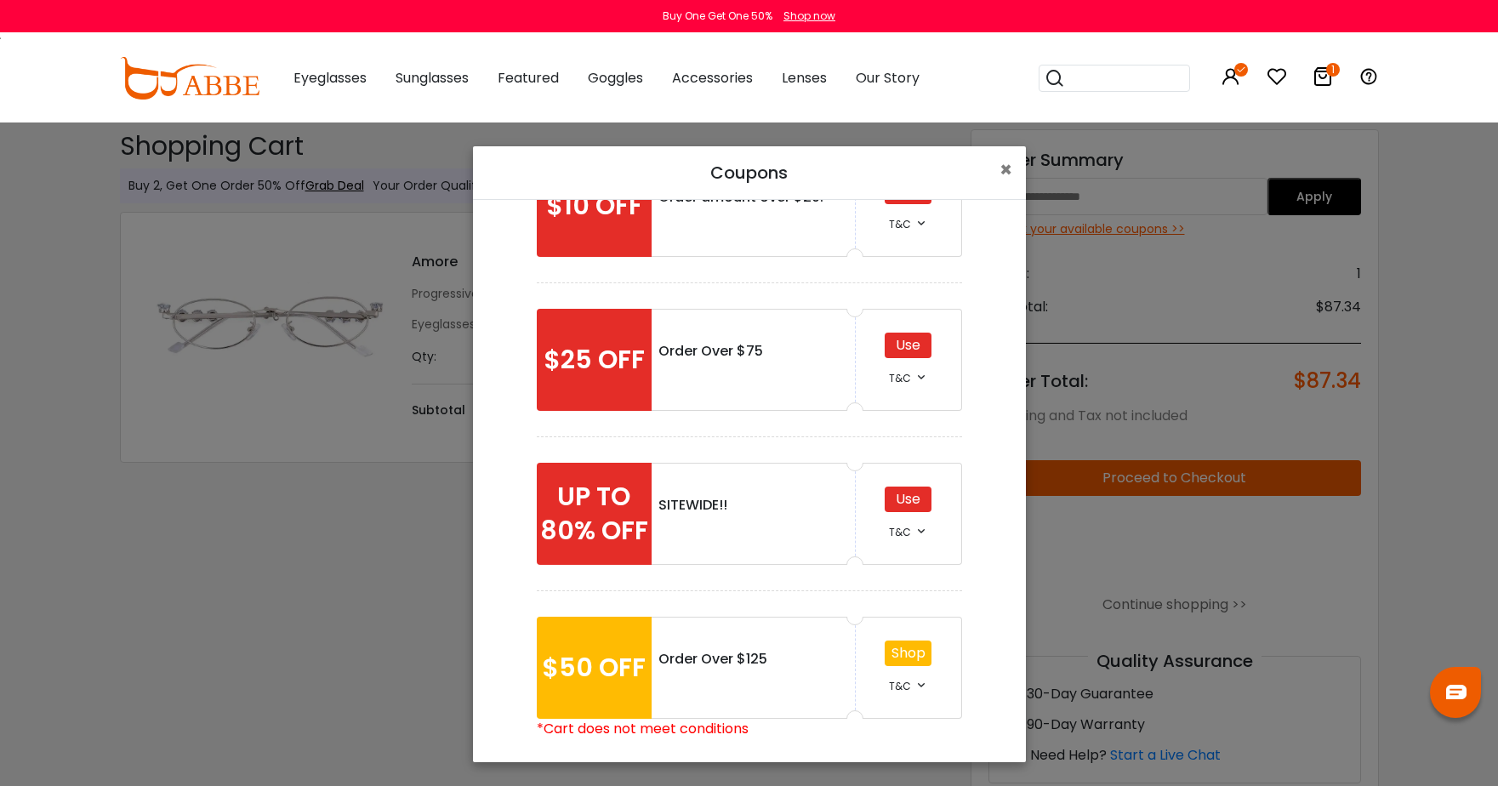
scroll to position [85, 0]
click at [893, 505] on div "Use" at bounding box center [908, 499] width 47 height 26
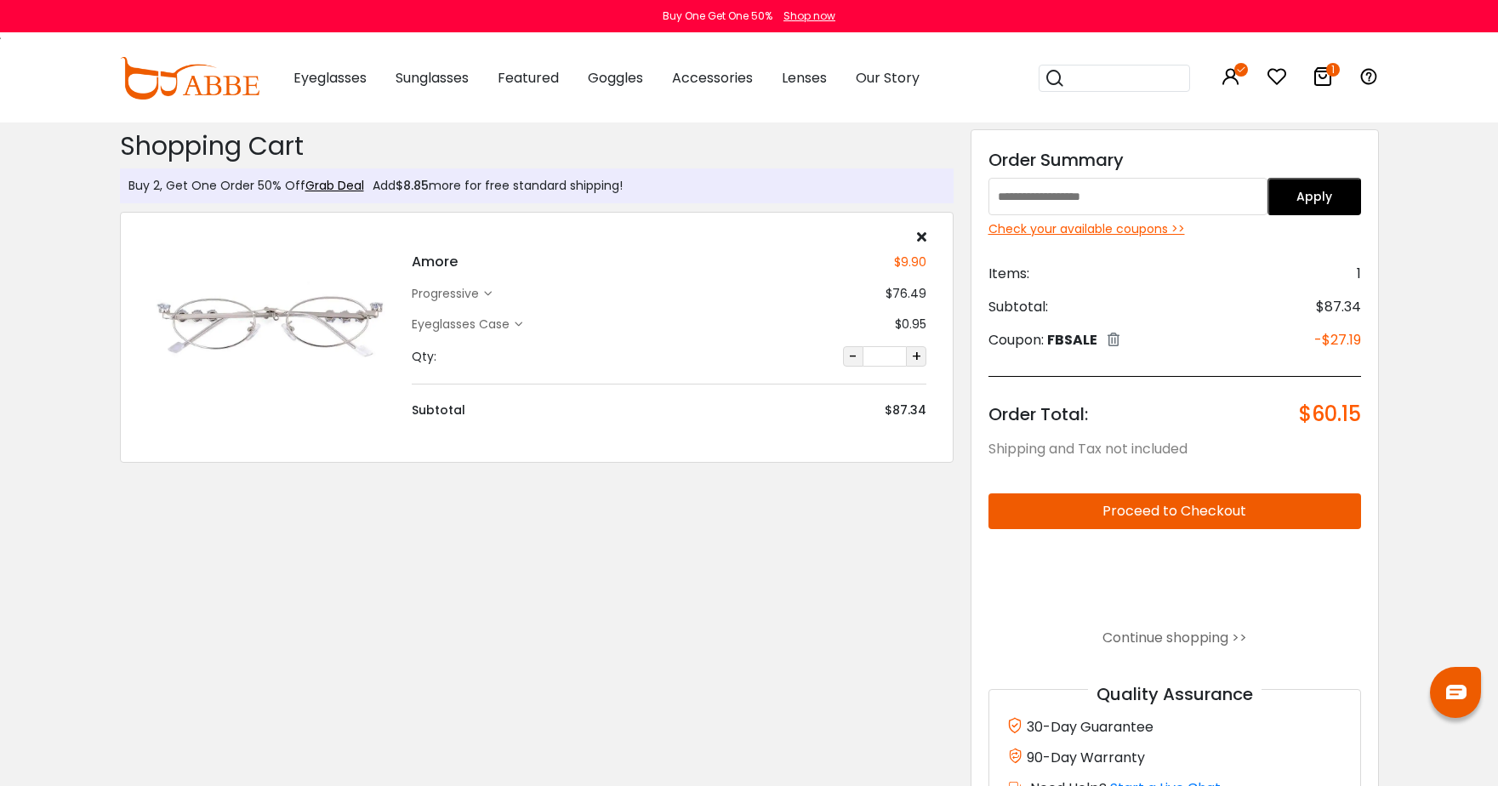
click at [1142, 228] on div "Check your available coupons >>" at bounding box center [1175, 229] width 373 height 18
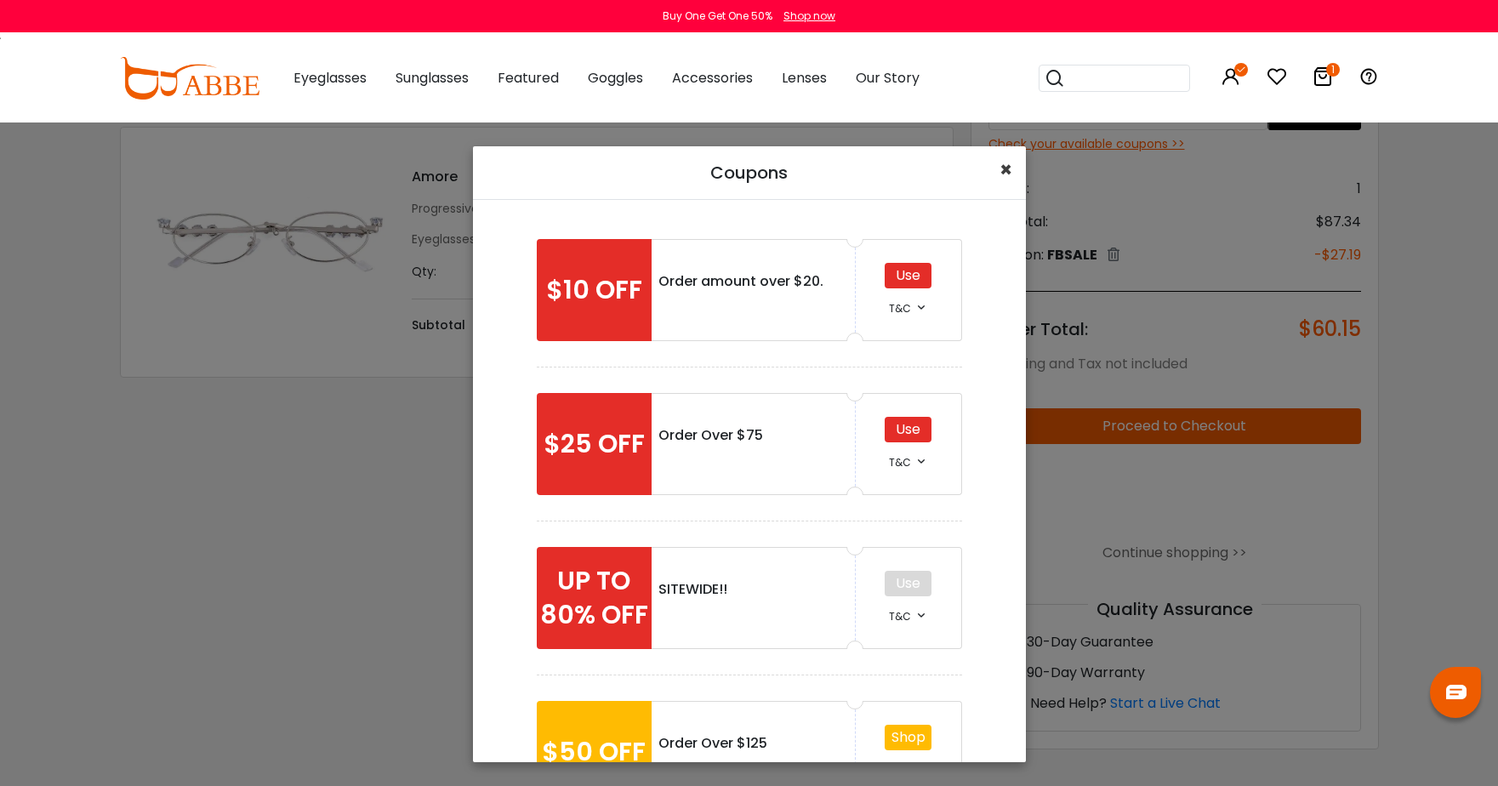
click at [1003, 169] on span "×" at bounding box center [1006, 170] width 13 height 28
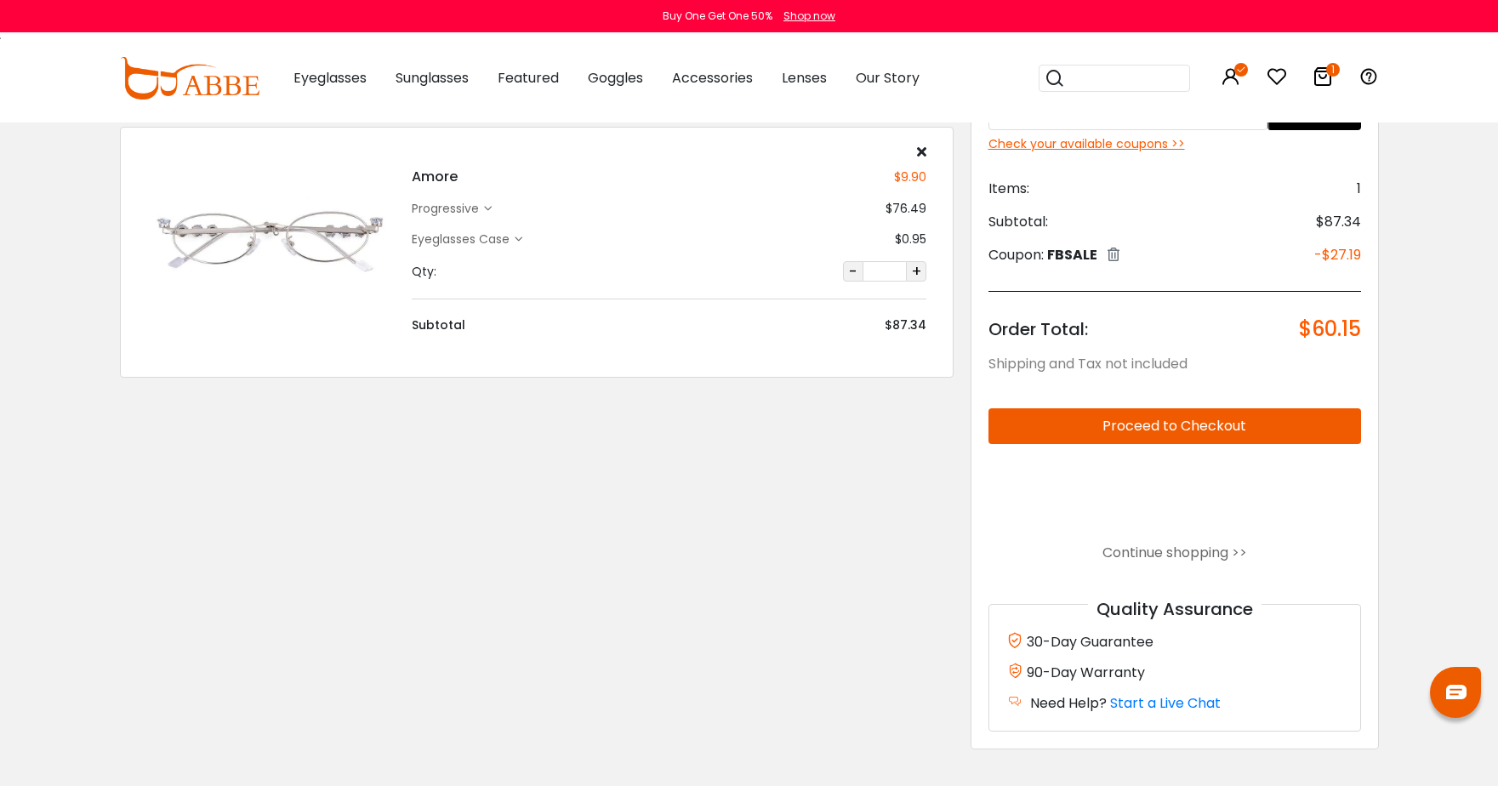
click at [859, 499] on div "Shopping Cart ( 1 ): $60.15 Shipping and Tax not included Shopping Cart Buy 2, …" at bounding box center [536, 406] width 851 height 738
